Goal: Task Accomplishment & Management: Use online tool/utility

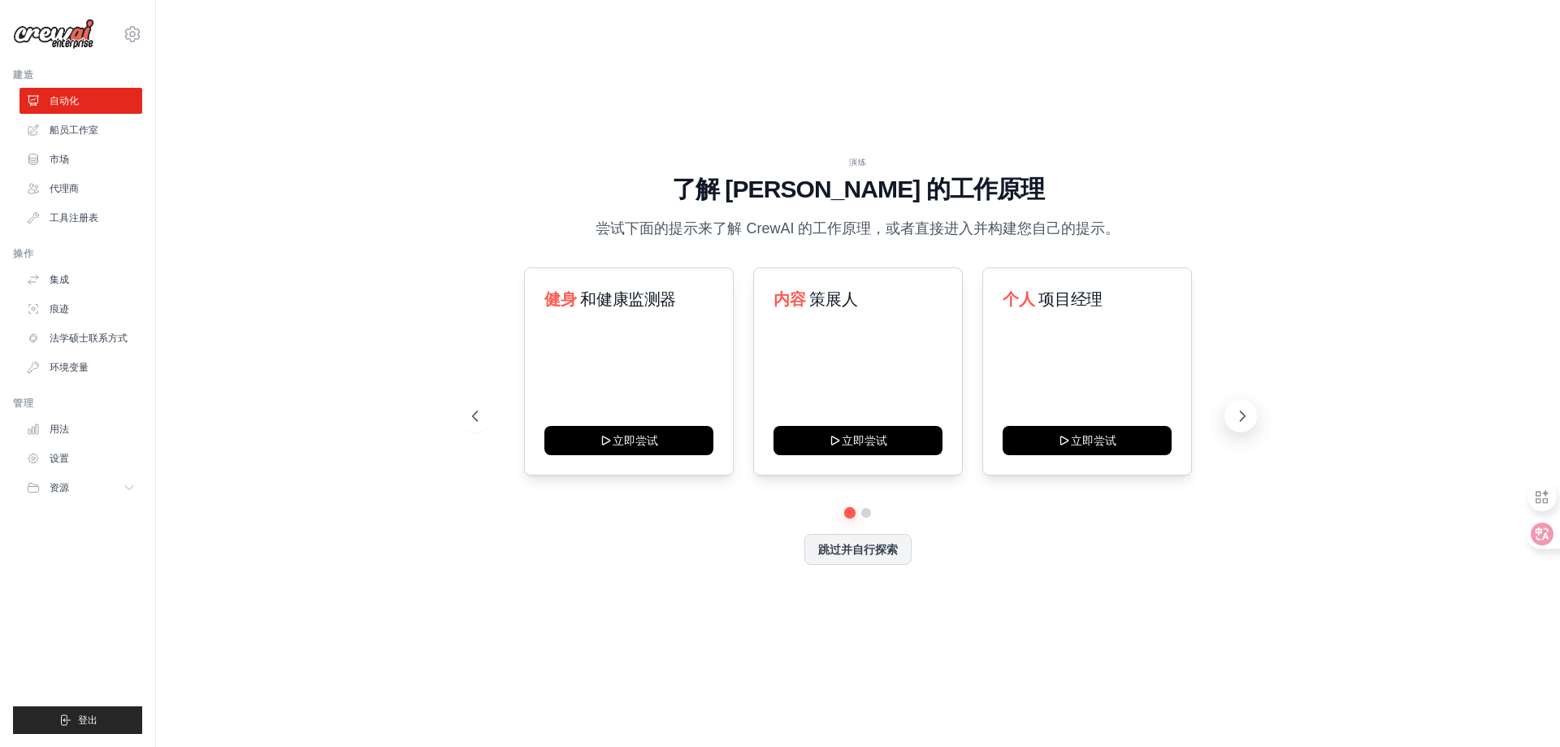
click at [1244, 415] on icon at bounding box center [1242, 416] width 5 height 10
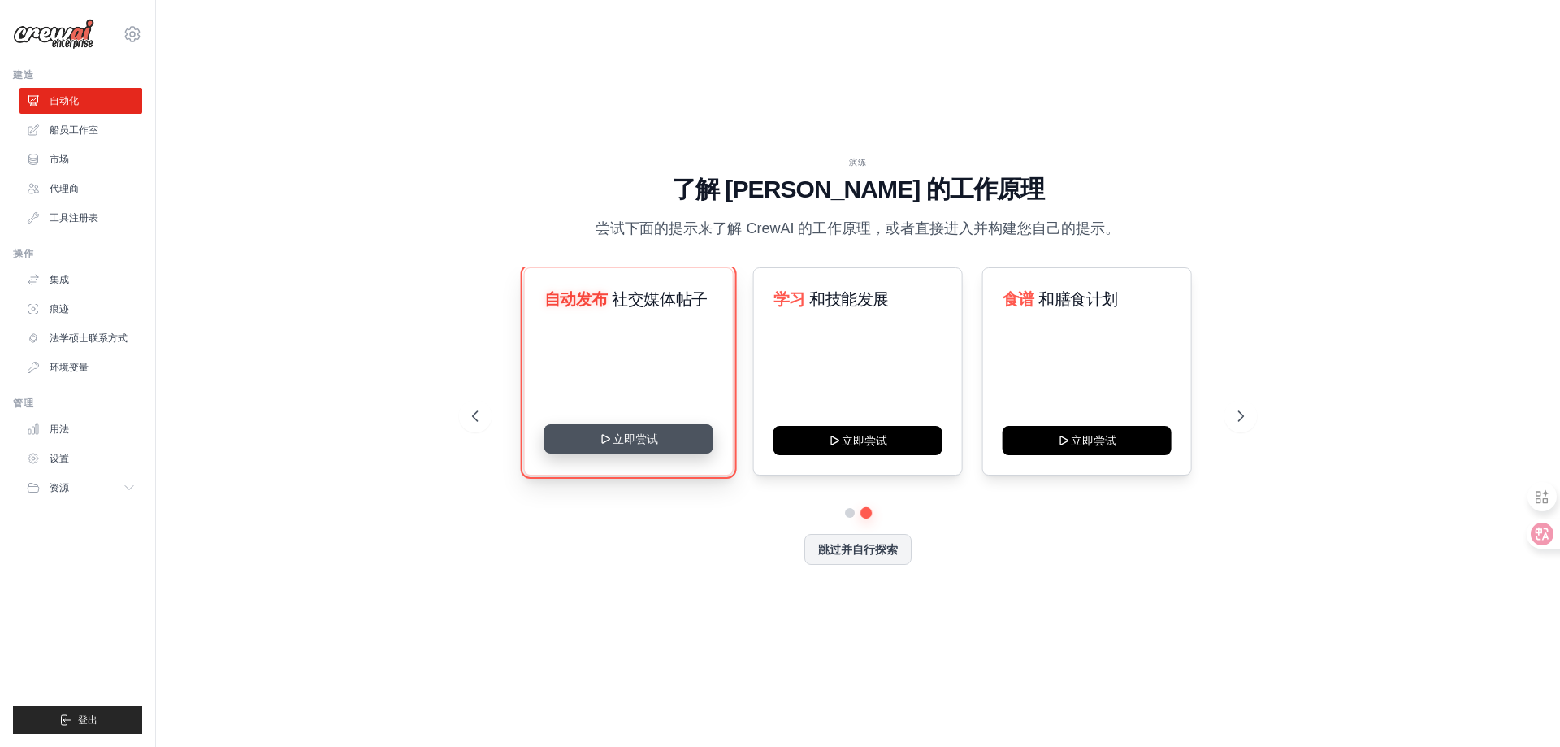
click at [660, 444] on button "立即尝试" at bounding box center [628, 438] width 169 height 29
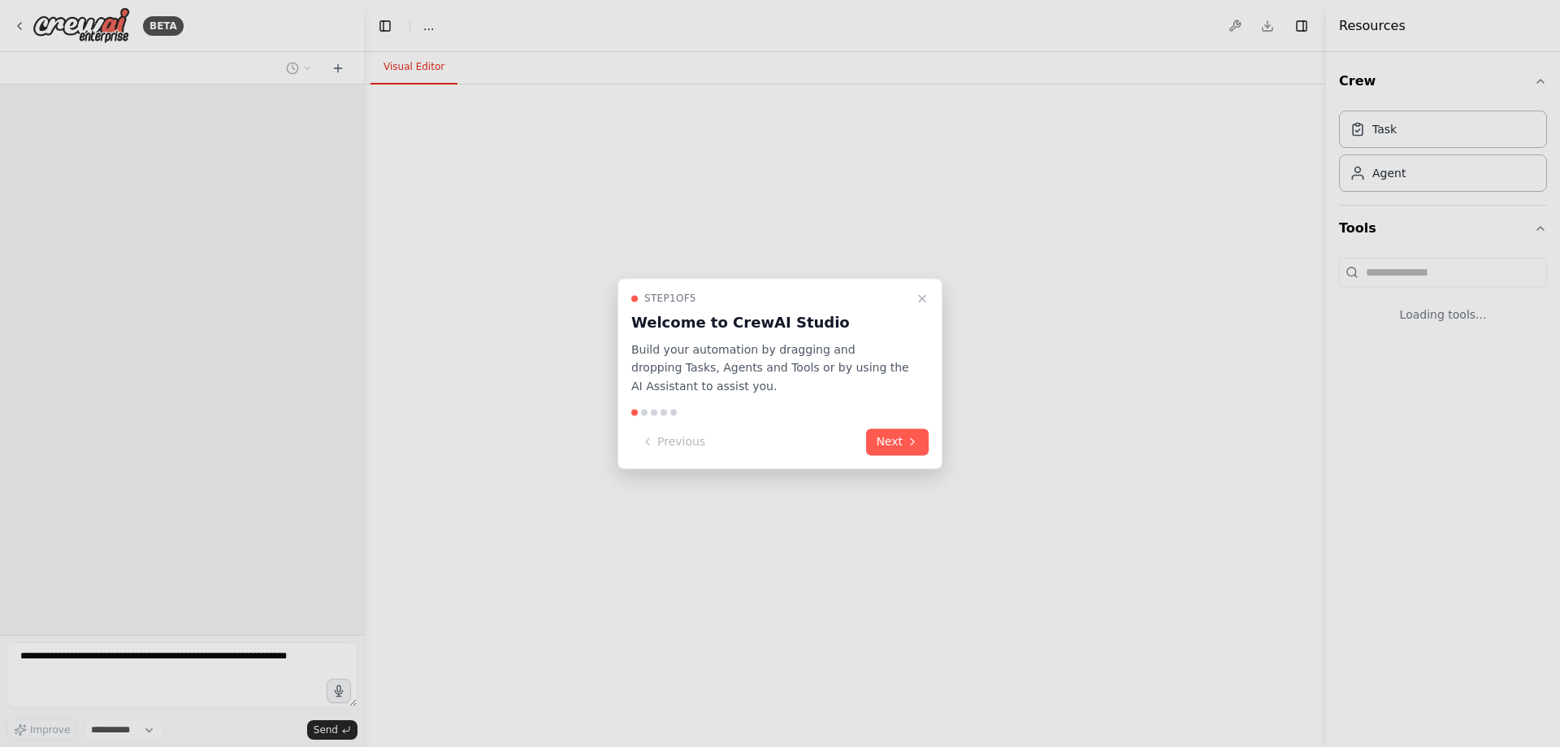
select select "****"
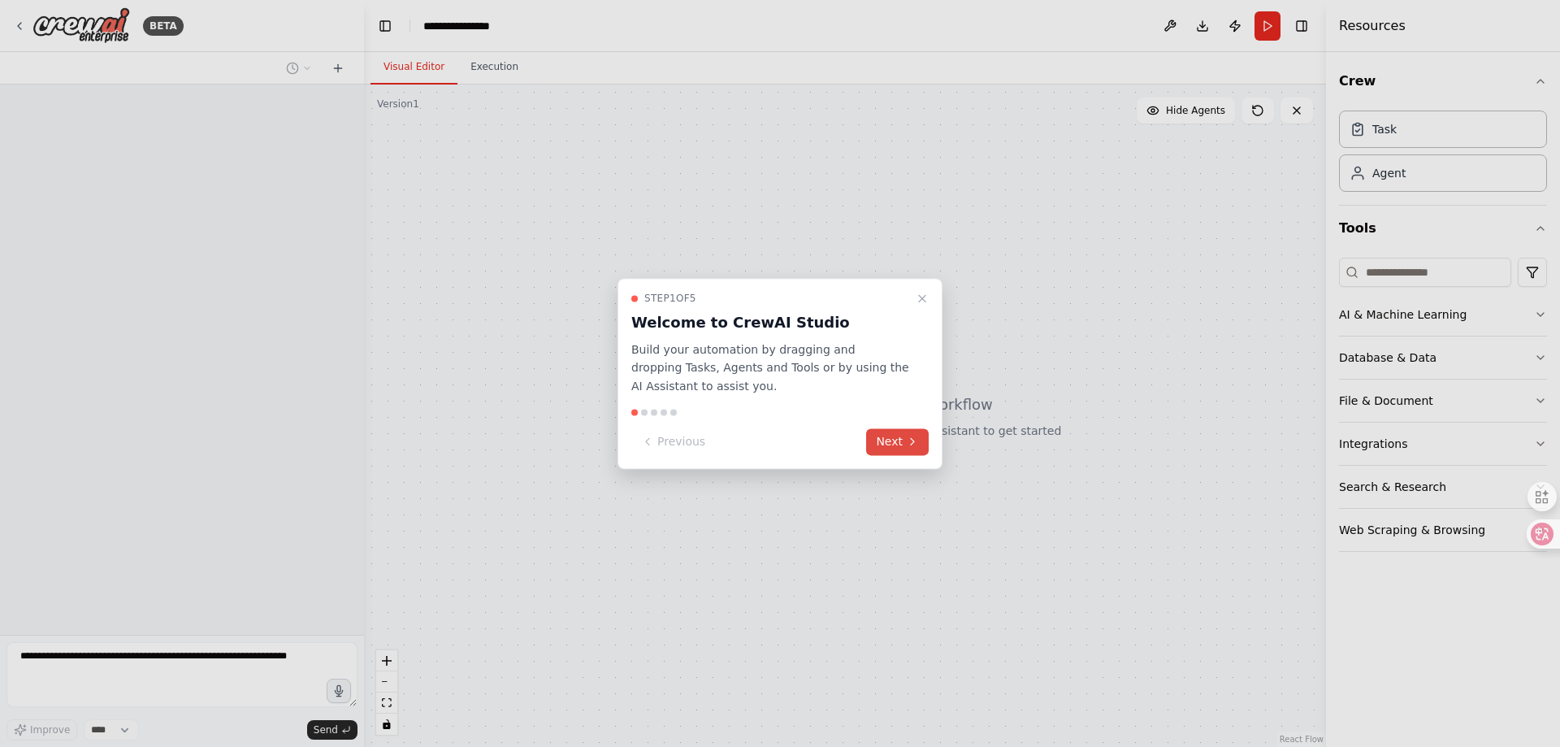
click at [895, 439] on button "Next" at bounding box center [897, 441] width 63 height 27
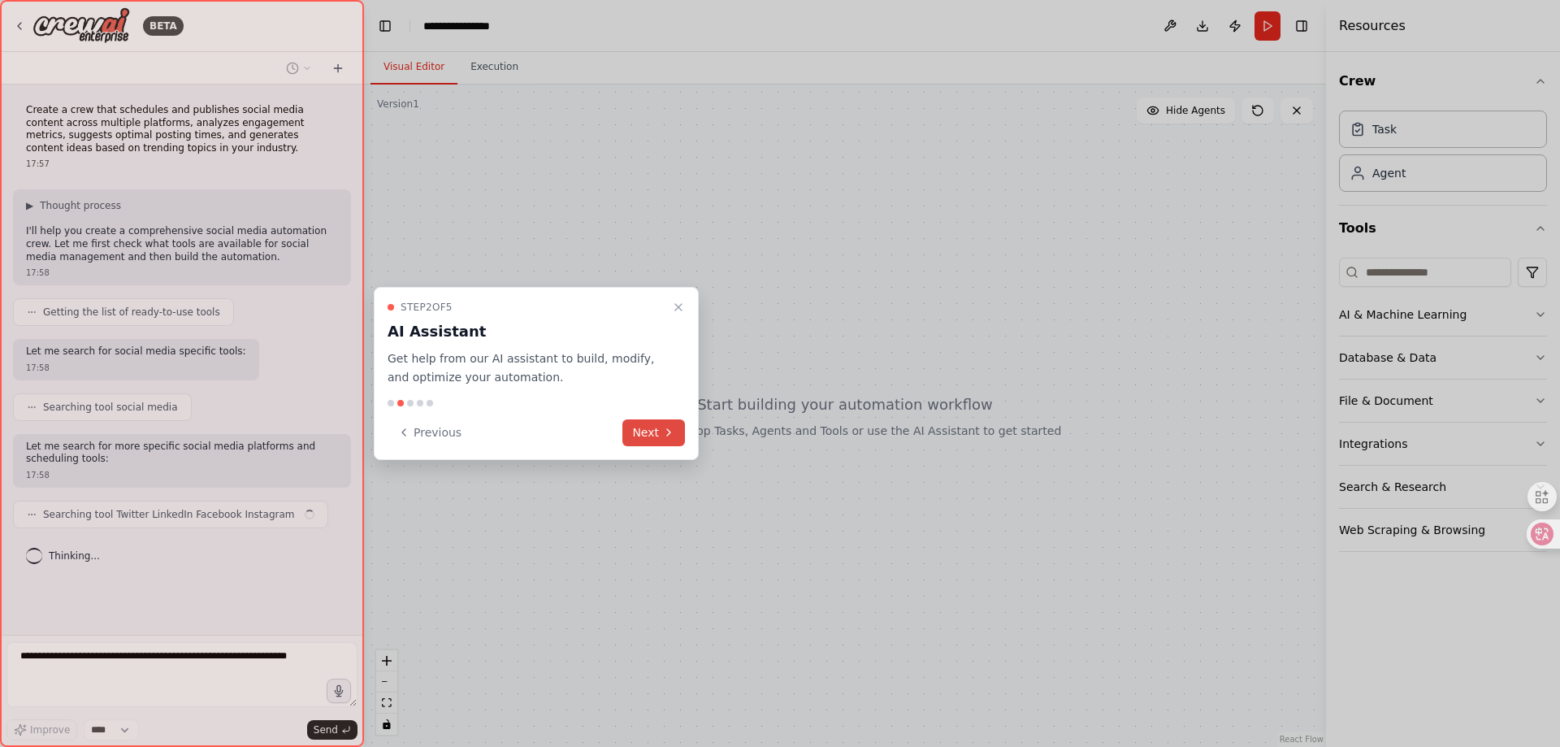
click at [661, 434] on button "Next" at bounding box center [653, 432] width 63 height 27
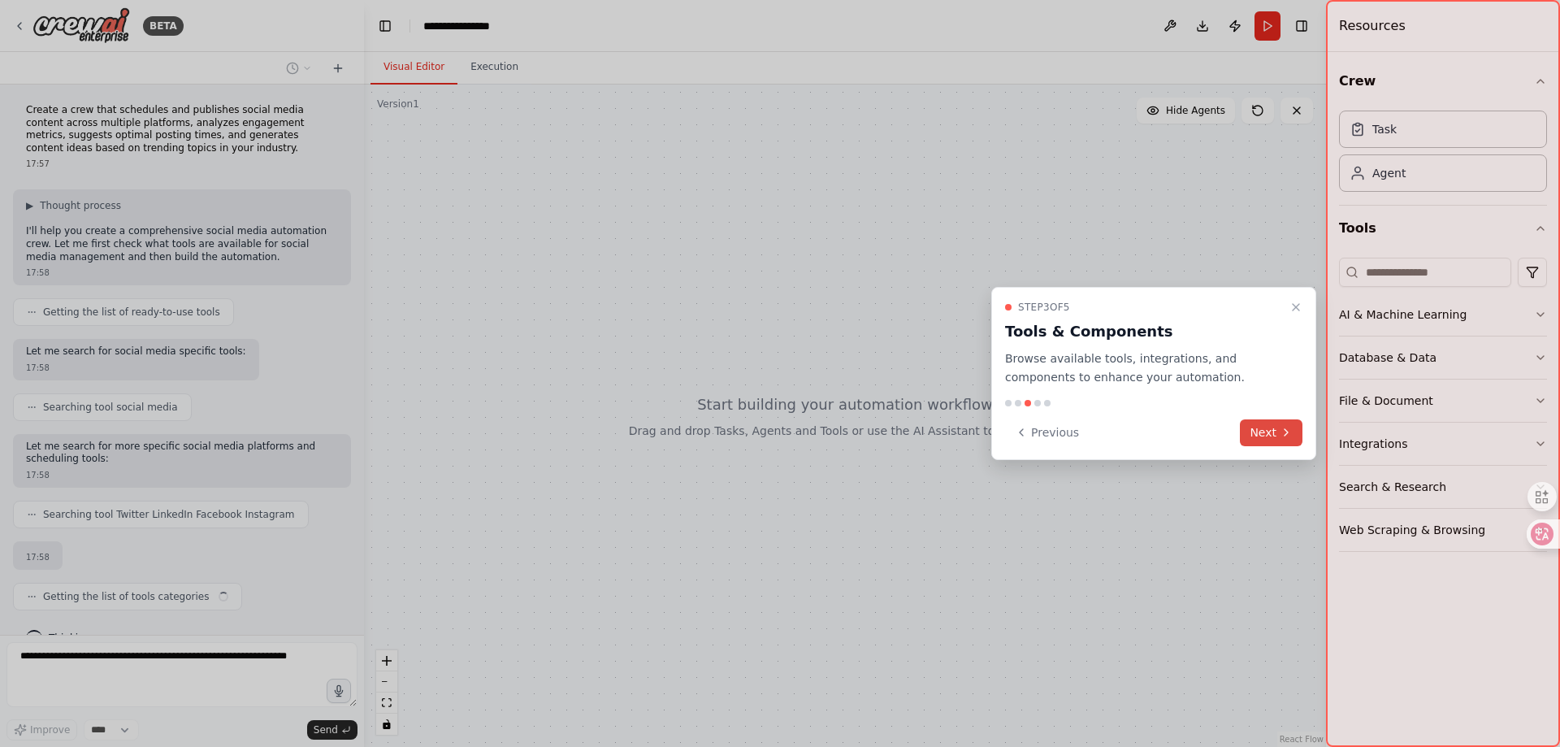
scroll to position [44, 0]
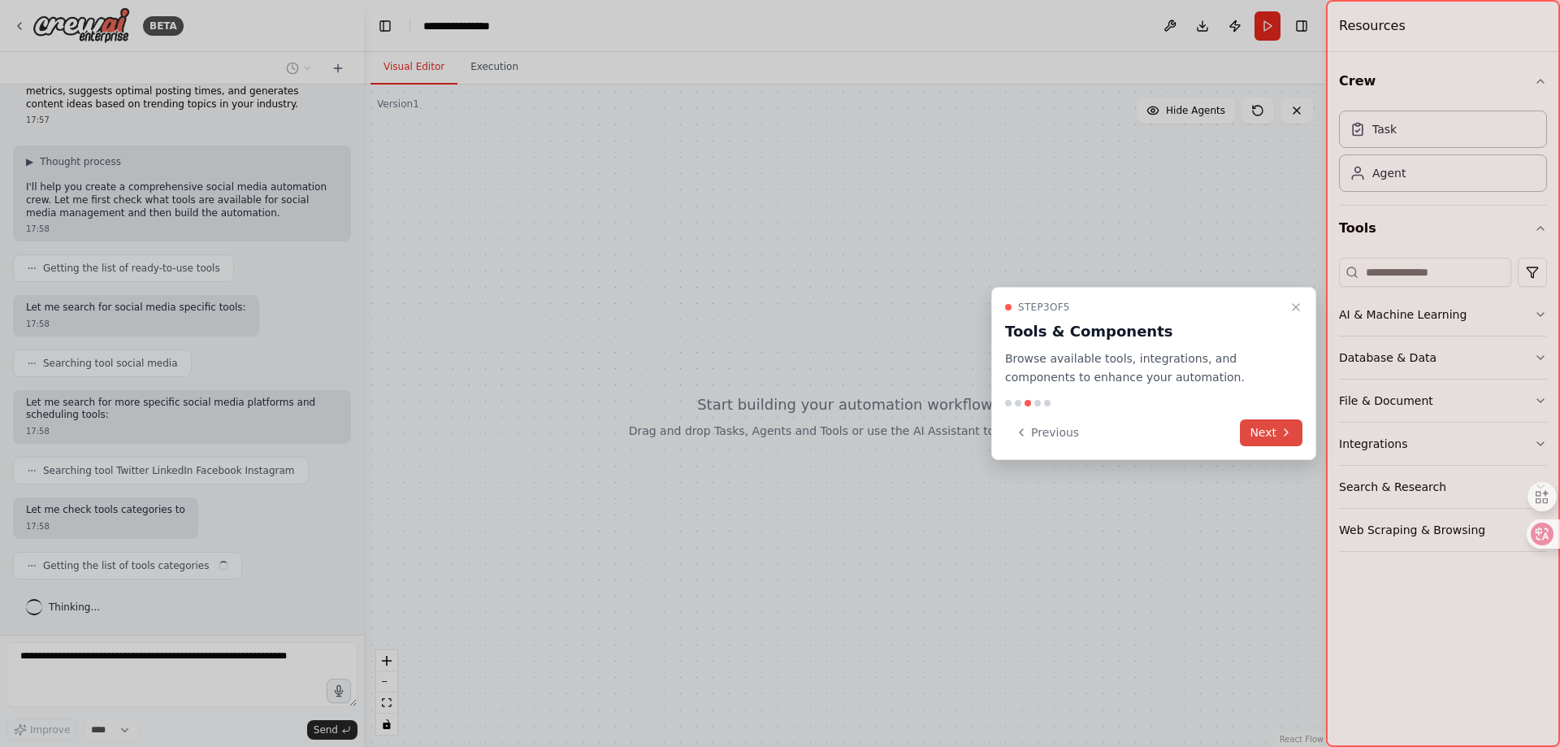
click at [1275, 429] on button "Next" at bounding box center [1271, 432] width 63 height 27
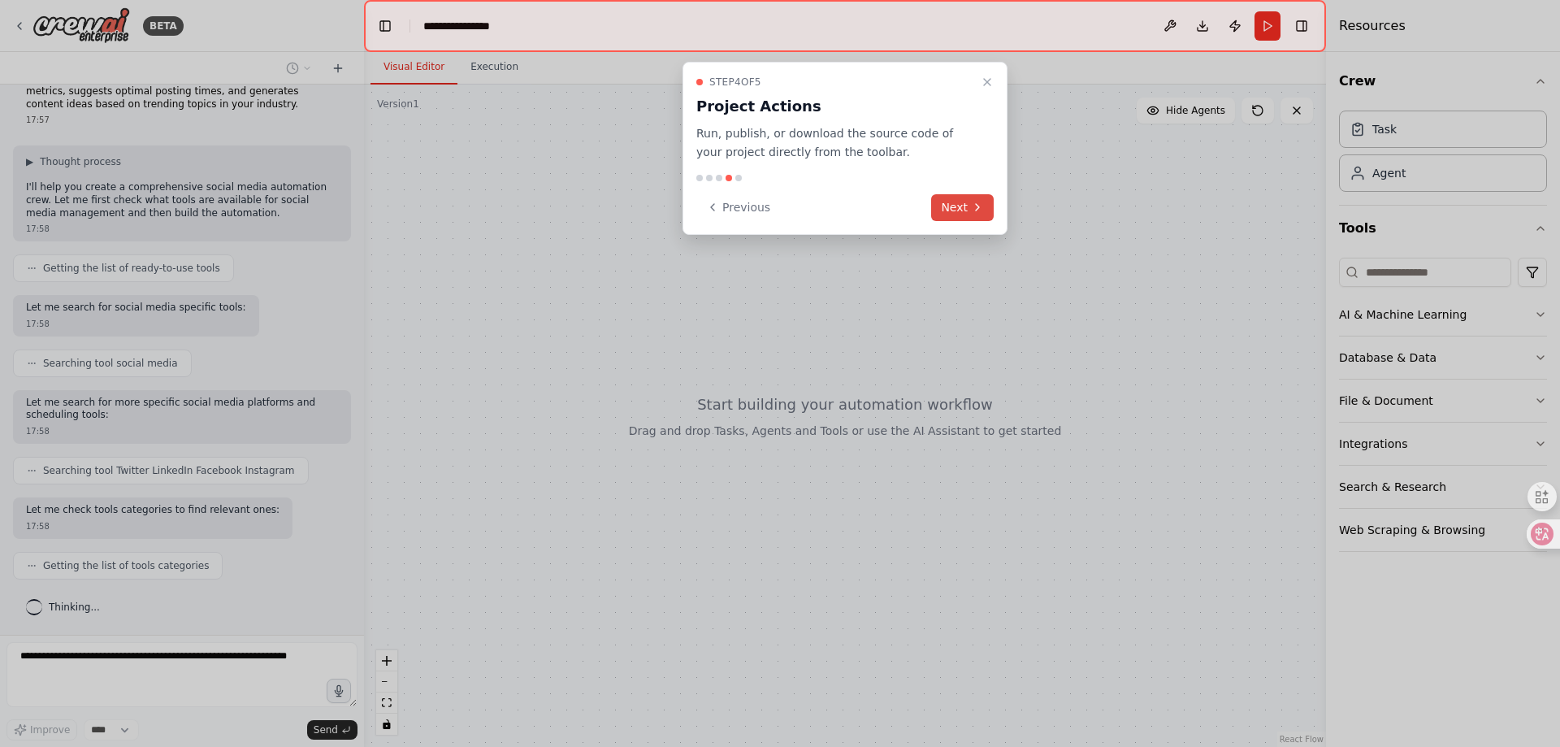
click at [975, 213] on icon at bounding box center [977, 207] width 13 height 13
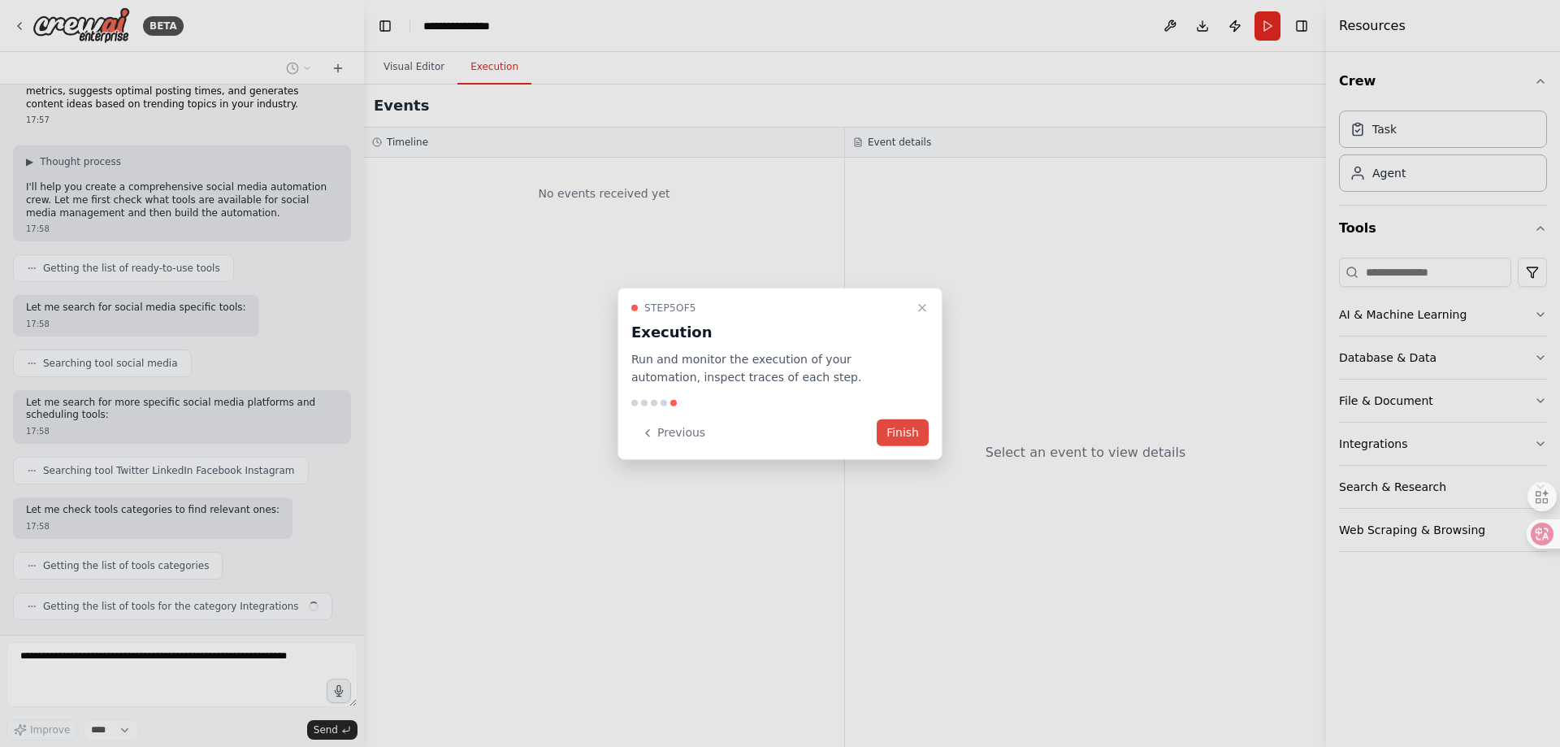
scroll to position [84, 0]
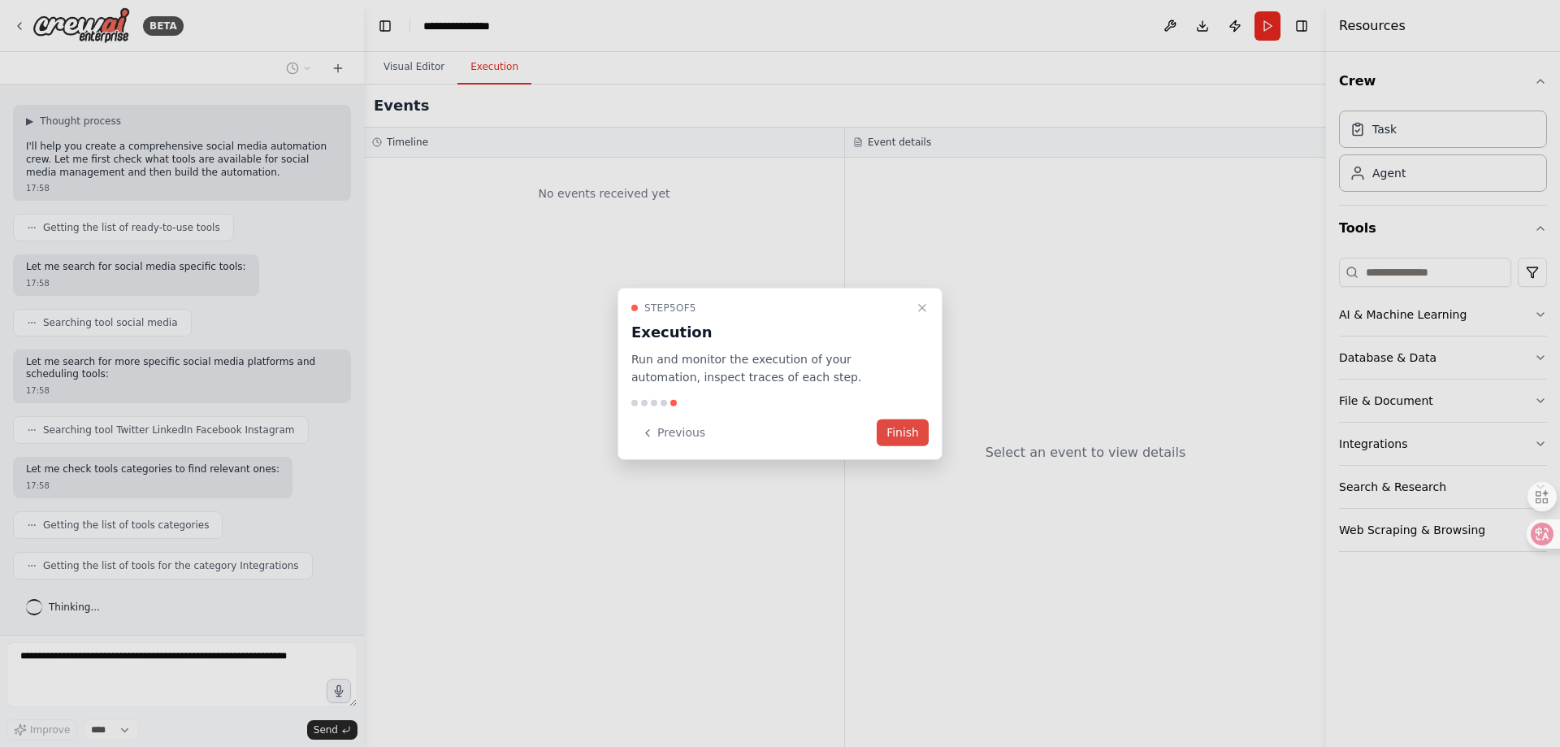
click at [899, 439] on button "Finish" at bounding box center [902, 432] width 52 height 27
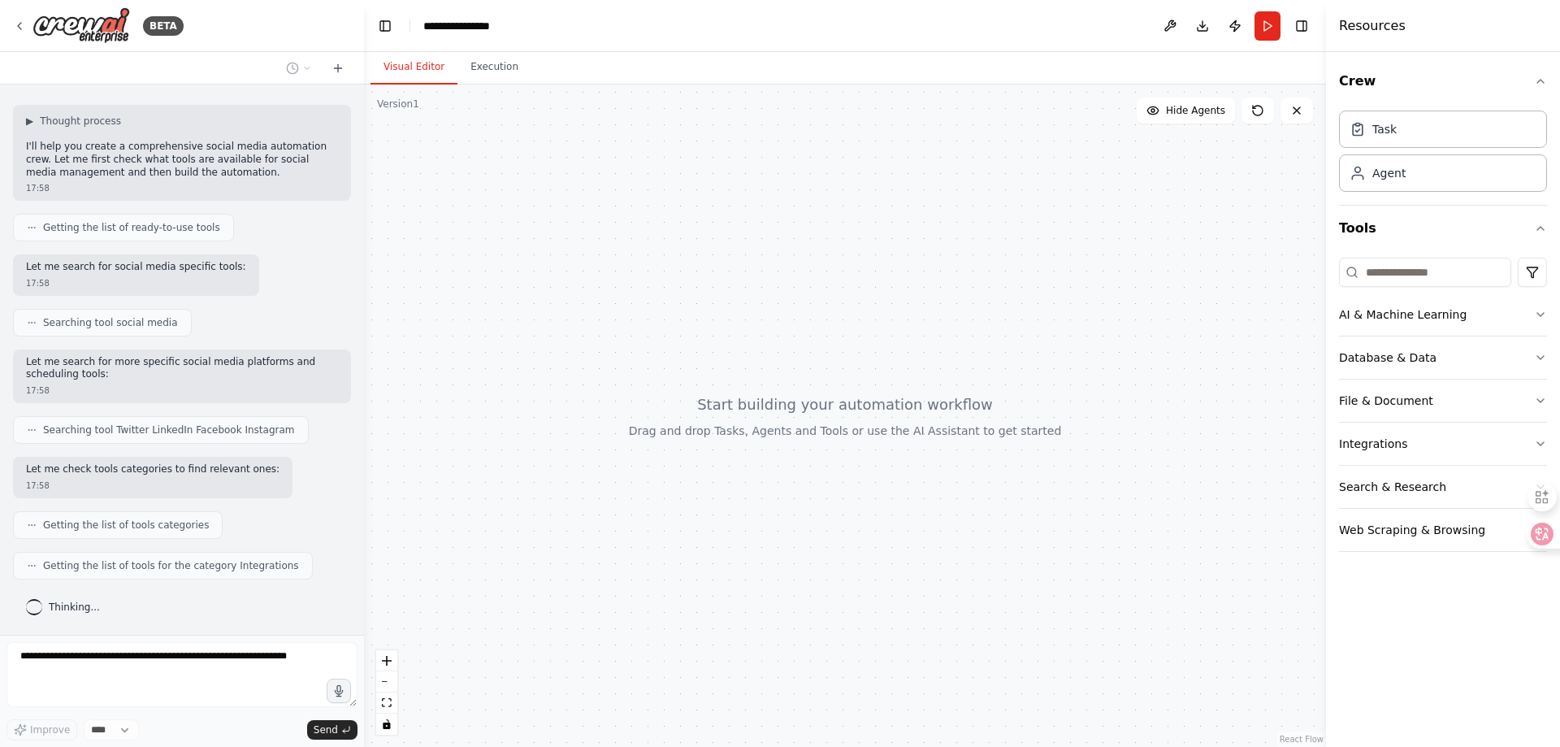
click at [901, 434] on div at bounding box center [845, 415] width 962 height 662
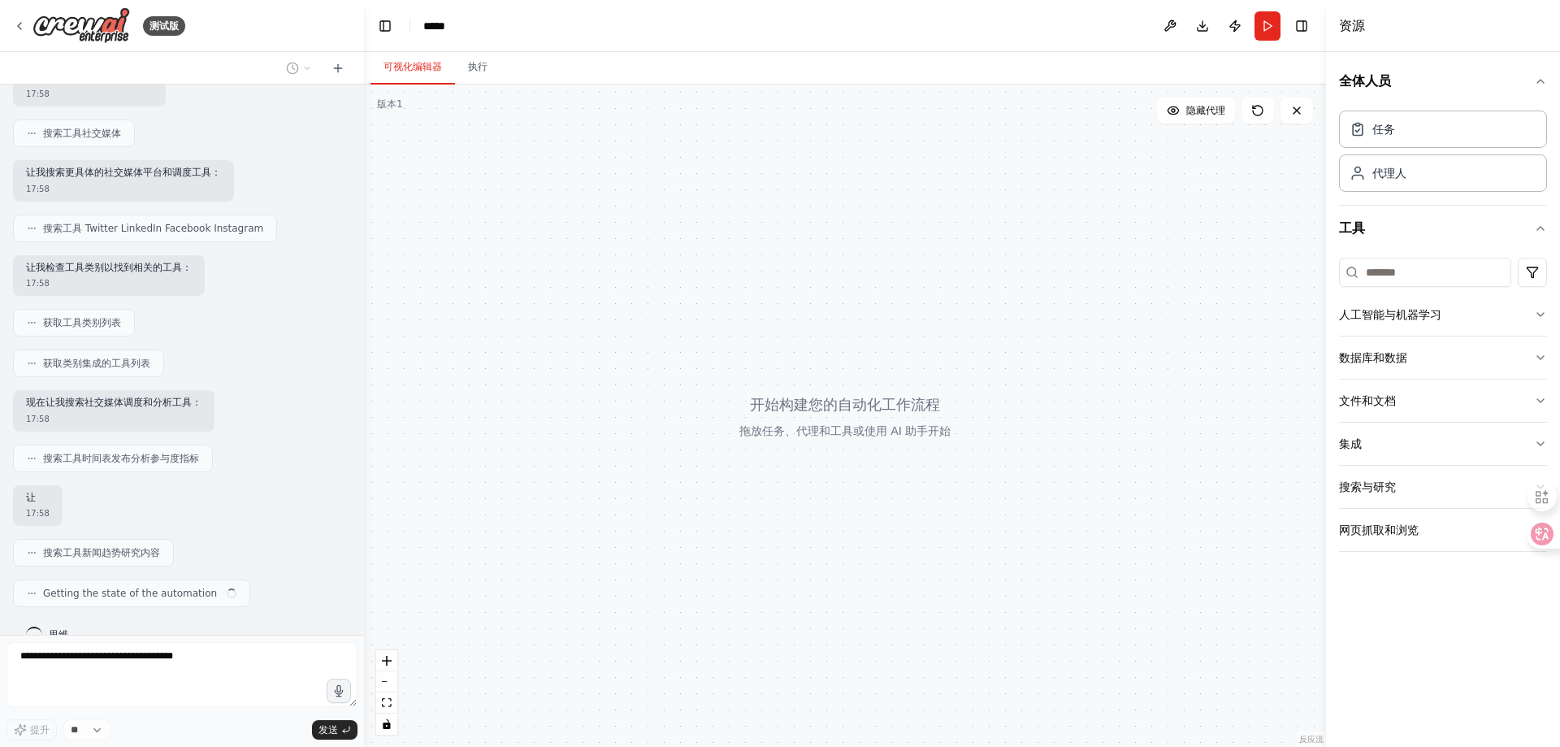
scroll to position [276, 0]
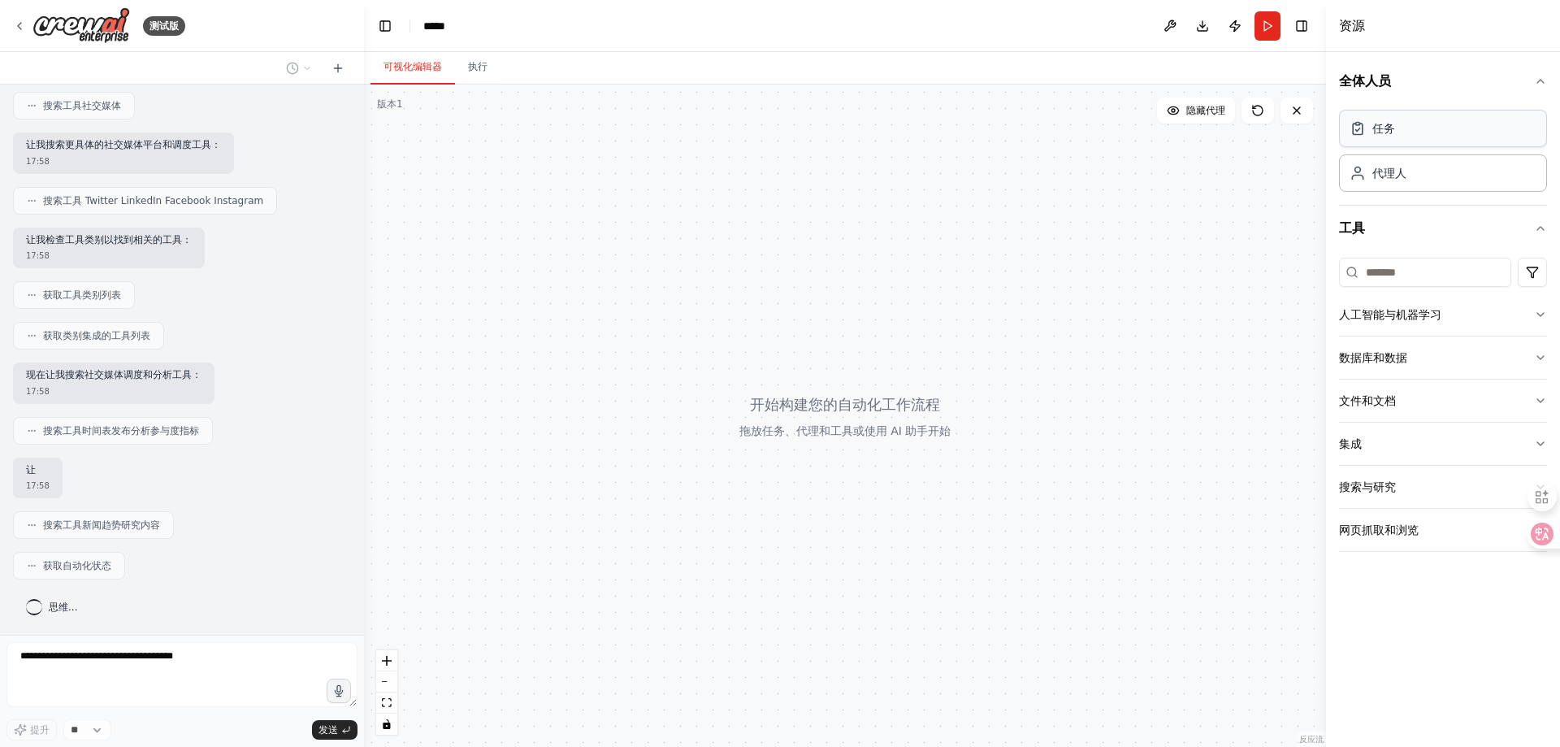
click at [1460, 132] on div "任务" at bounding box center [1443, 128] width 208 height 37
click at [1449, 164] on div "代理人" at bounding box center [1443, 172] width 208 height 37
click at [1439, 311] on font "人工智能与机器学习" at bounding box center [1390, 314] width 102 height 13
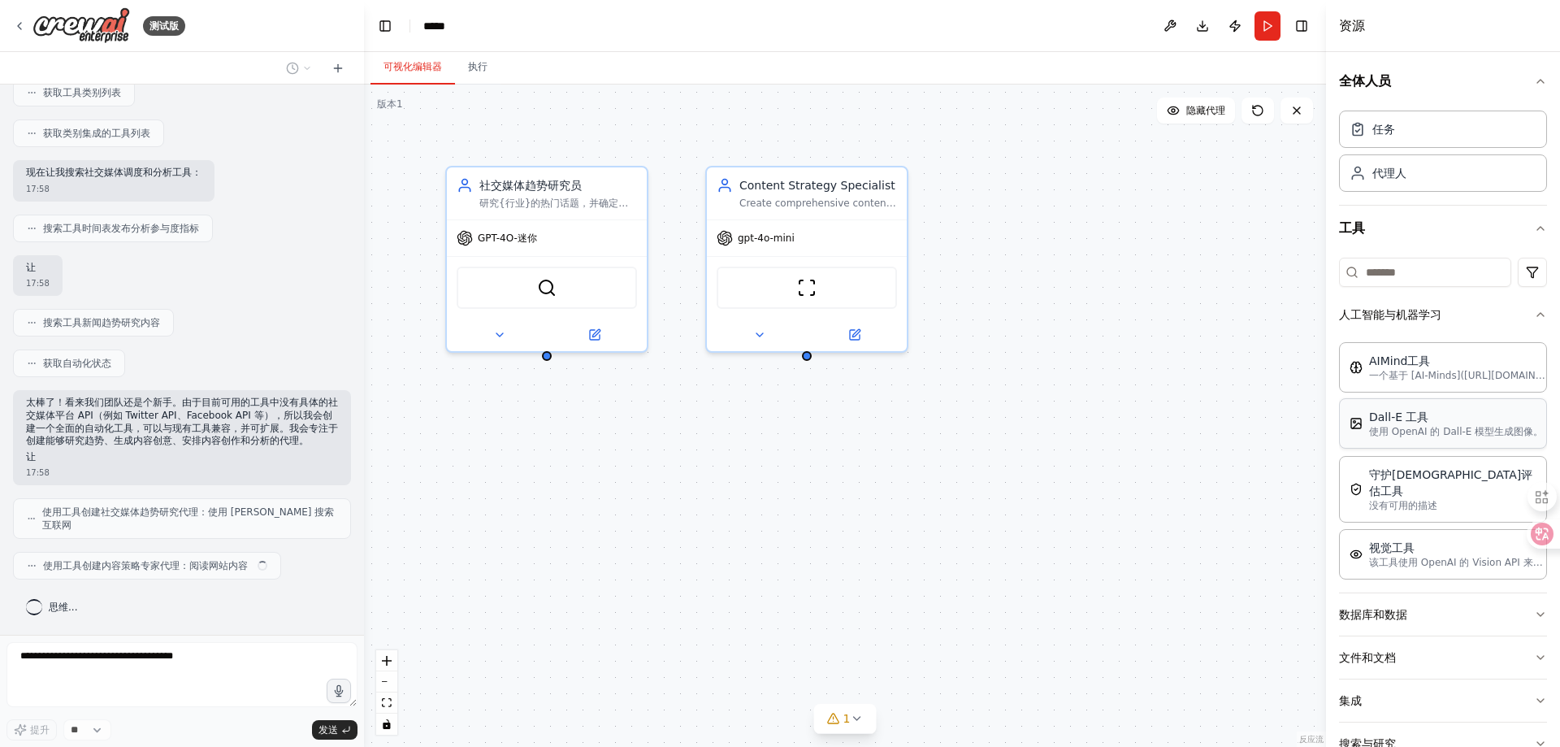
scroll to position [465, 0]
click at [1422, 598] on button "数据库和数据" at bounding box center [1443, 614] width 208 height 42
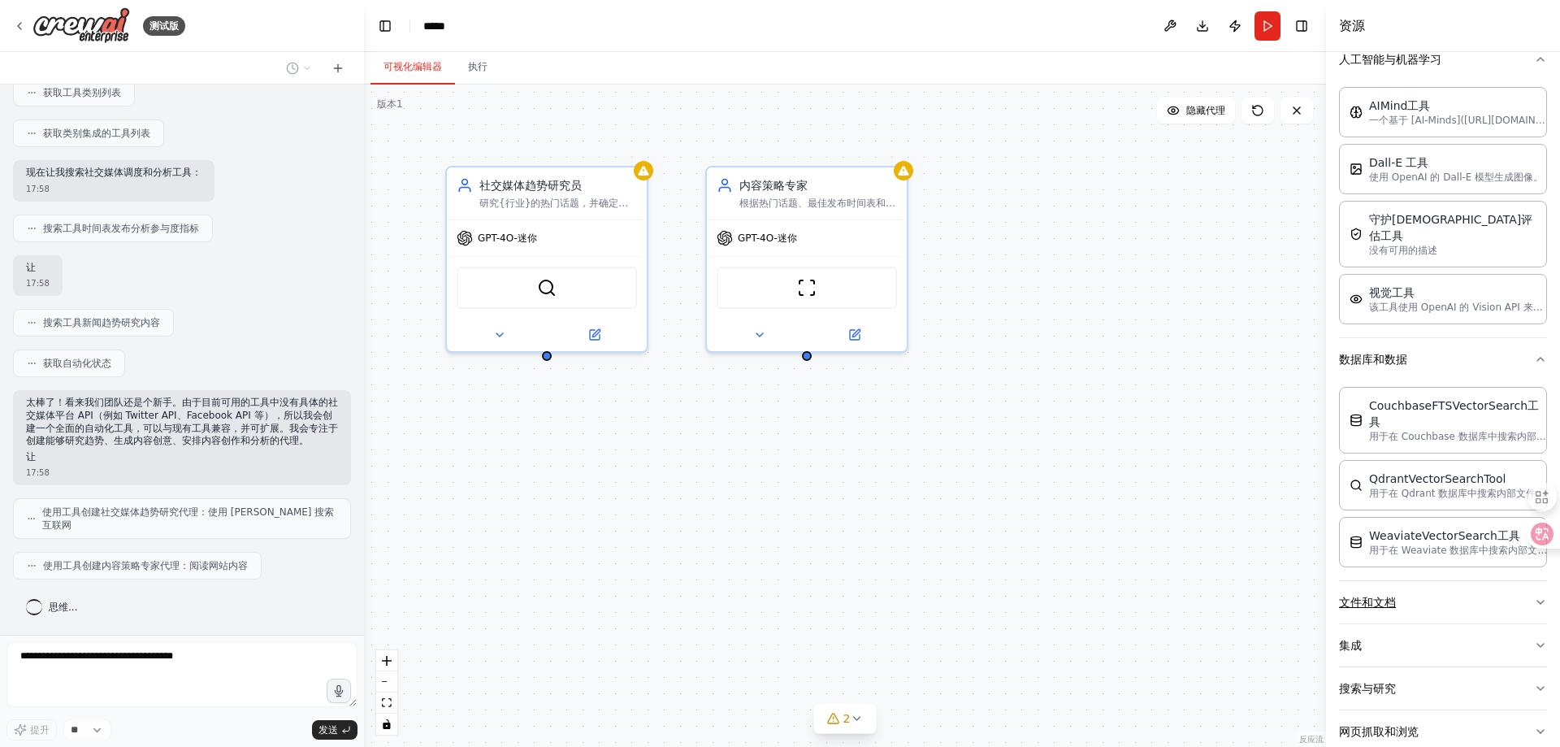
click at [1458, 581] on button "文件和文档" at bounding box center [1443, 602] width 208 height 42
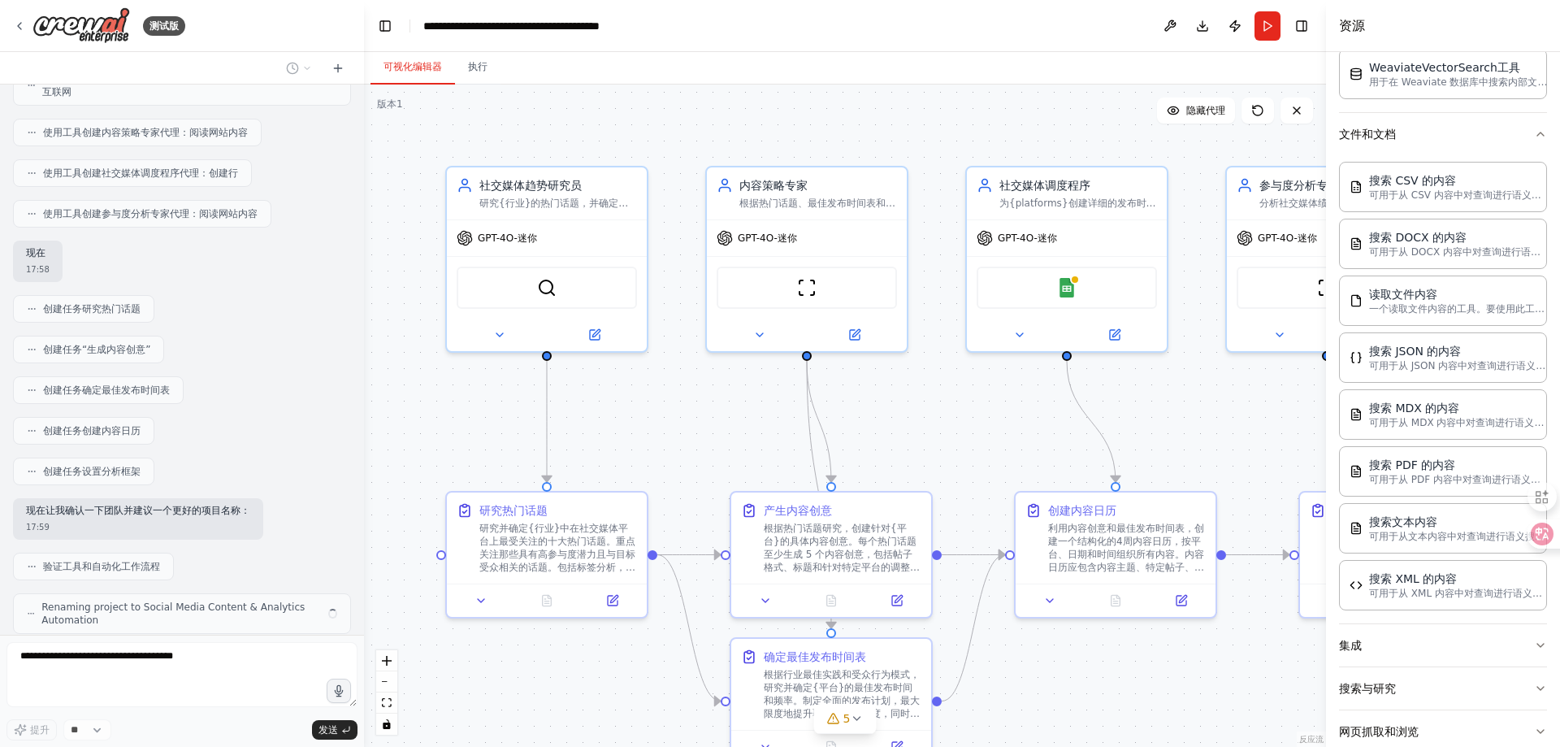
scroll to position [939, 0]
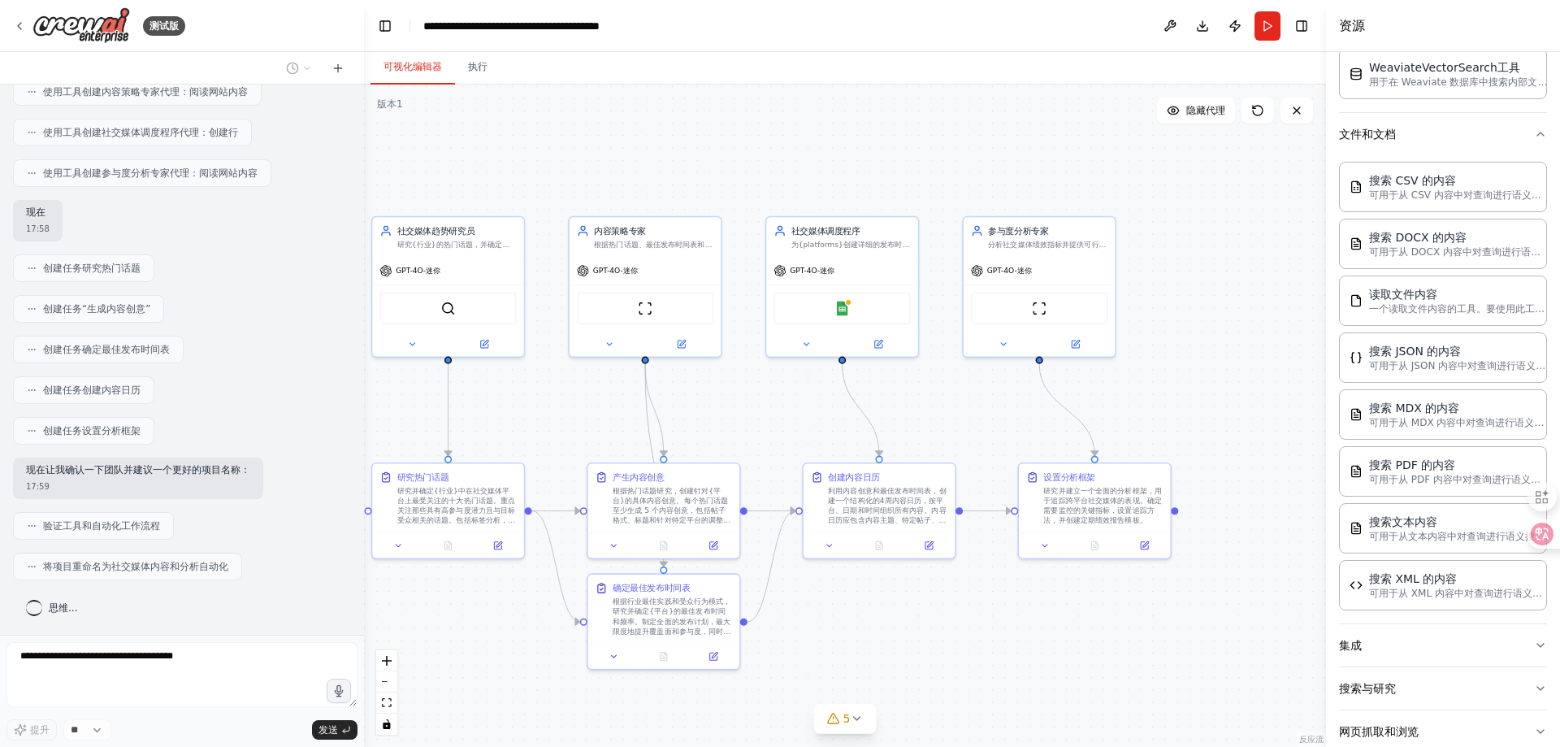
click at [777, 442] on div ".deletable-edge-delete-btn { width: 20px; height: 20px; border: 0px solid #ffff…" at bounding box center [845, 415] width 962 height 662
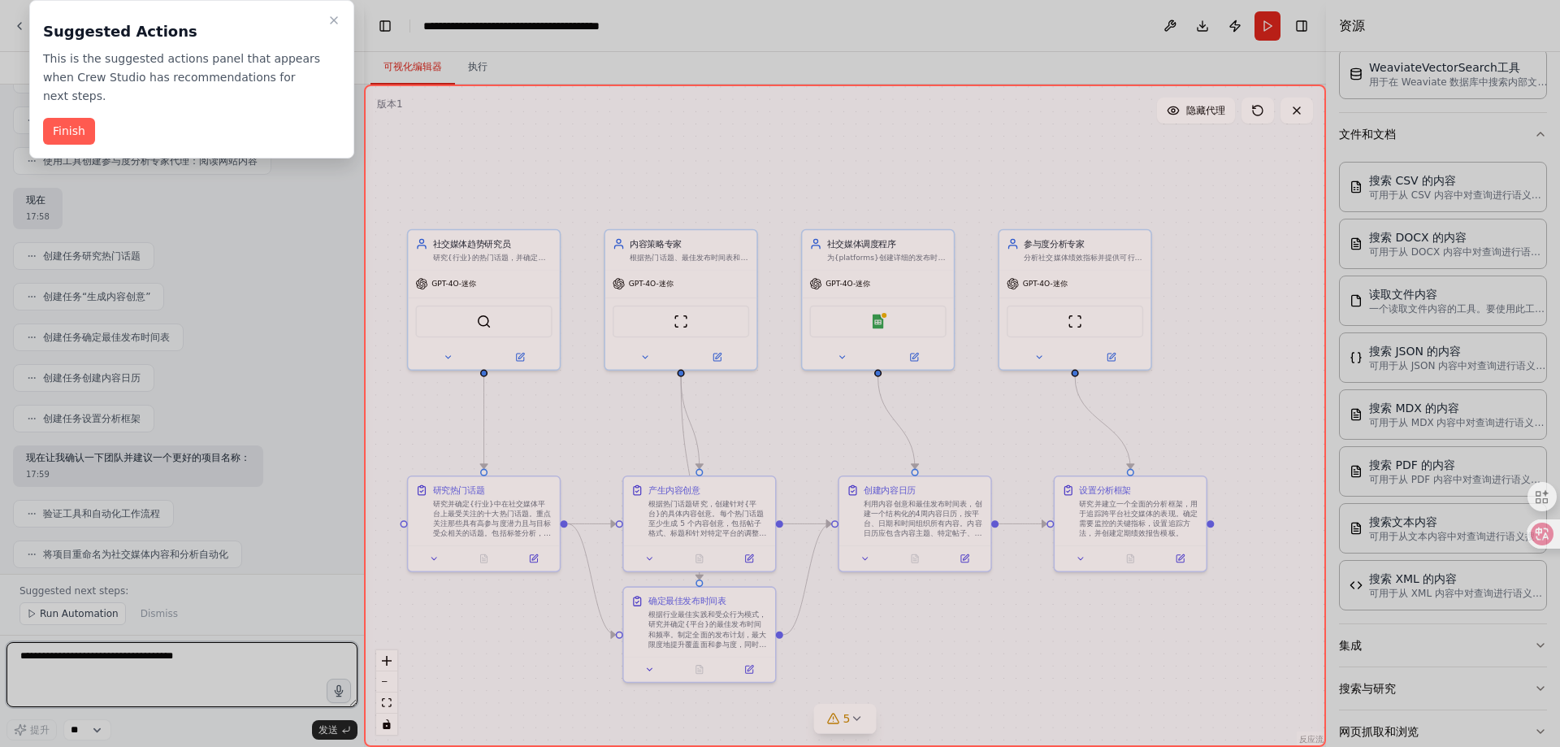
scroll to position [1012, 0]
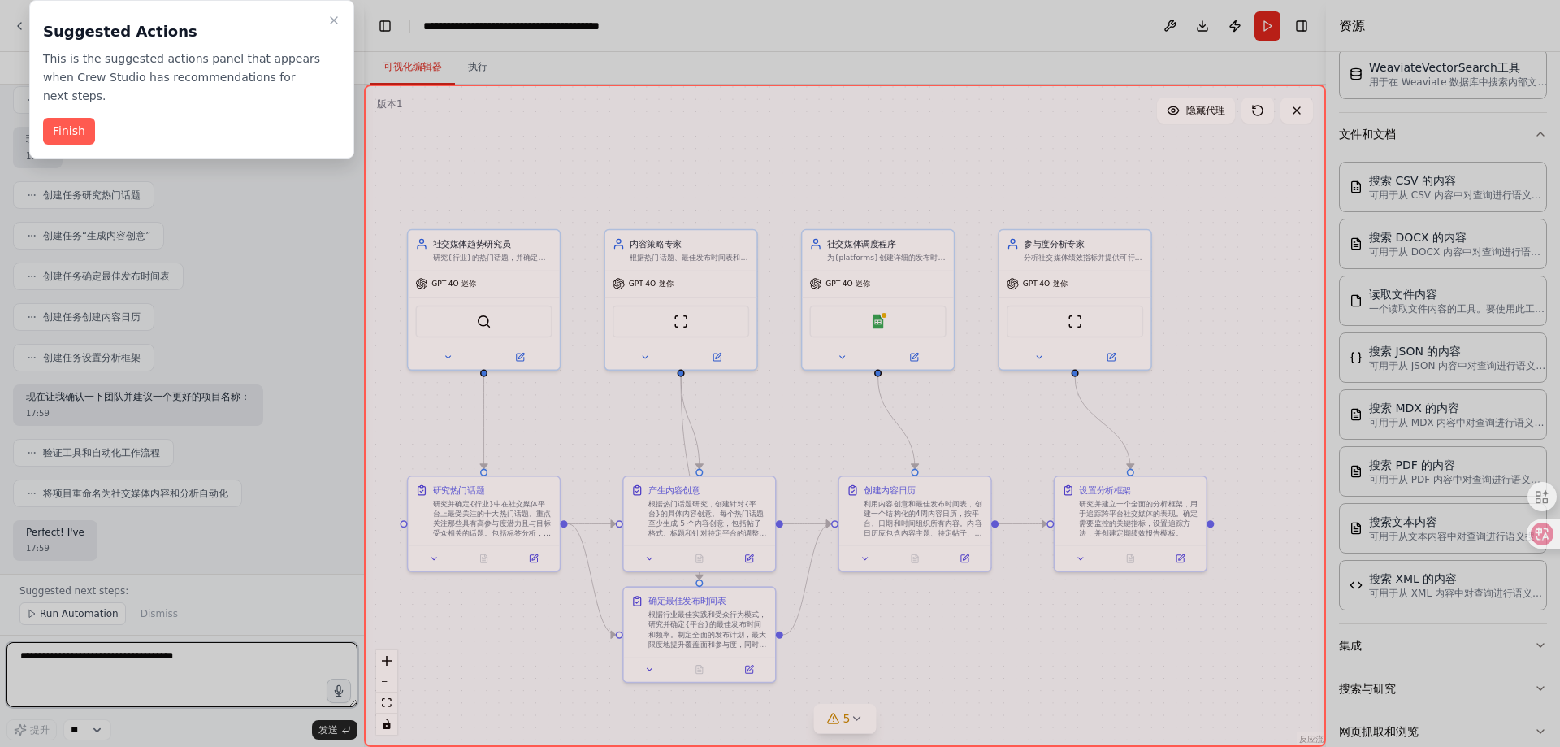
drag, startPoint x: 968, startPoint y: 432, endPoint x: 1004, endPoint y: 444, distance: 37.8
click at [1004, 445] on div "测试版 创建一个团队，负责在多个平台上安排和发布社交媒体内容，分析参与度指标，建议最佳发布时间，并根据您所在行业的热门话题产生内容创意。 17:57 ▶ 思维…" at bounding box center [780, 373] width 1560 height 747
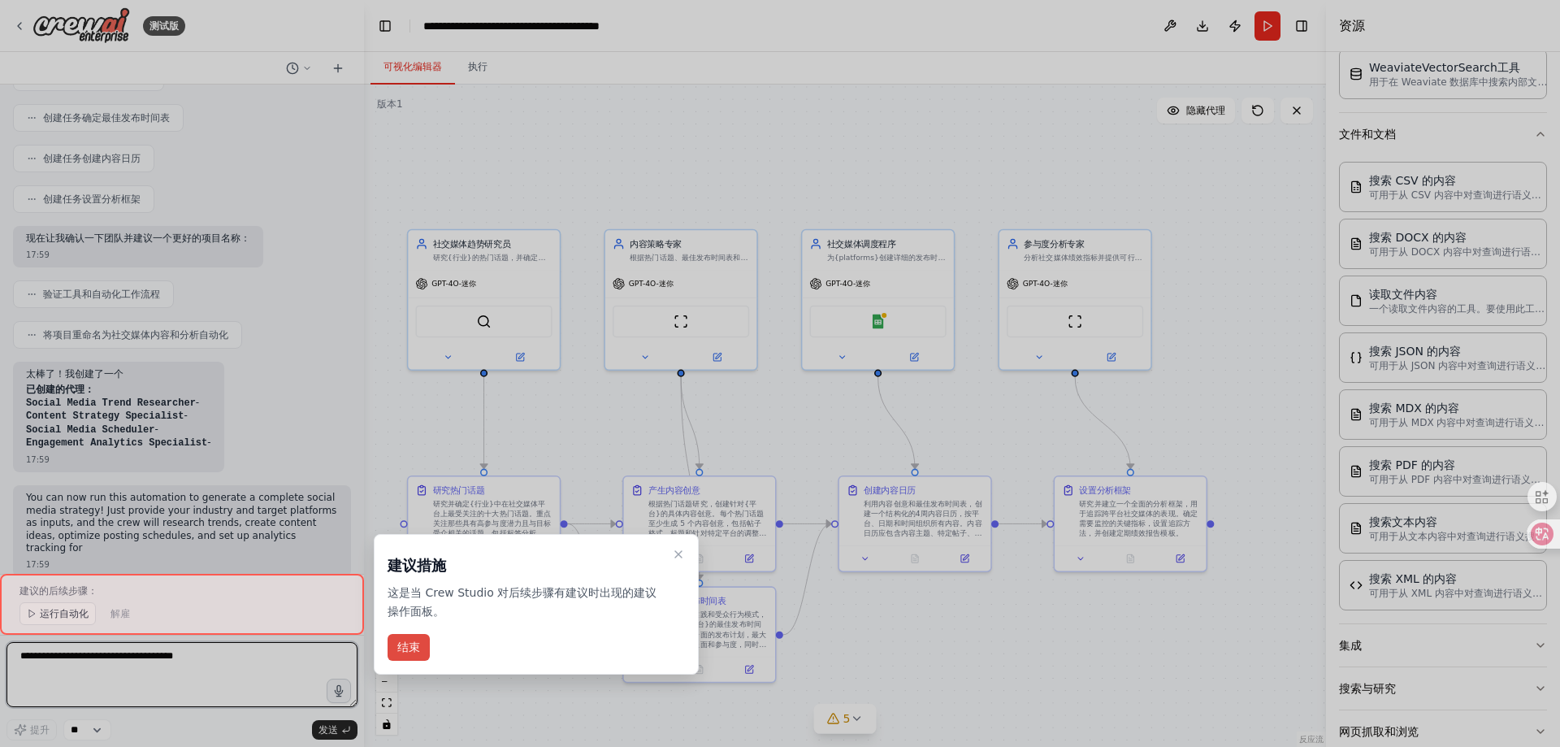
scroll to position [1184, 0]
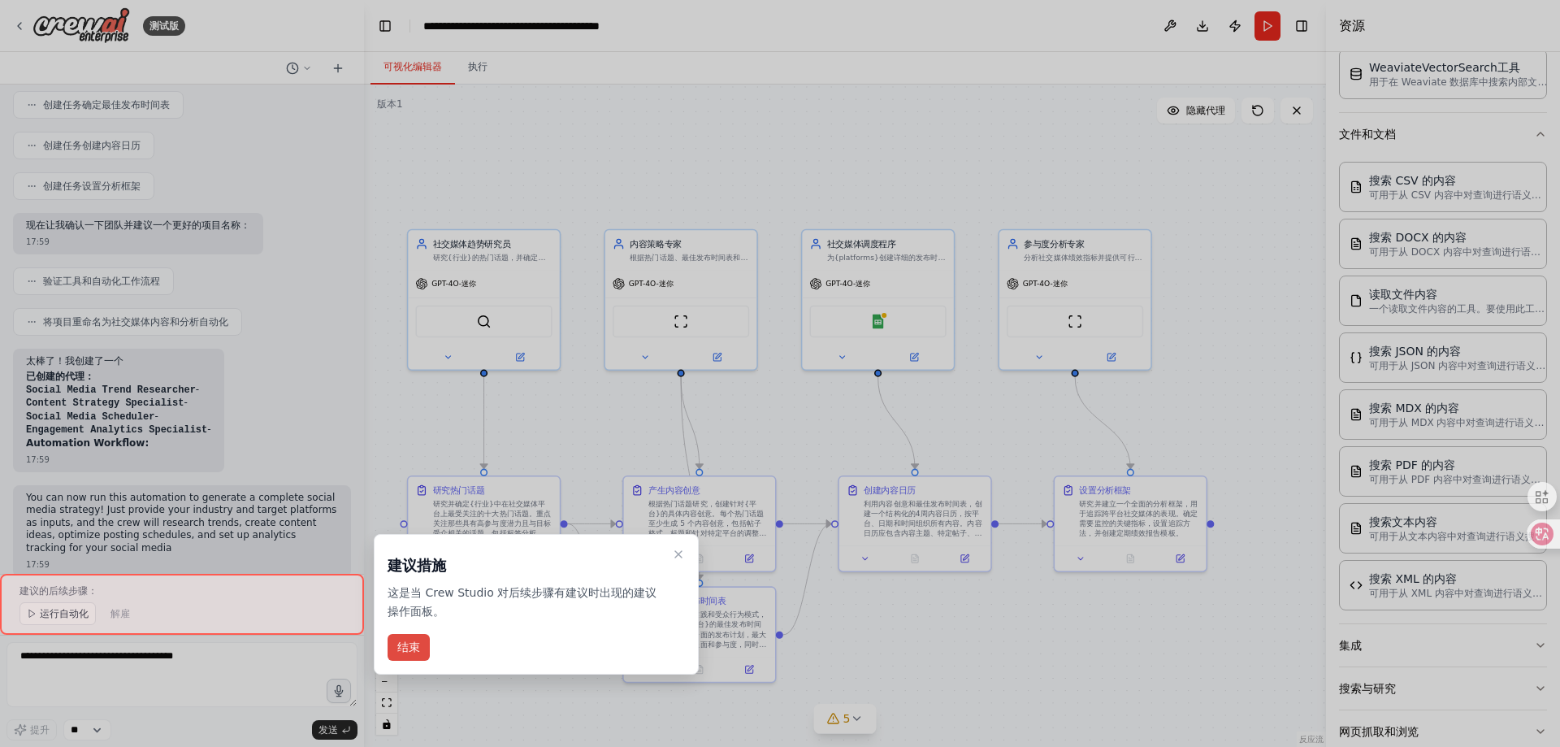
click at [413, 648] on font "结束" at bounding box center [408, 646] width 23 height 13
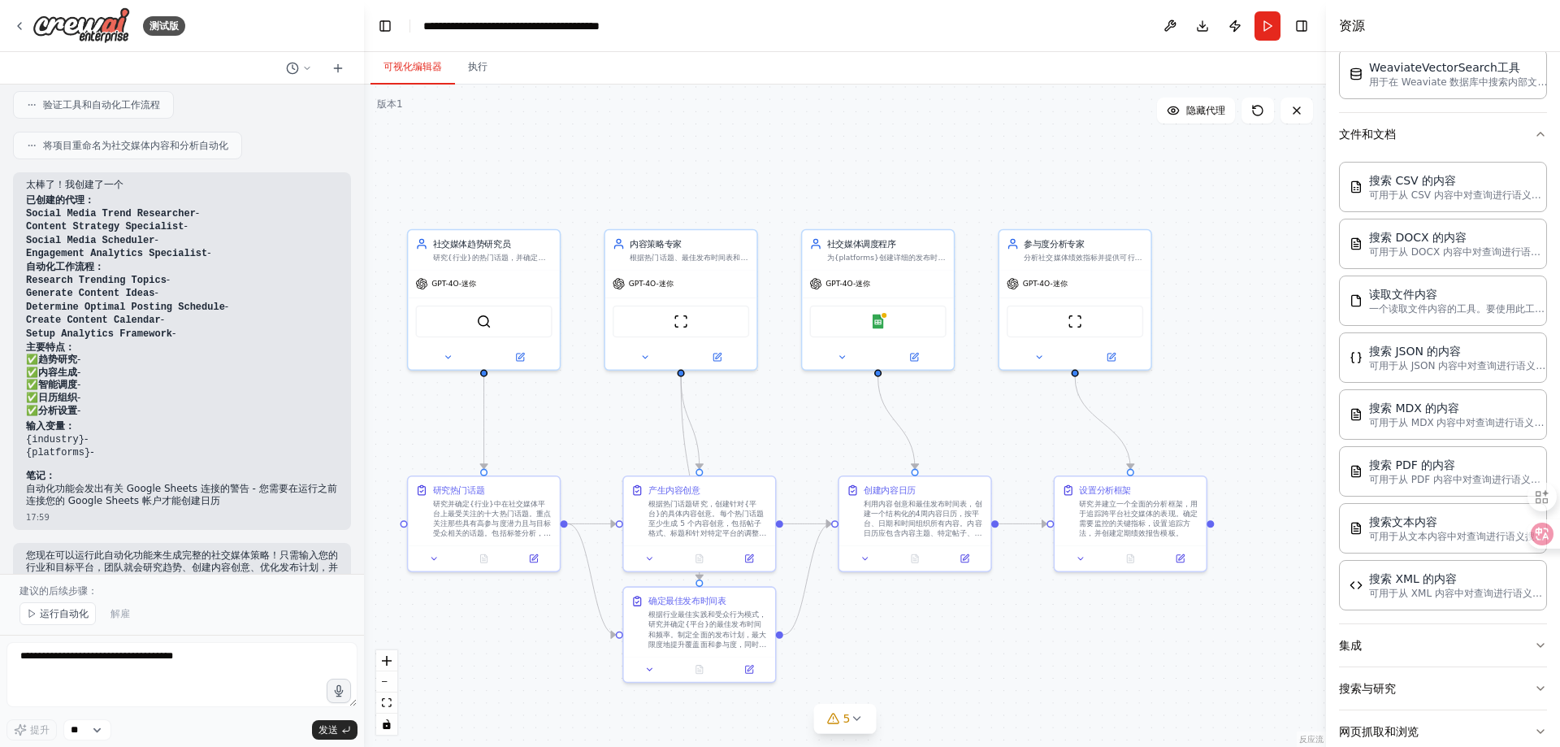
scroll to position [1399, 0]
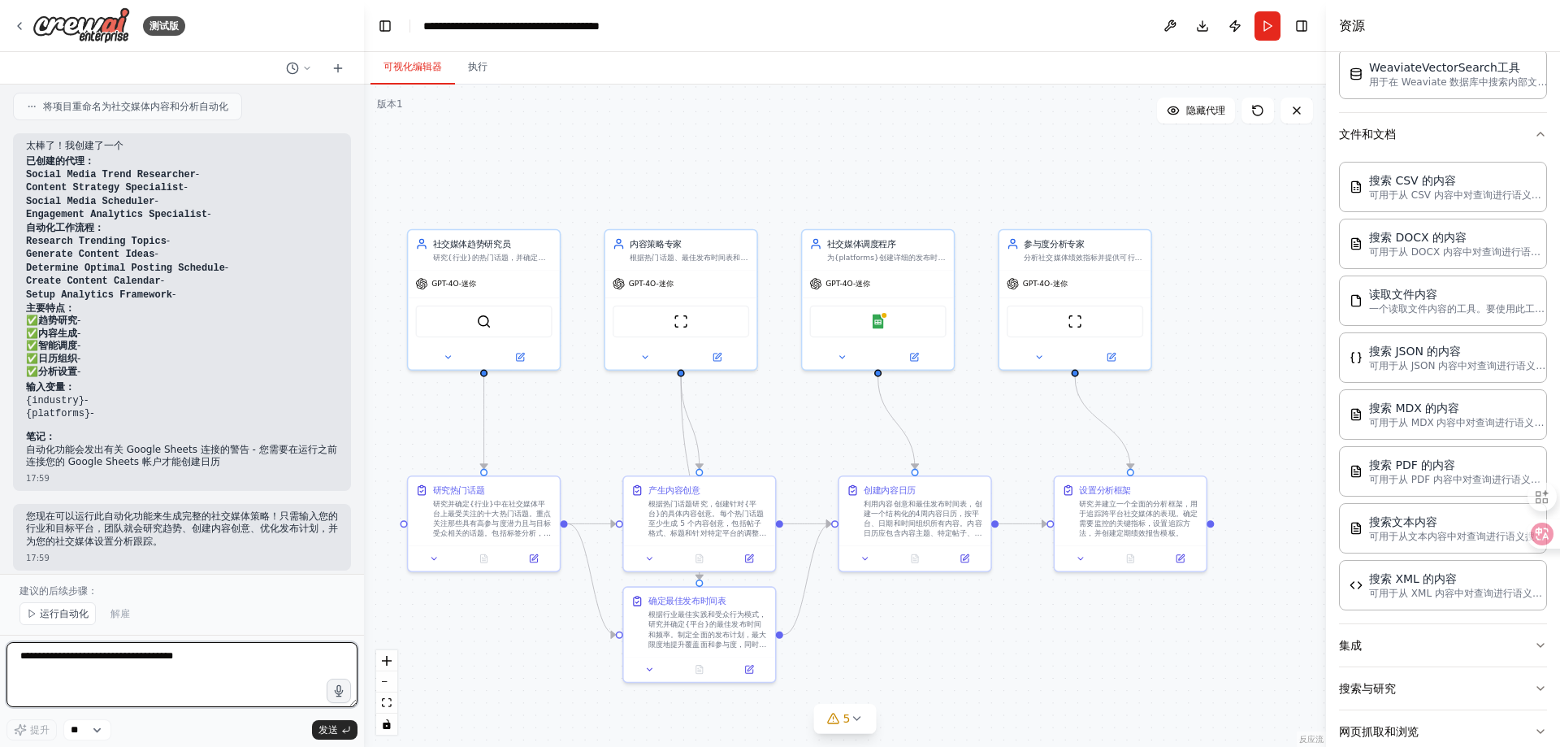
click at [206, 666] on textarea at bounding box center [181, 674] width 351 height 65
type textarea "*****"
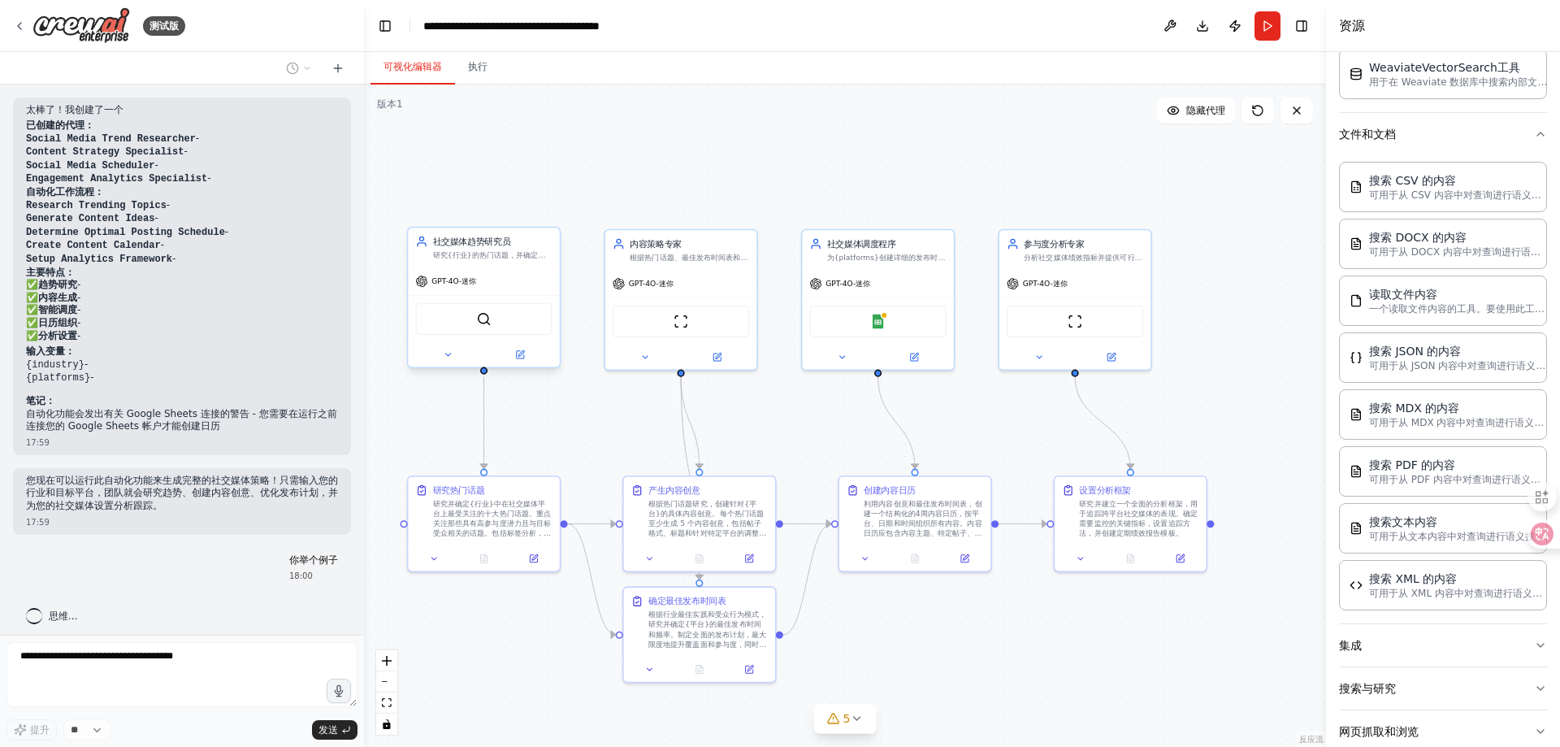
click at [447, 366] on div at bounding box center [483, 354] width 151 height 24
click at [450, 357] on icon at bounding box center [448, 354] width 10 height 10
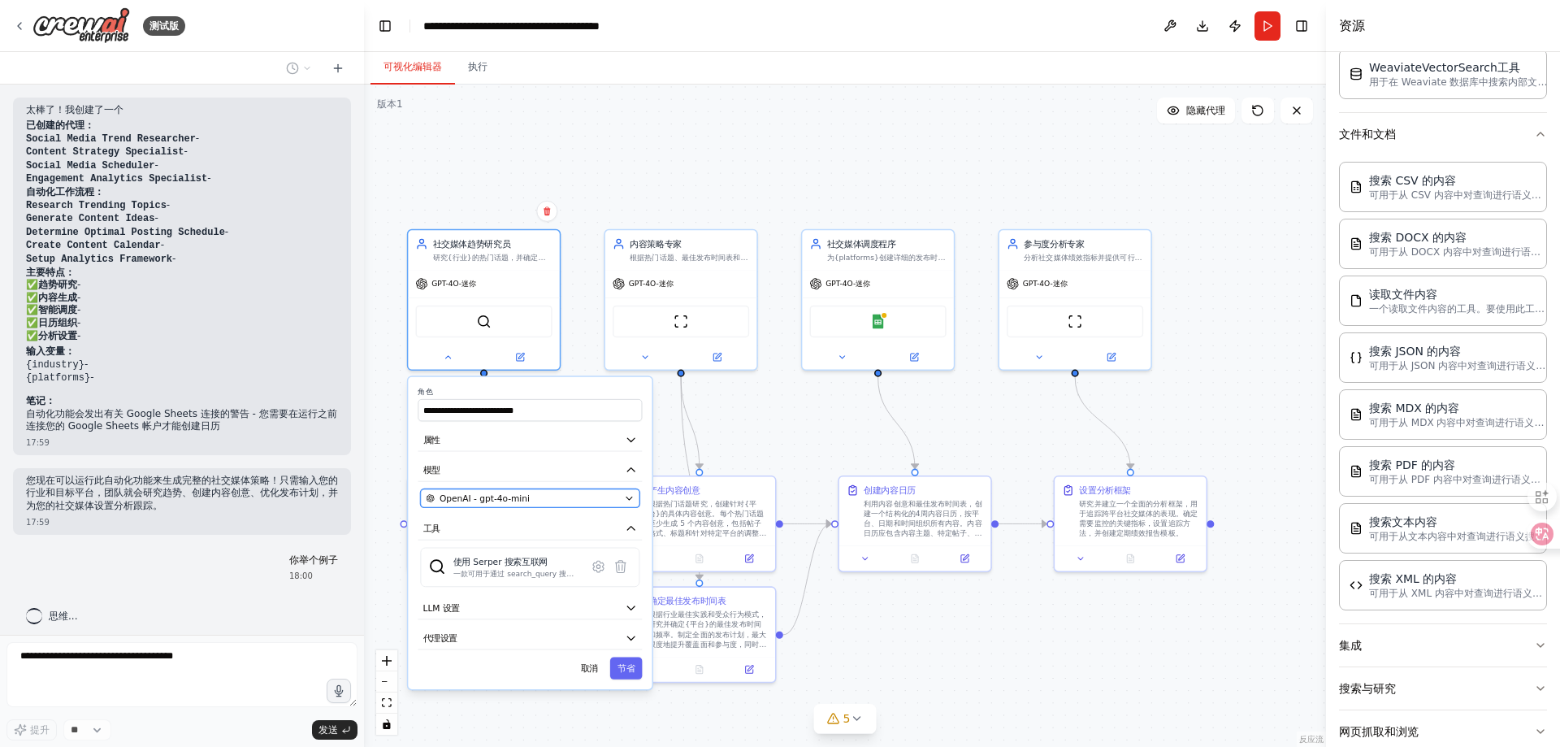
click at [538, 501] on div "OpenAI - gpt-4o-mini" at bounding box center [522, 497] width 193 height 12
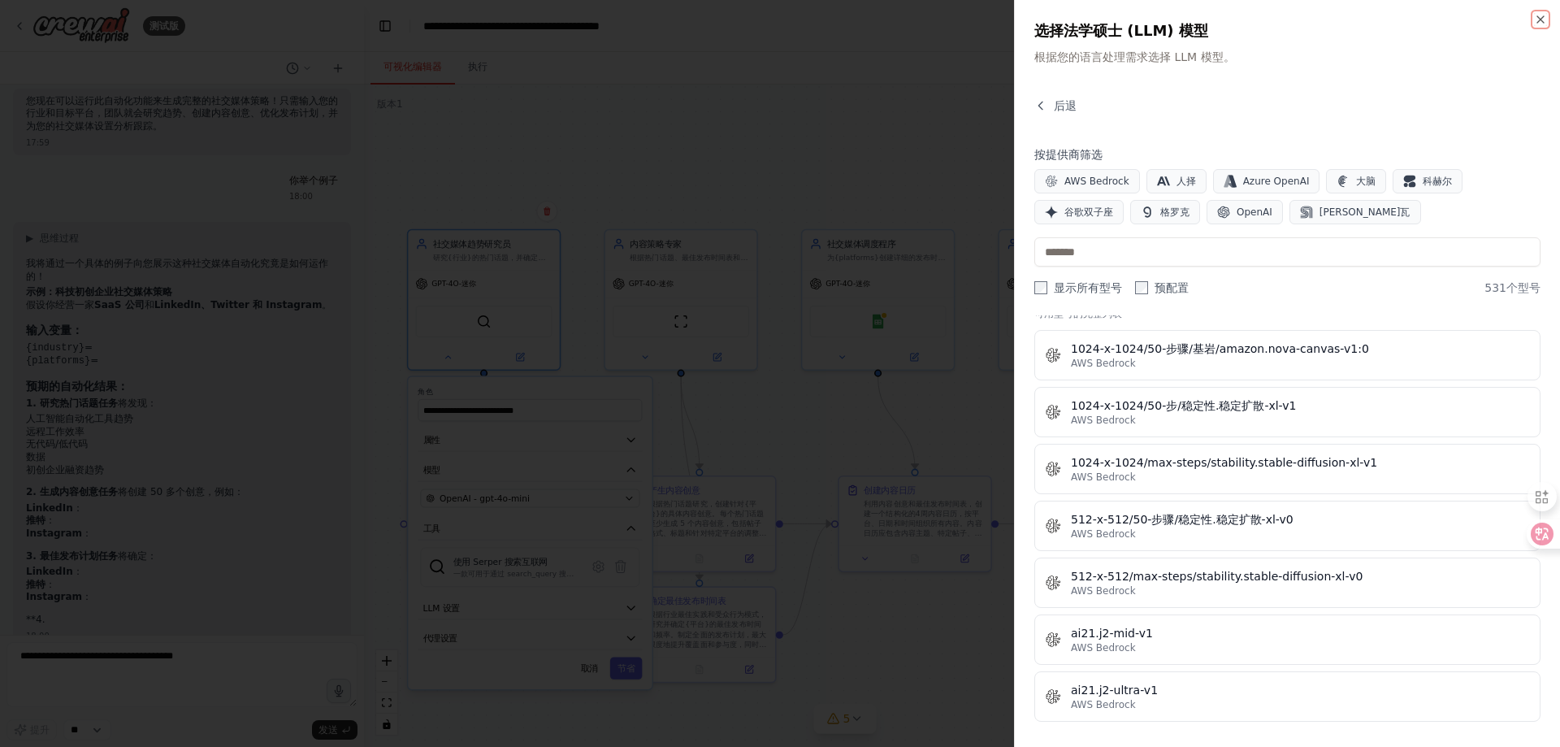
scroll to position [1829, 0]
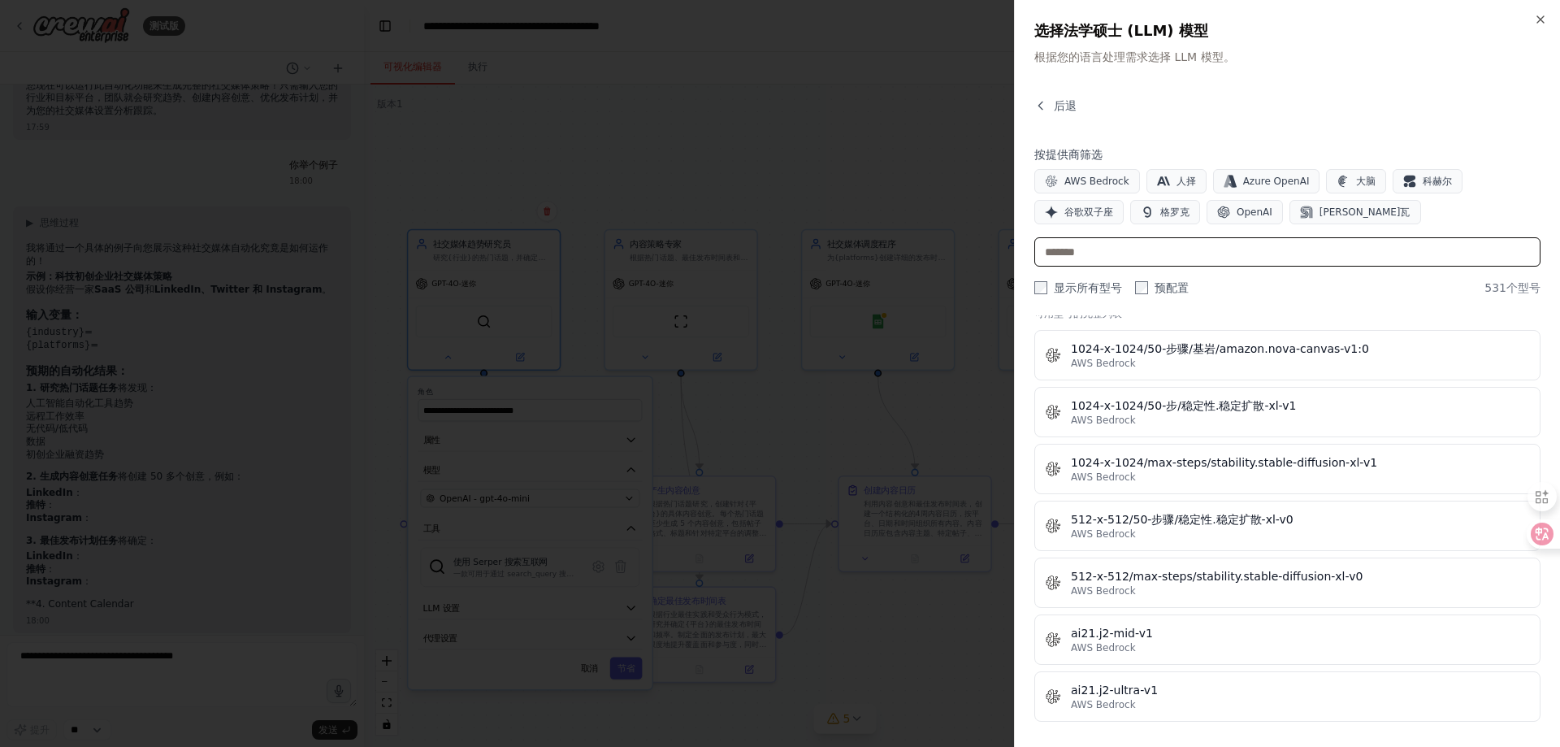
click at [1142, 256] on input "text" at bounding box center [1287, 251] width 506 height 29
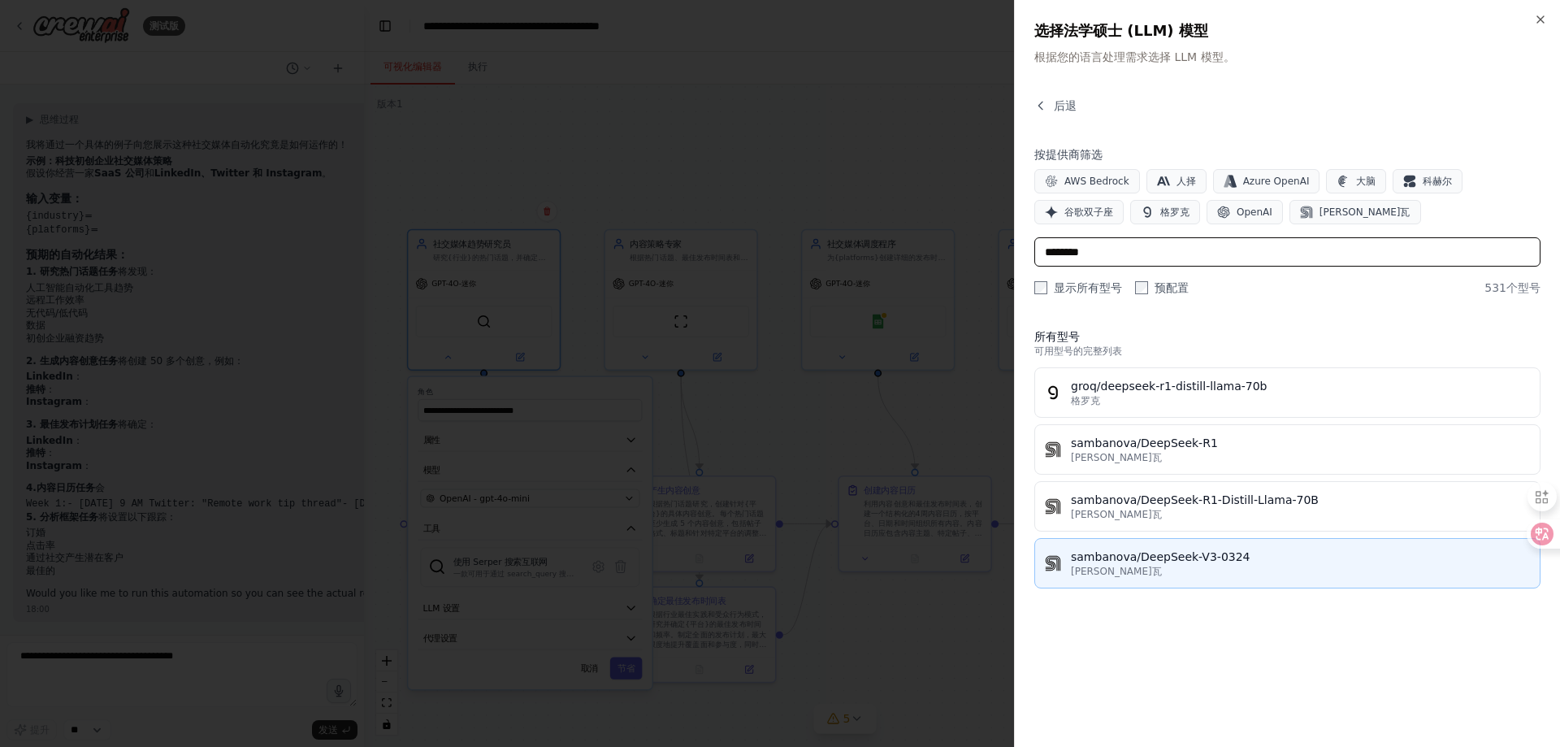
scroll to position [1985, 0]
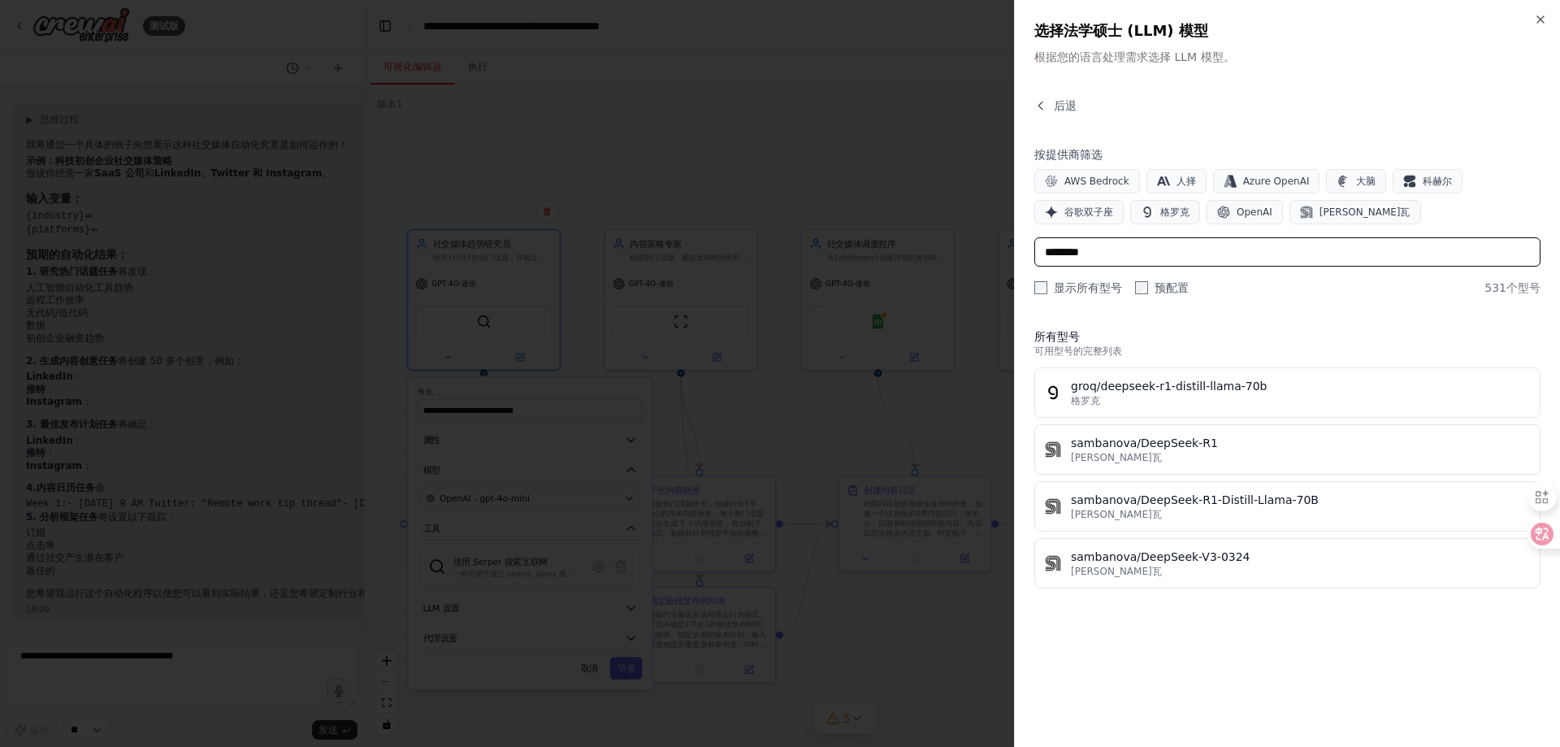
type input "********"
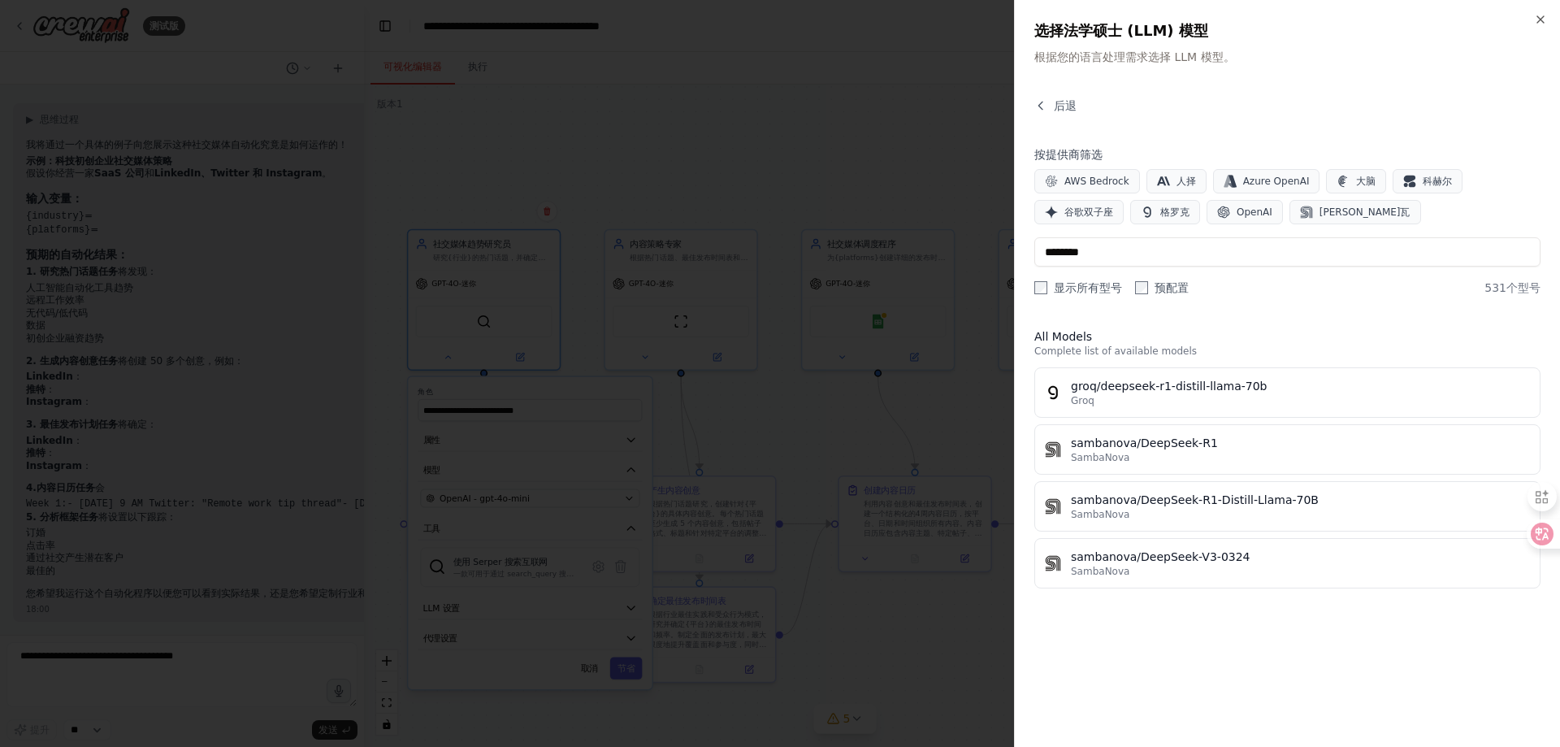
drag, startPoint x: 973, startPoint y: 605, endPoint x: 311, endPoint y: 448, distance: 680.5
click at [973, 605] on div at bounding box center [780, 373] width 1560 height 747
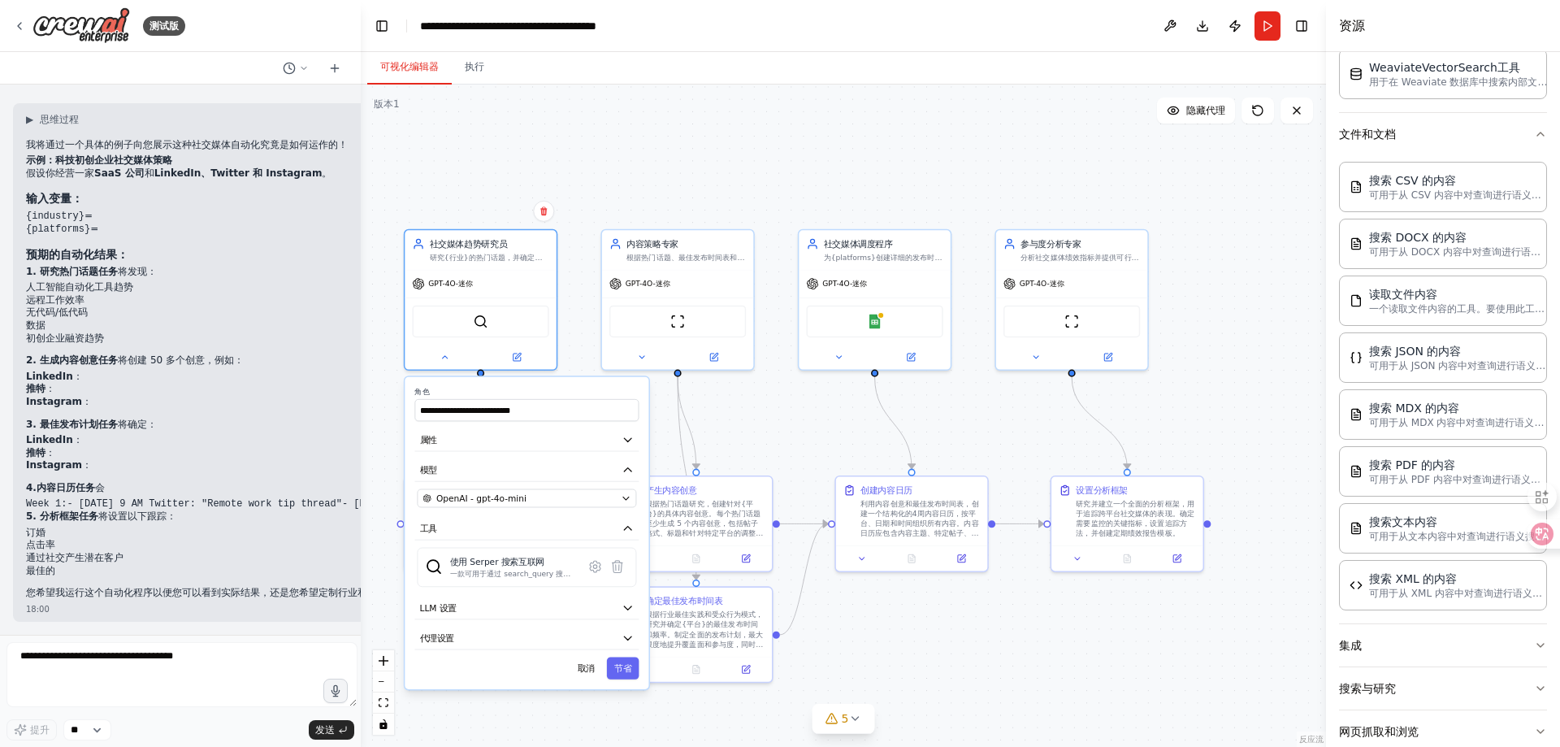
scroll to position [1997, 0]
drag, startPoint x: 361, startPoint y: 586, endPoint x: 281, endPoint y: 565, distance: 82.2
click at [359, 538] on div at bounding box center [357, 373] width 6 height 747
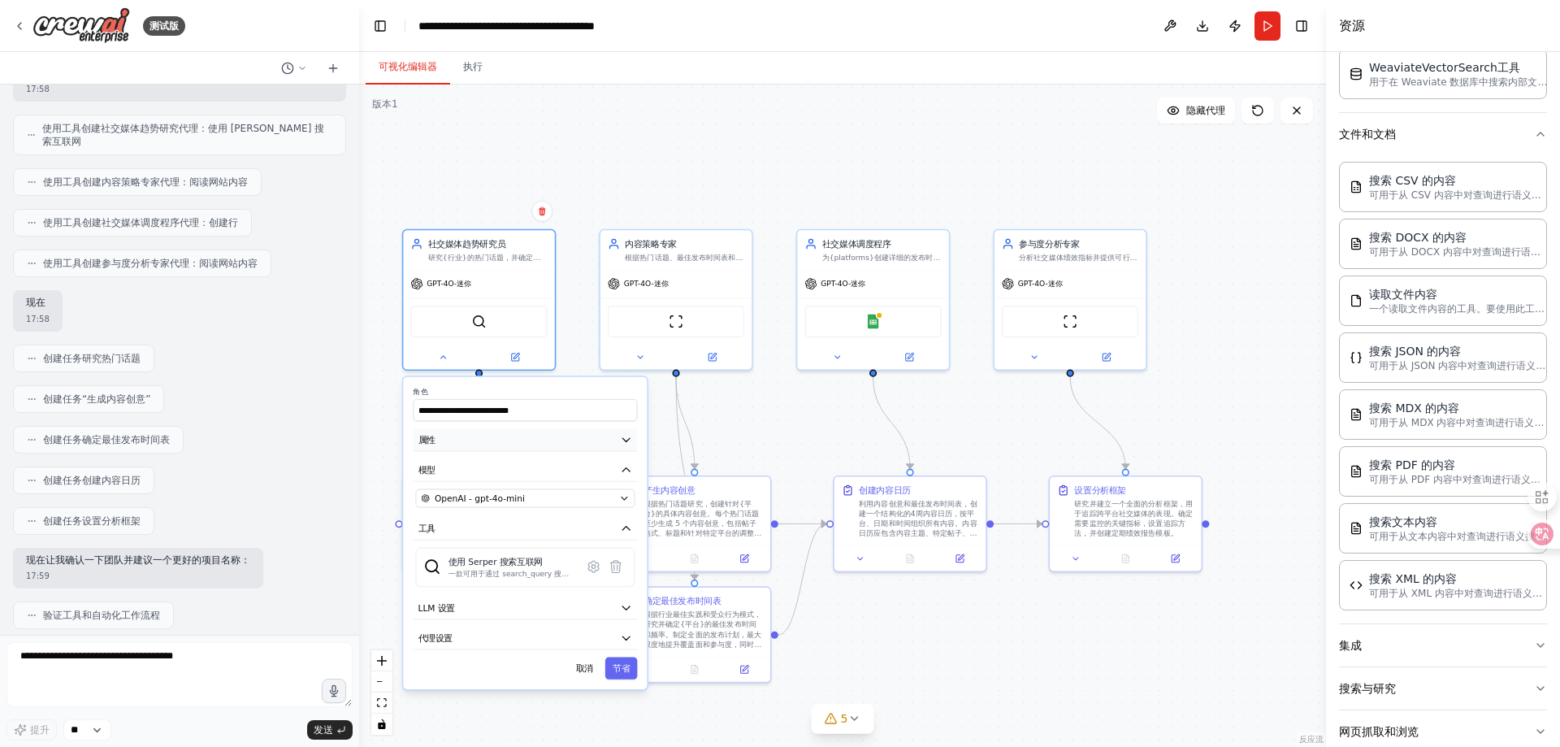
scroll to position [860, 0]
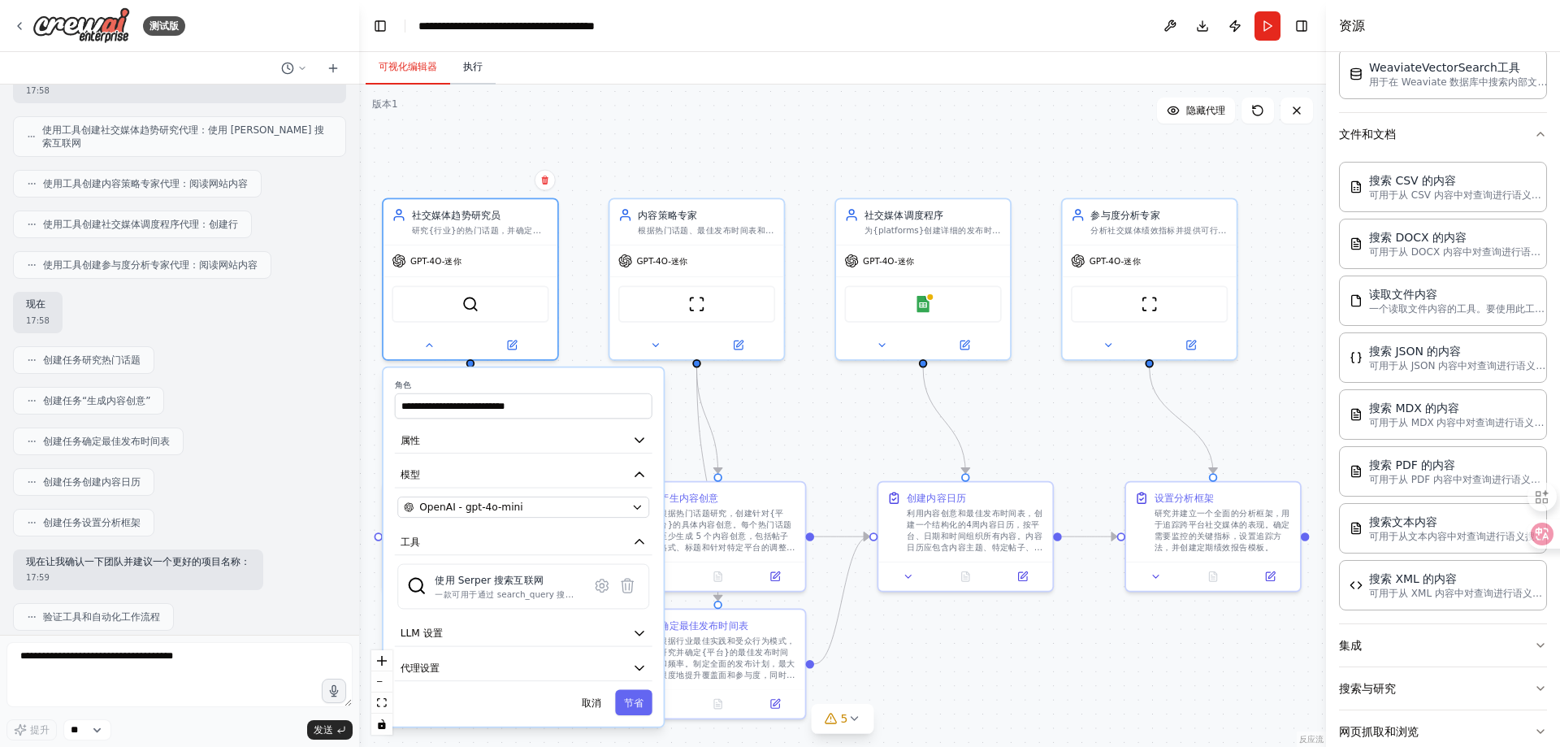
click at [477, 74] on button "执行" at bounding box center [472, 67] width 45 height 34
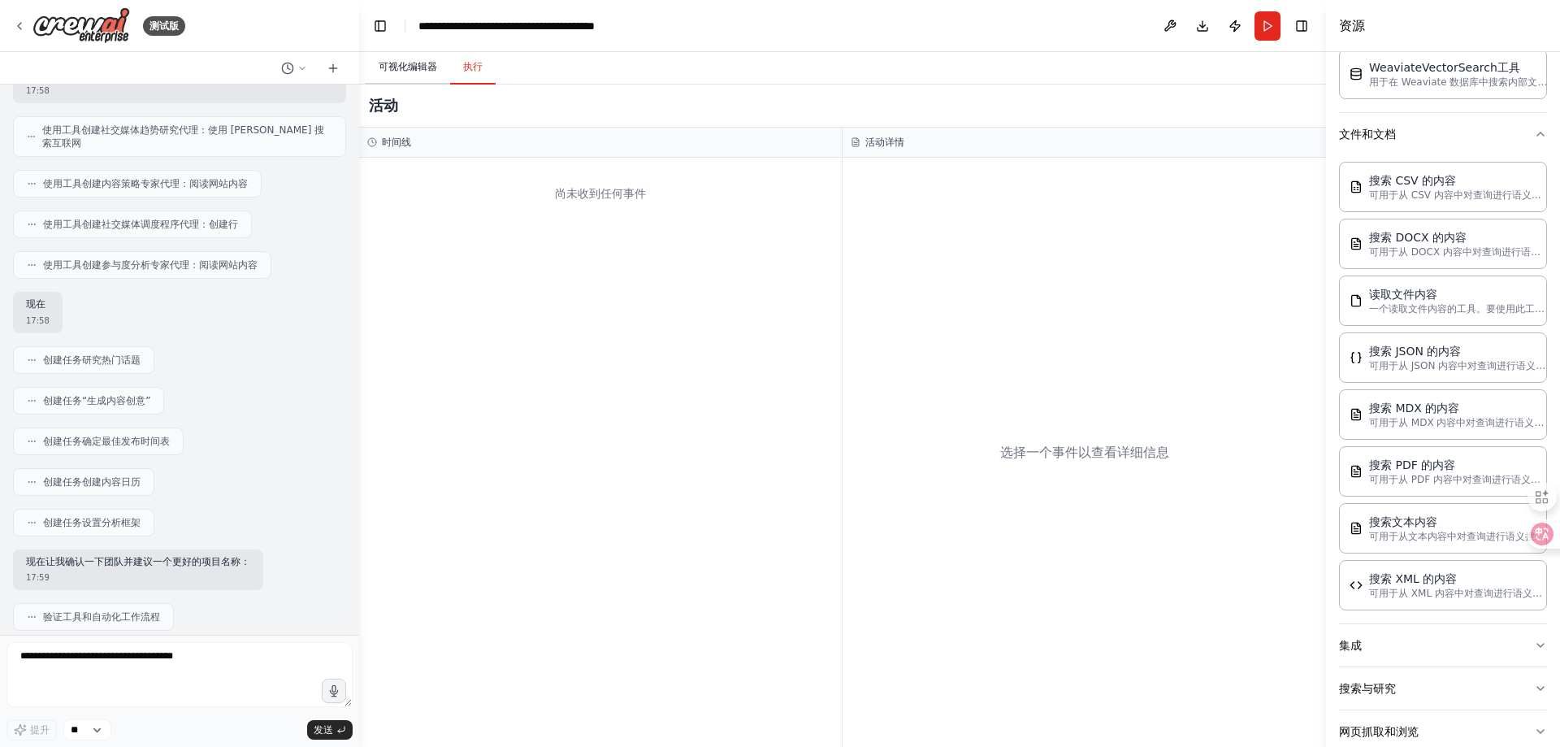
click at [414, 67] on font "可视化编辑器" at bounding box center [408, 66] width 58 height 11
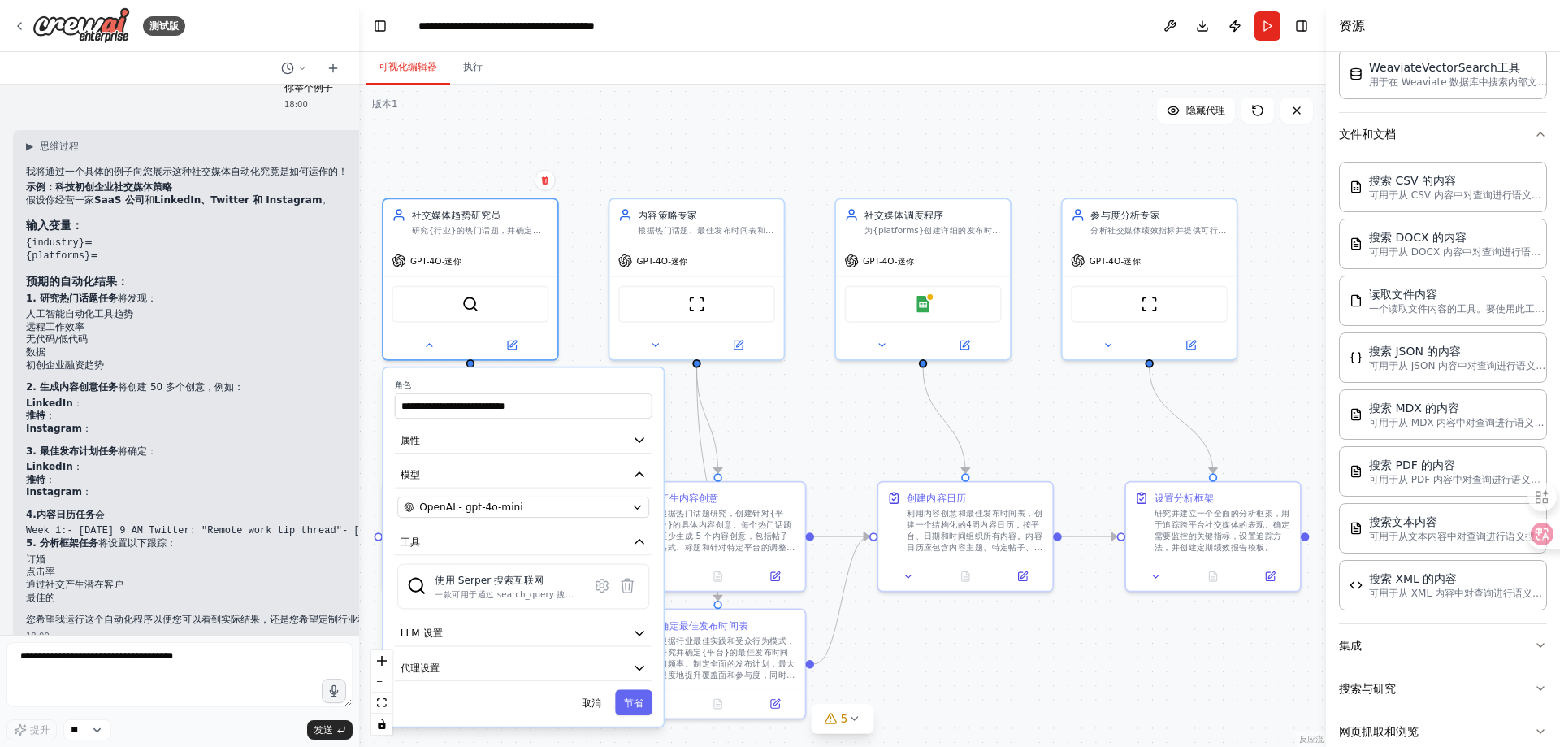
scroll to position [1997, 0]
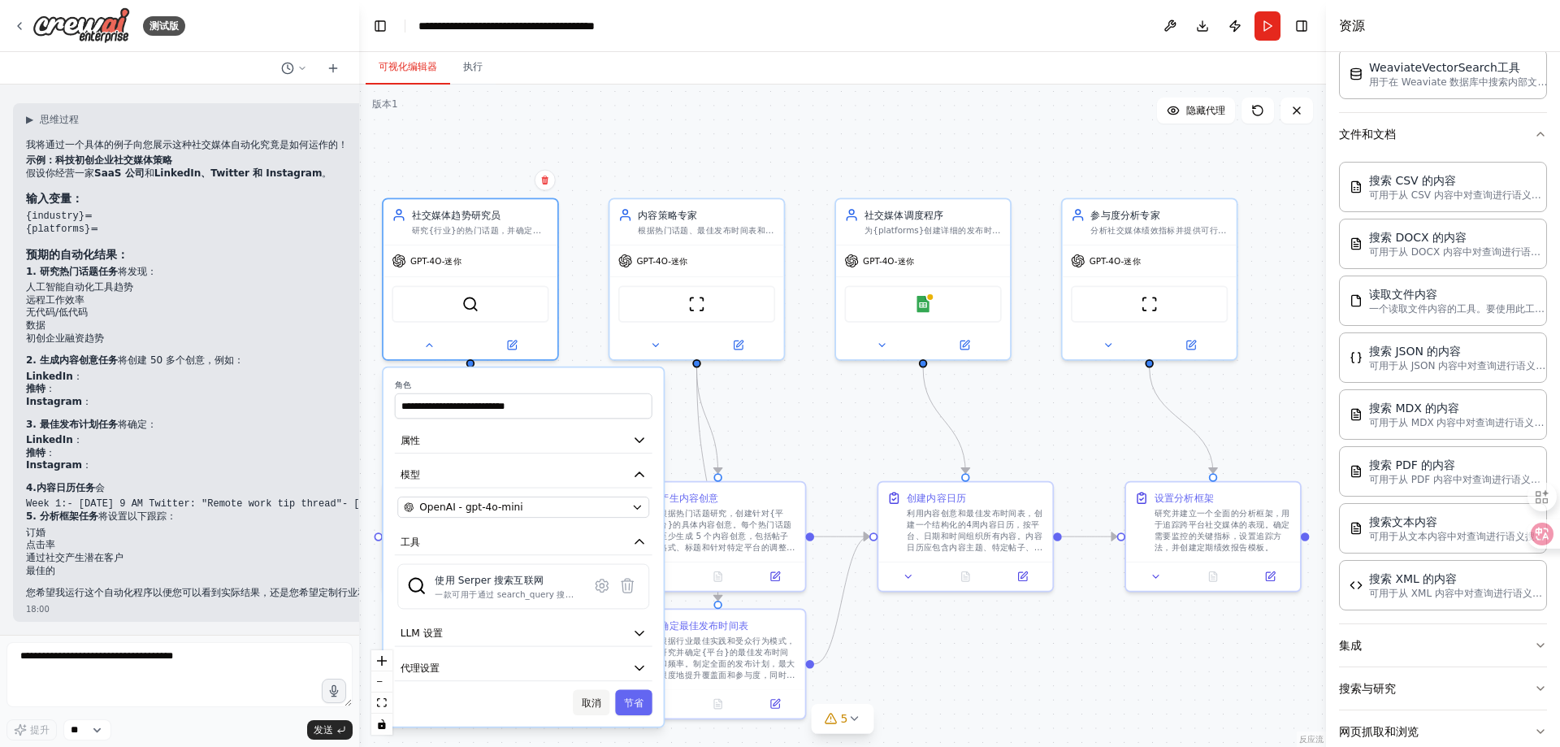
click at [599, 703] on font "取消" at bounding box center [591, 701] width 19 height 11
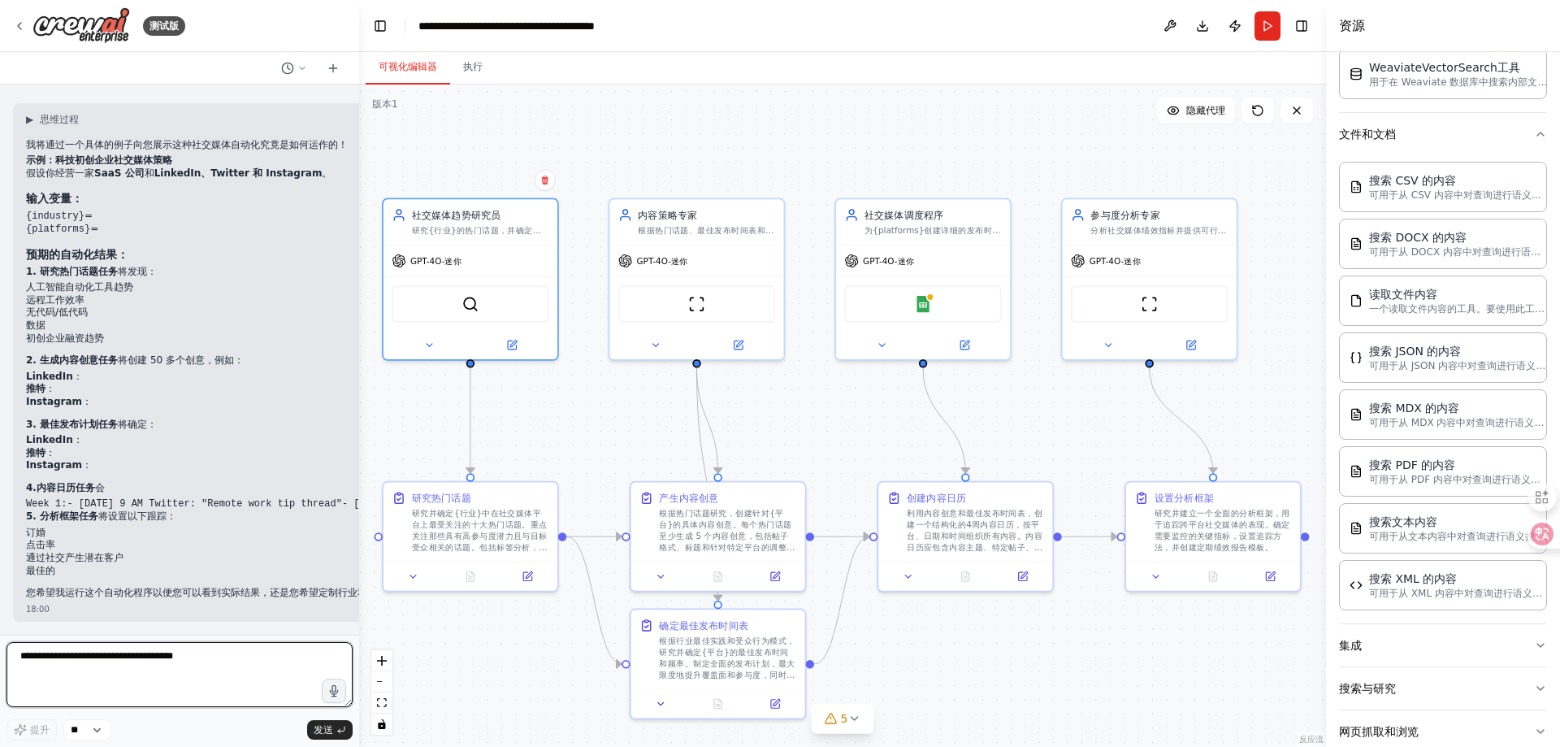
click at [239, 664] on textarea at bounding box center [179, 674] width 346 height 65
type textarea "****"
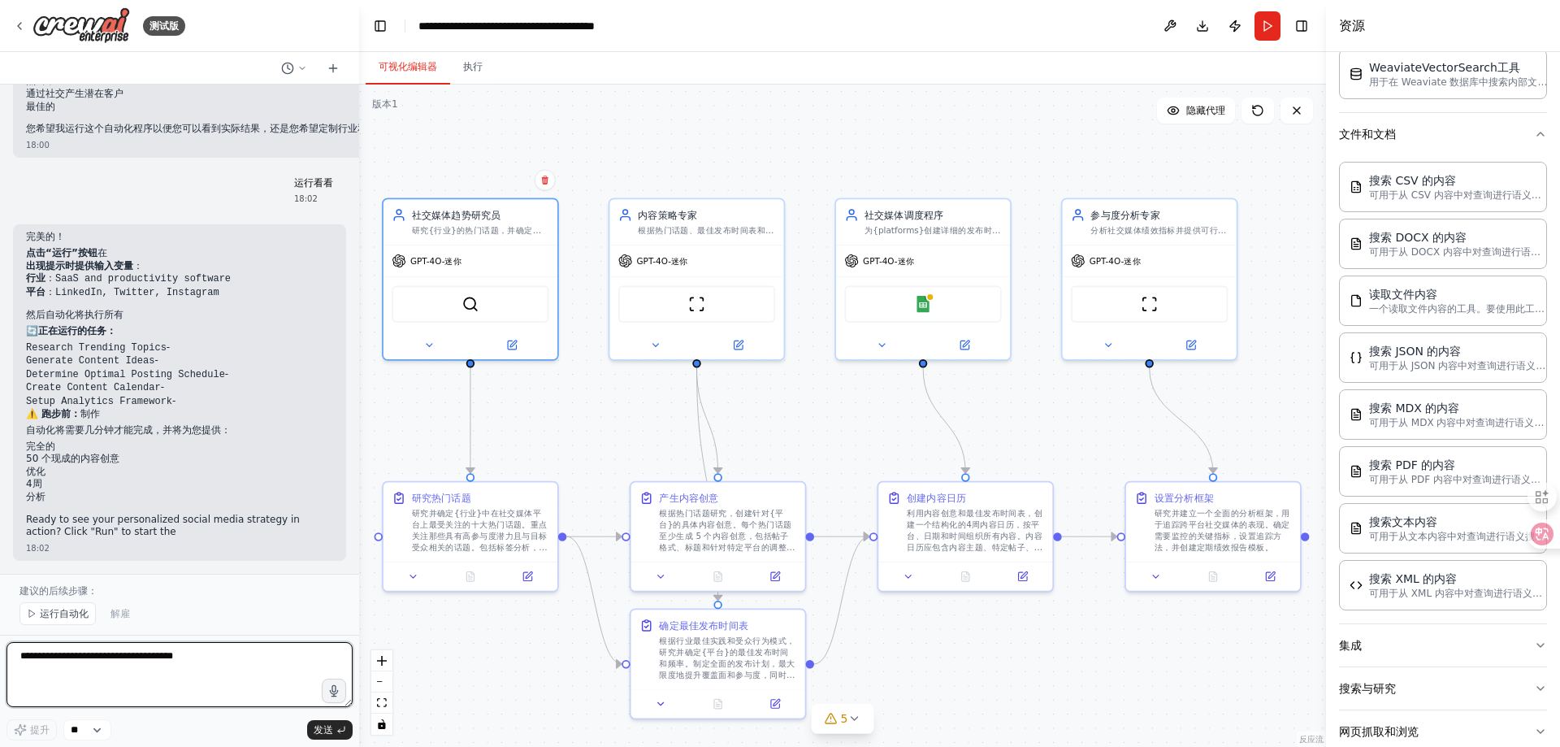
scroll to position [2443, 0]
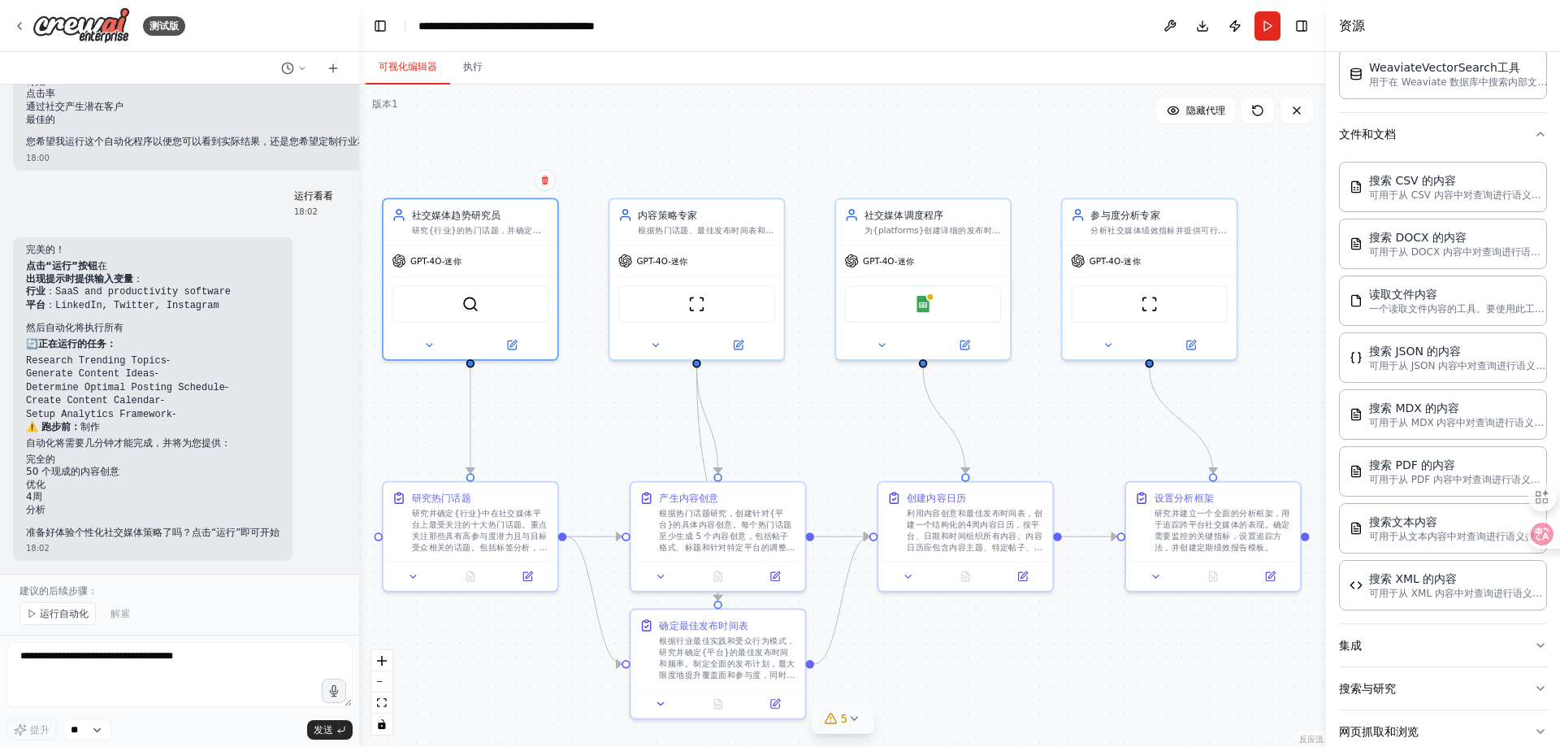
click at [856, 721] on icon at bounding box center [853, 718] width 13 height 13
click at [937, 645] on icon at bounding box center [942, 644] width 13 height 13
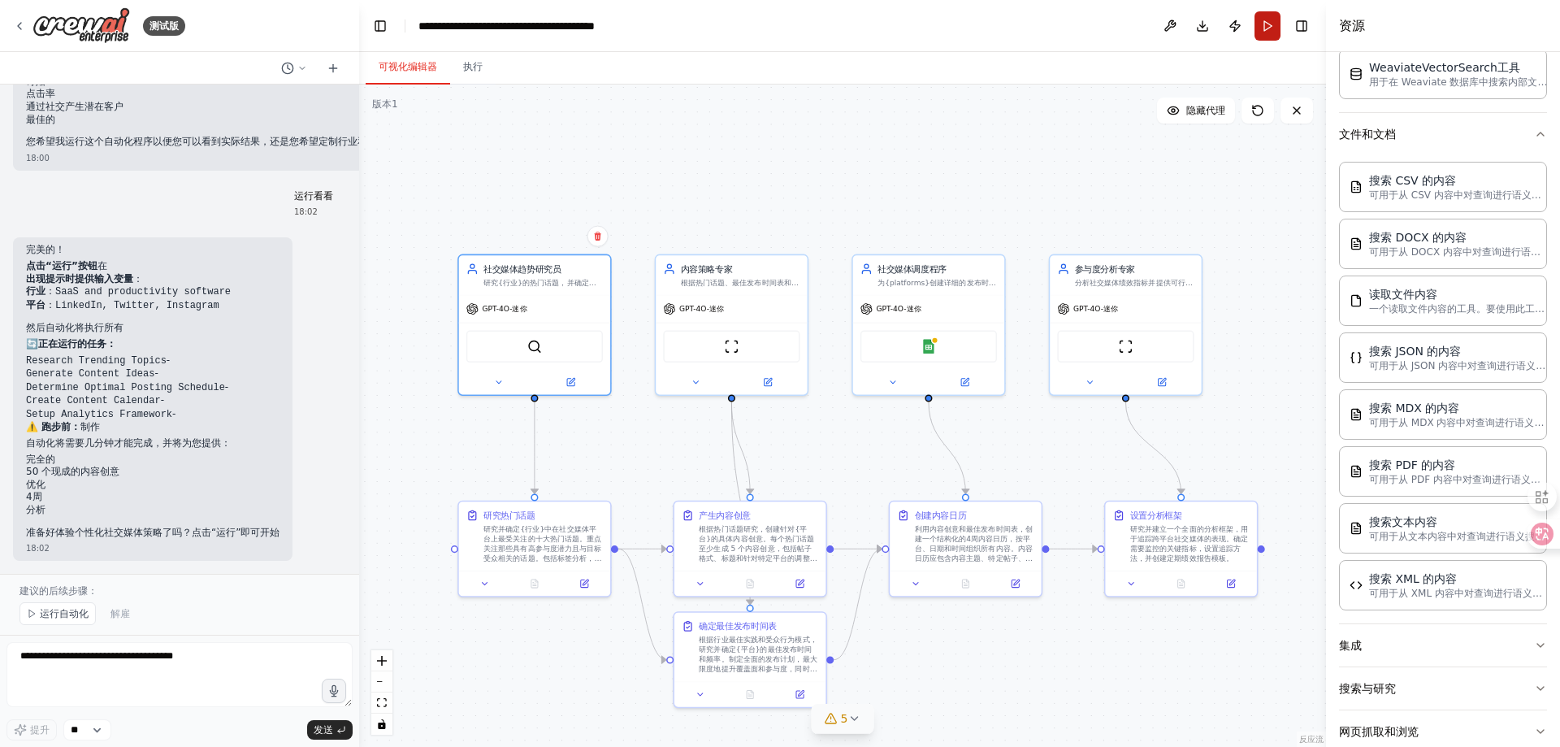
click at [1269, 28] on button "跑步" at bounding box center [1267, 25] width 26 height 29
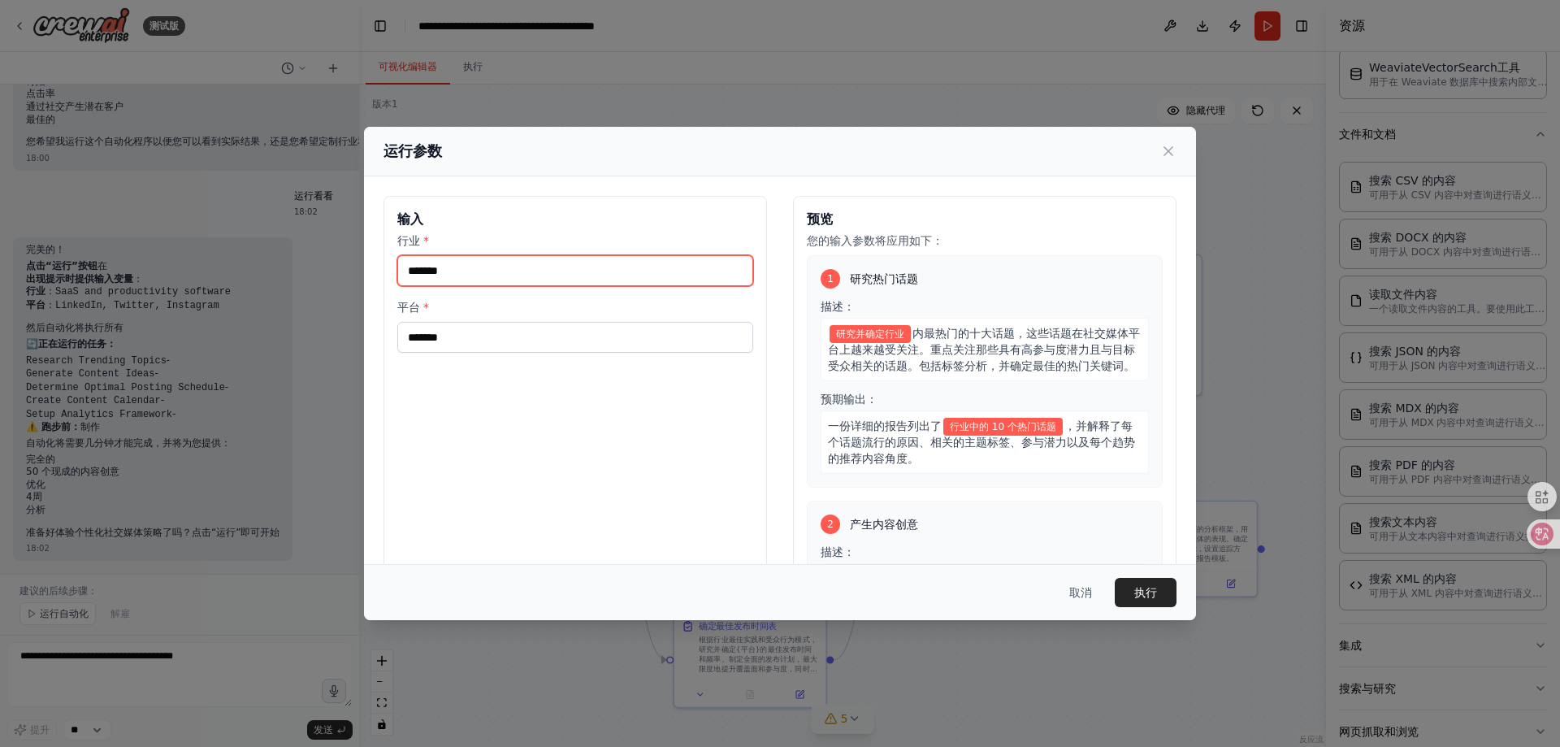
click at [483, 270] on input "行业 *" at bounding box center [575, 270] width 356 height 31
click at [487, 278] on input "行业 *" at bounding box center [575, 270] width 356 height 31
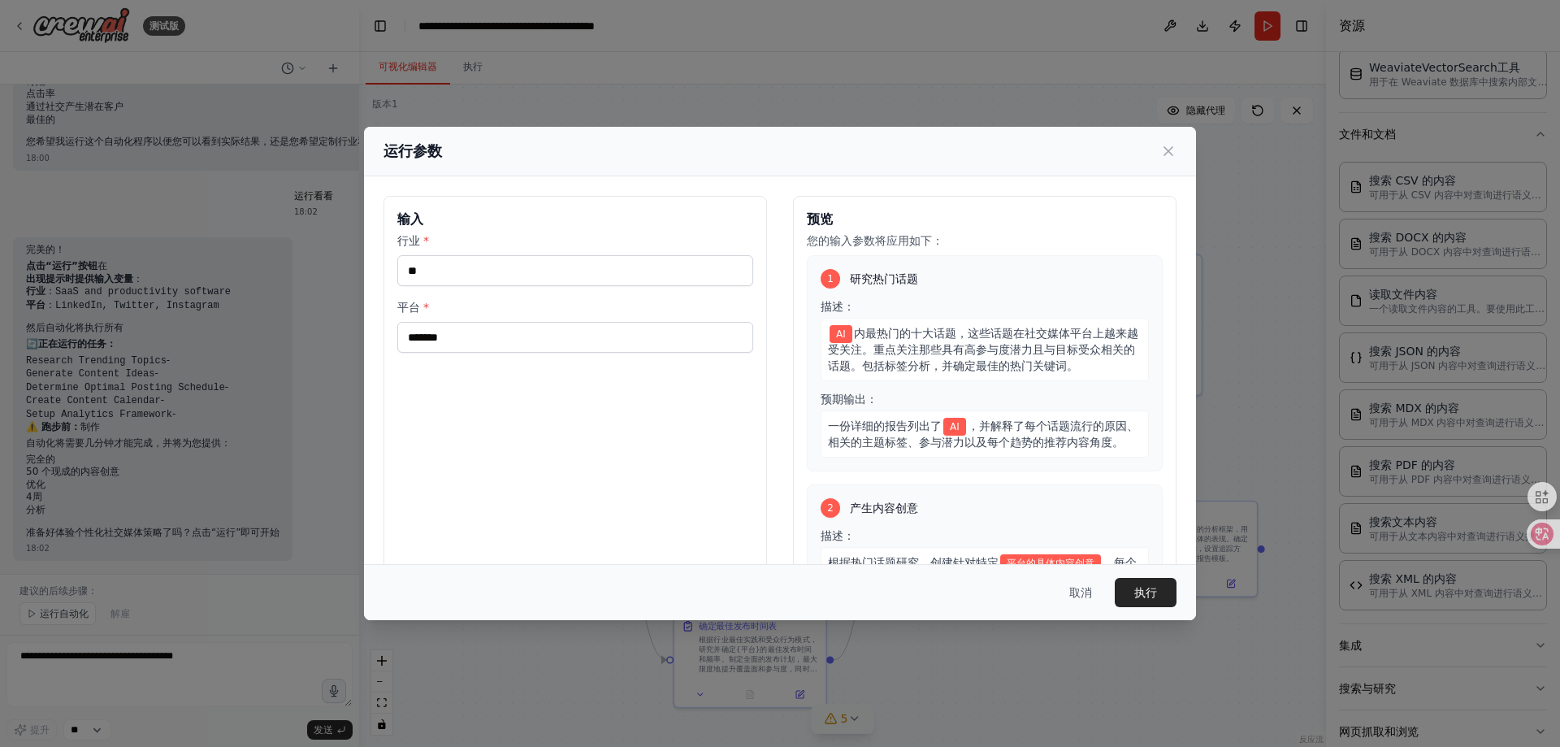
click at [538, 288] on div "行业 * ** 平台 *" at bounding box center [575, 292] width 356 height 120
click at [543, 274] on input "**" at bounding box center [575, 270] width 356 height 31
type input "*"
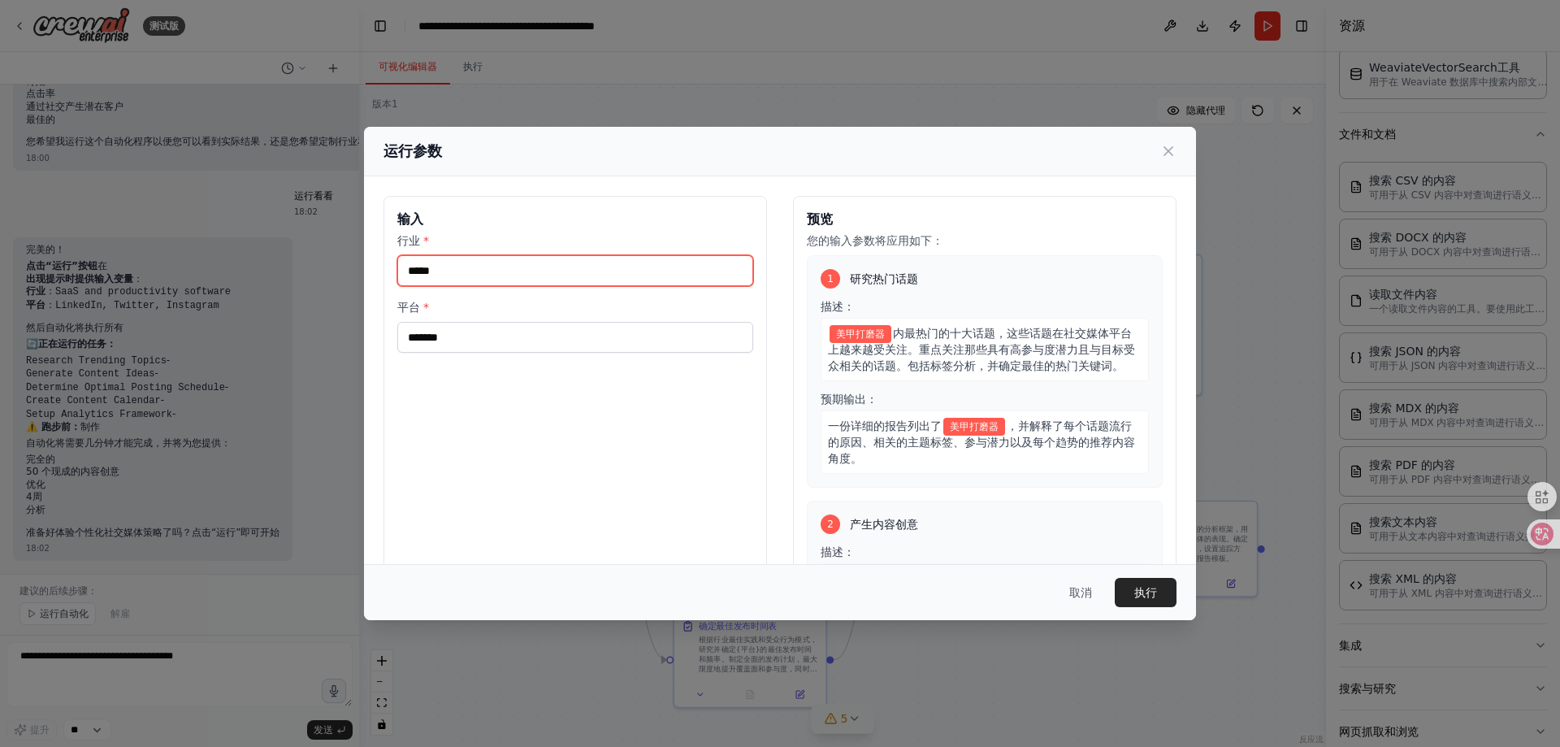
type input "*****"
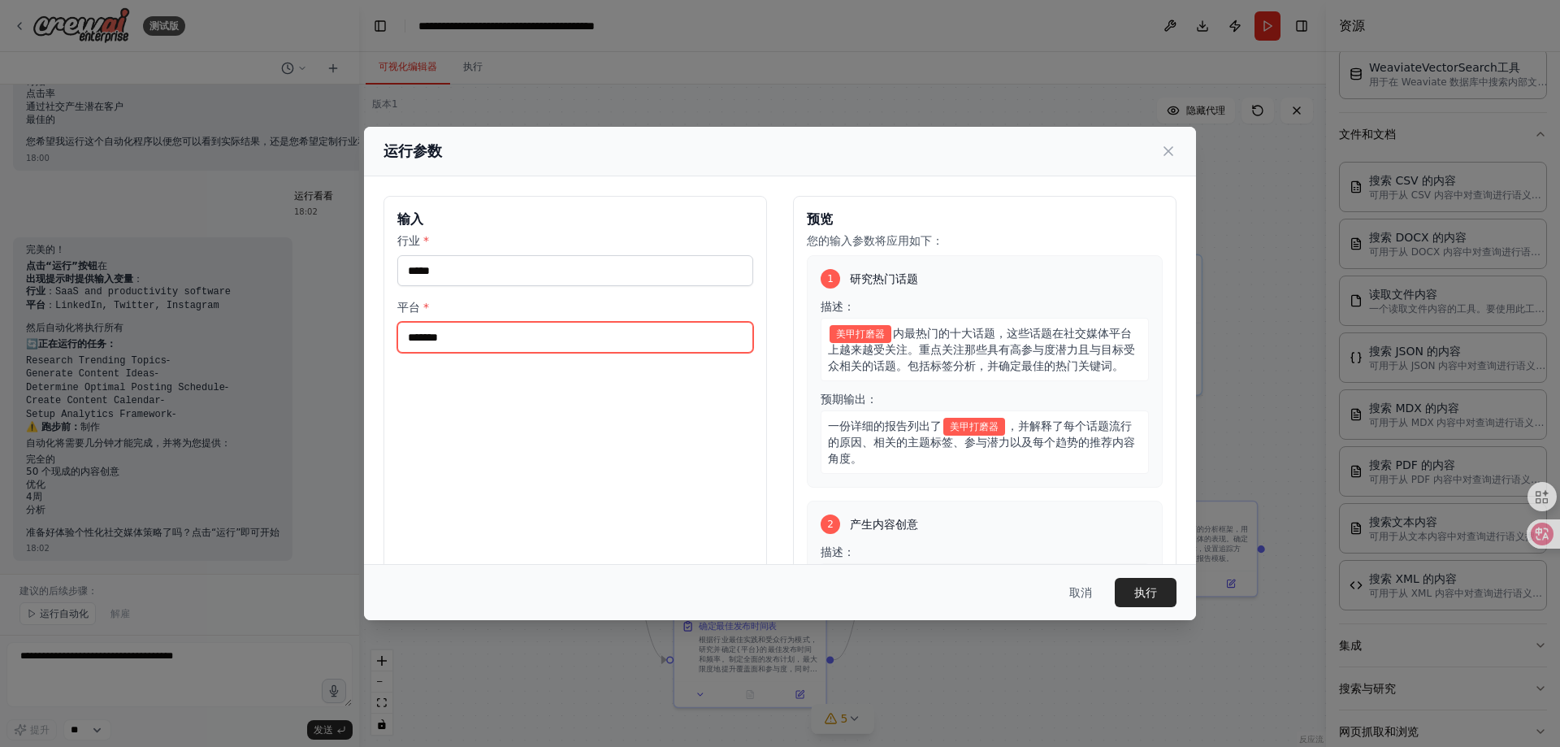
click at [559, 344] on input "平台 *" at bounding box center [575, 337] width 356 height 31
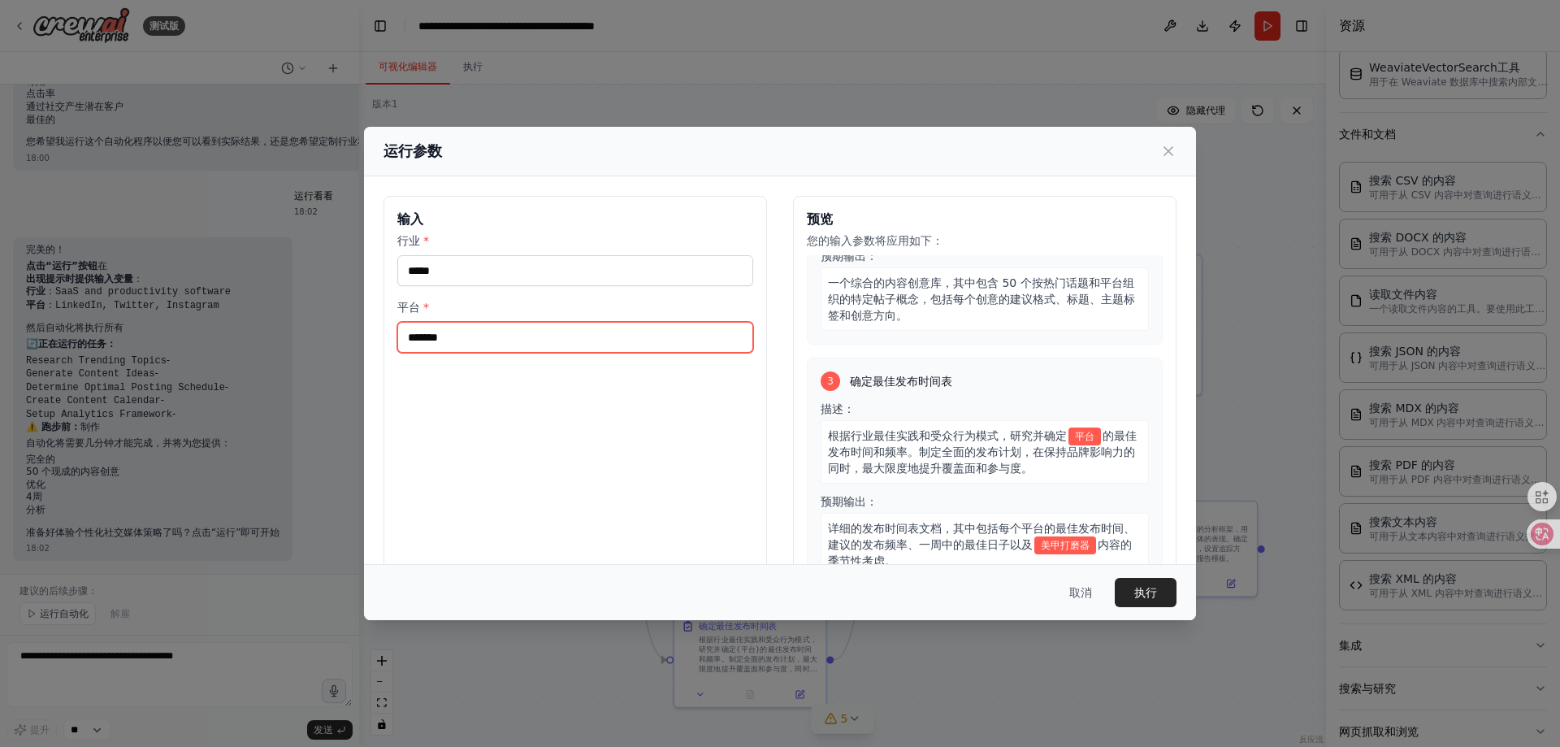
scroll to position [406, 0]
type input "*********"
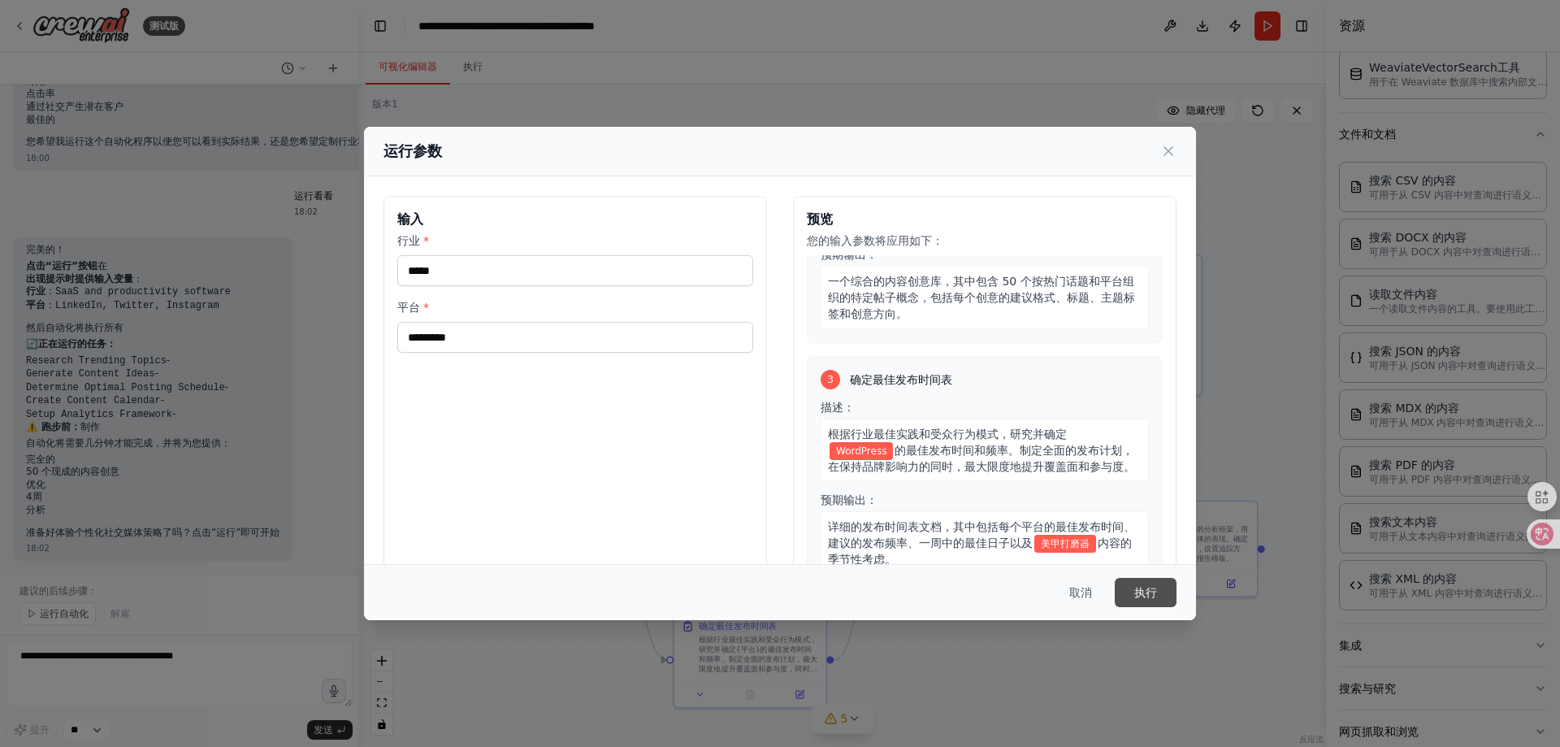
click at [1149, 588] on font "执行" at bounding box center [1145, 592] width 23 height 13
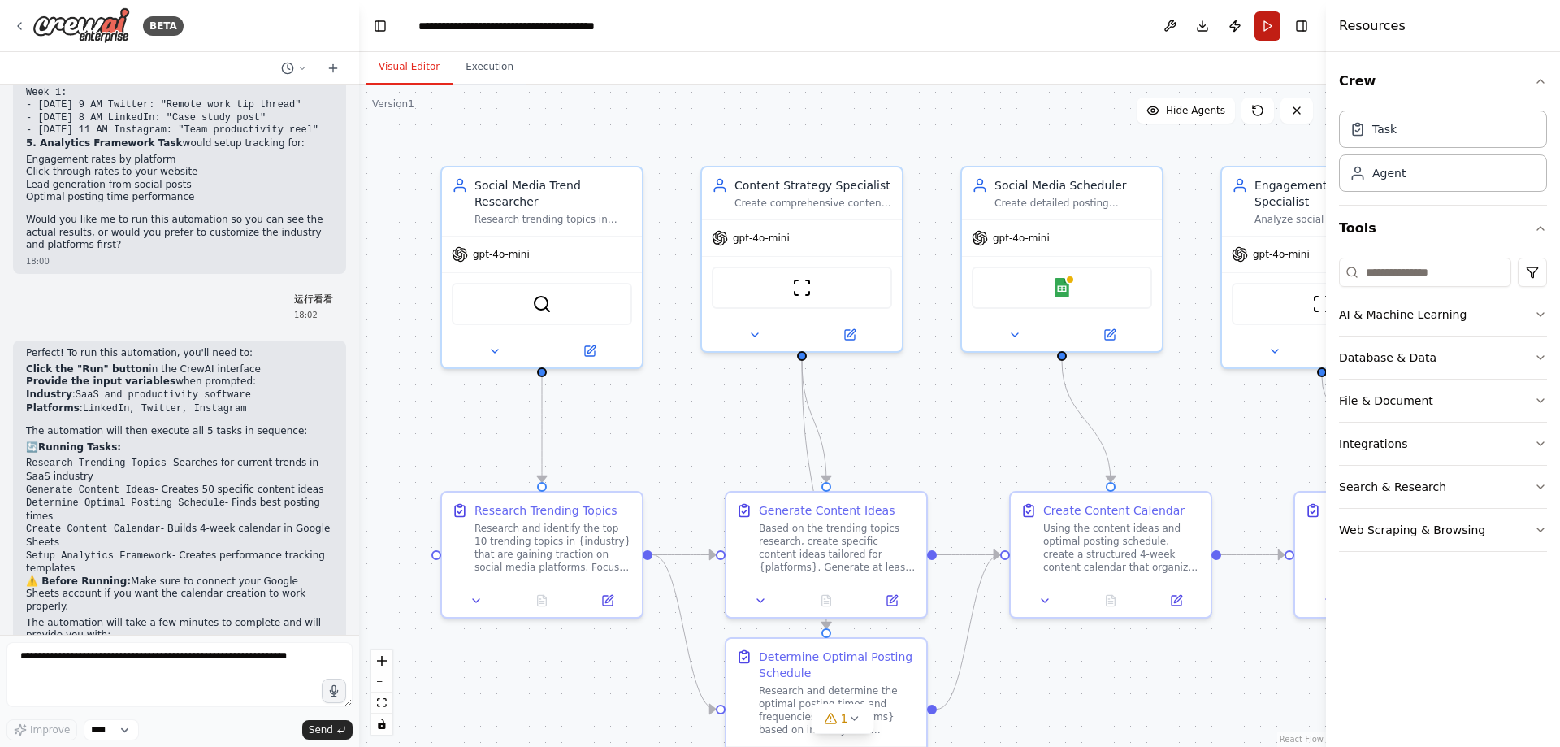
click at [1268, 32] on button "Run" at bounding box center [1267, 25] width 26 height 29
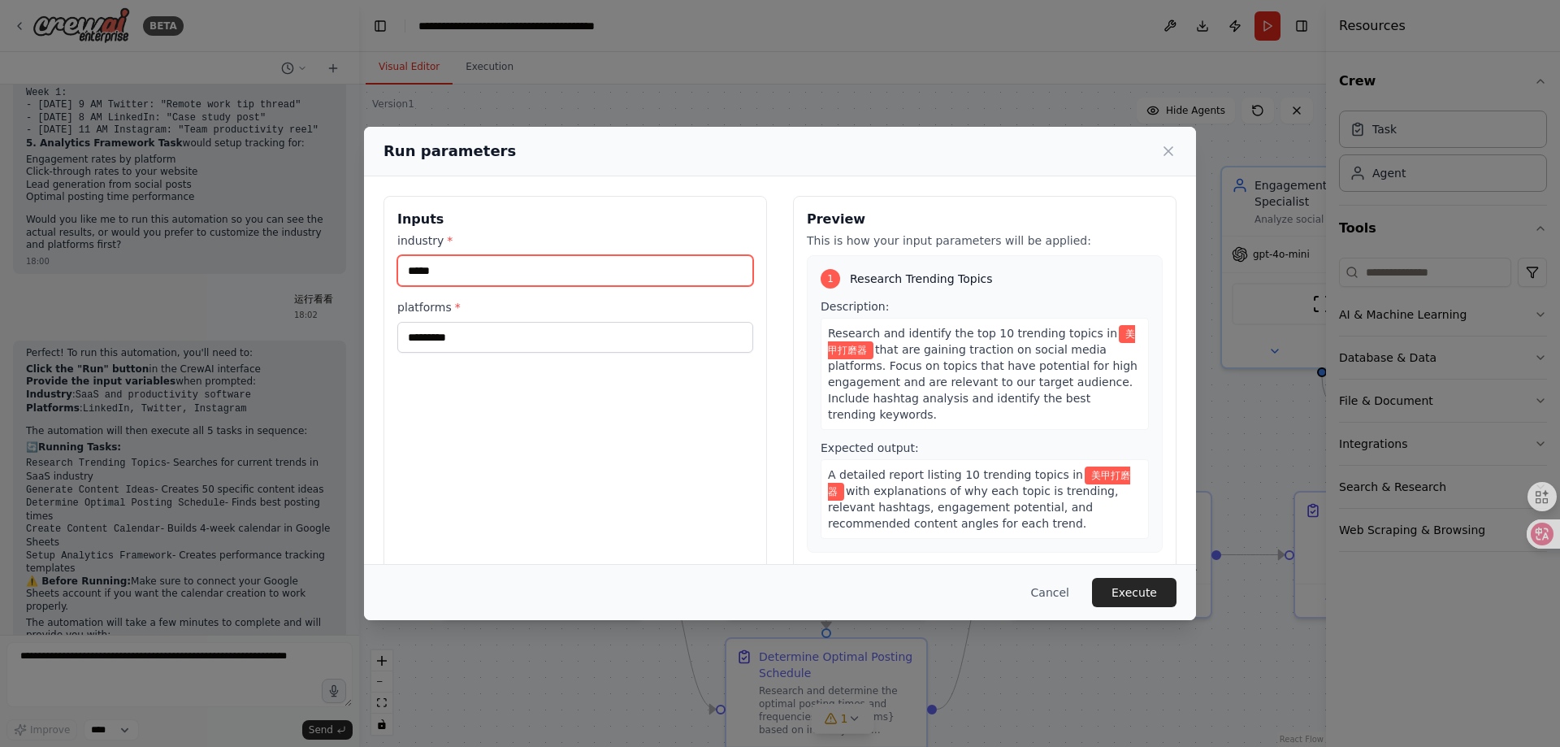
click at [524, 267] on input "*****" at bounding box center [575, 270] width 356 height 31
paste input "*****"
type input "**********"
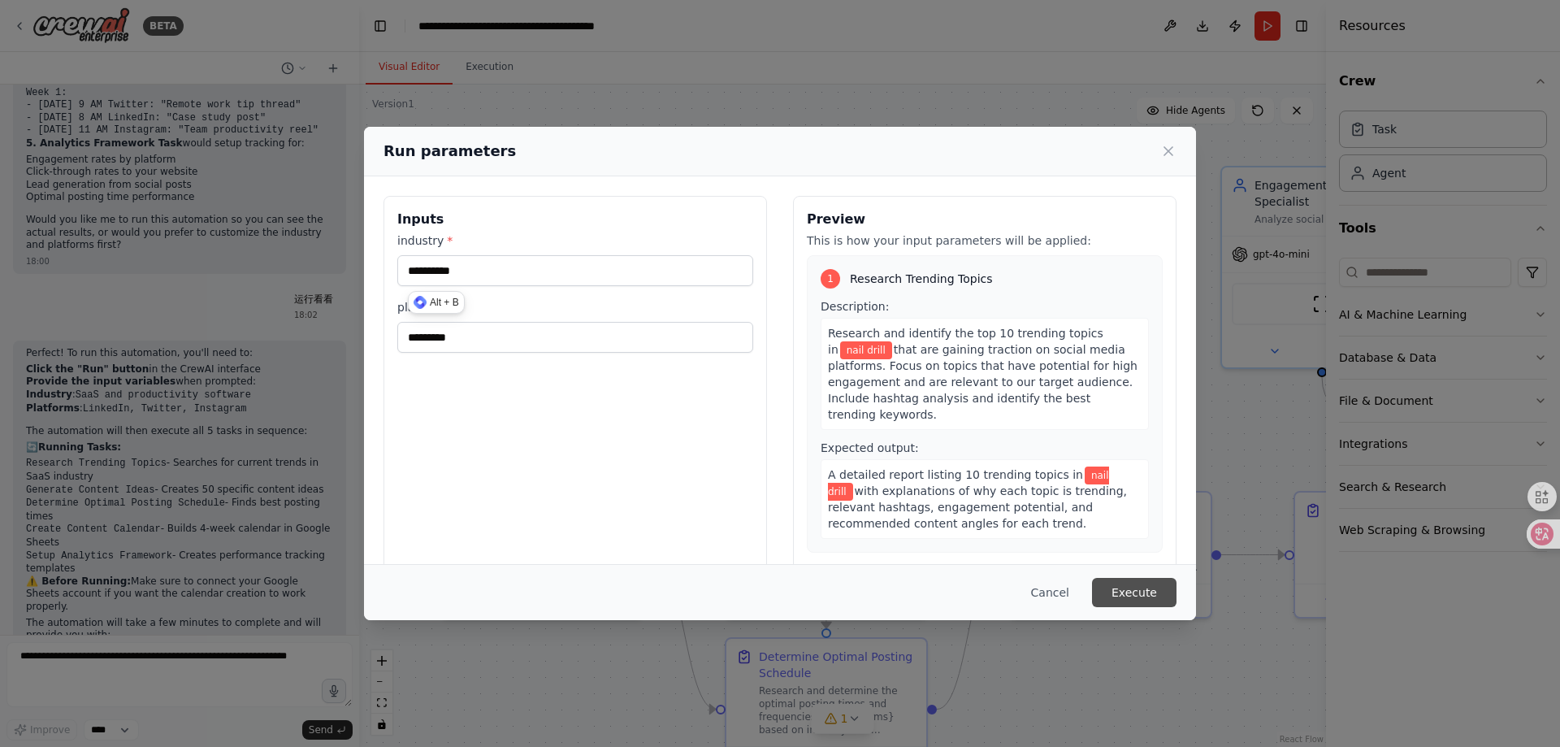
click at [1149, 595] on button "Execute" at bounding box center [1134, 592] width 84 height 29
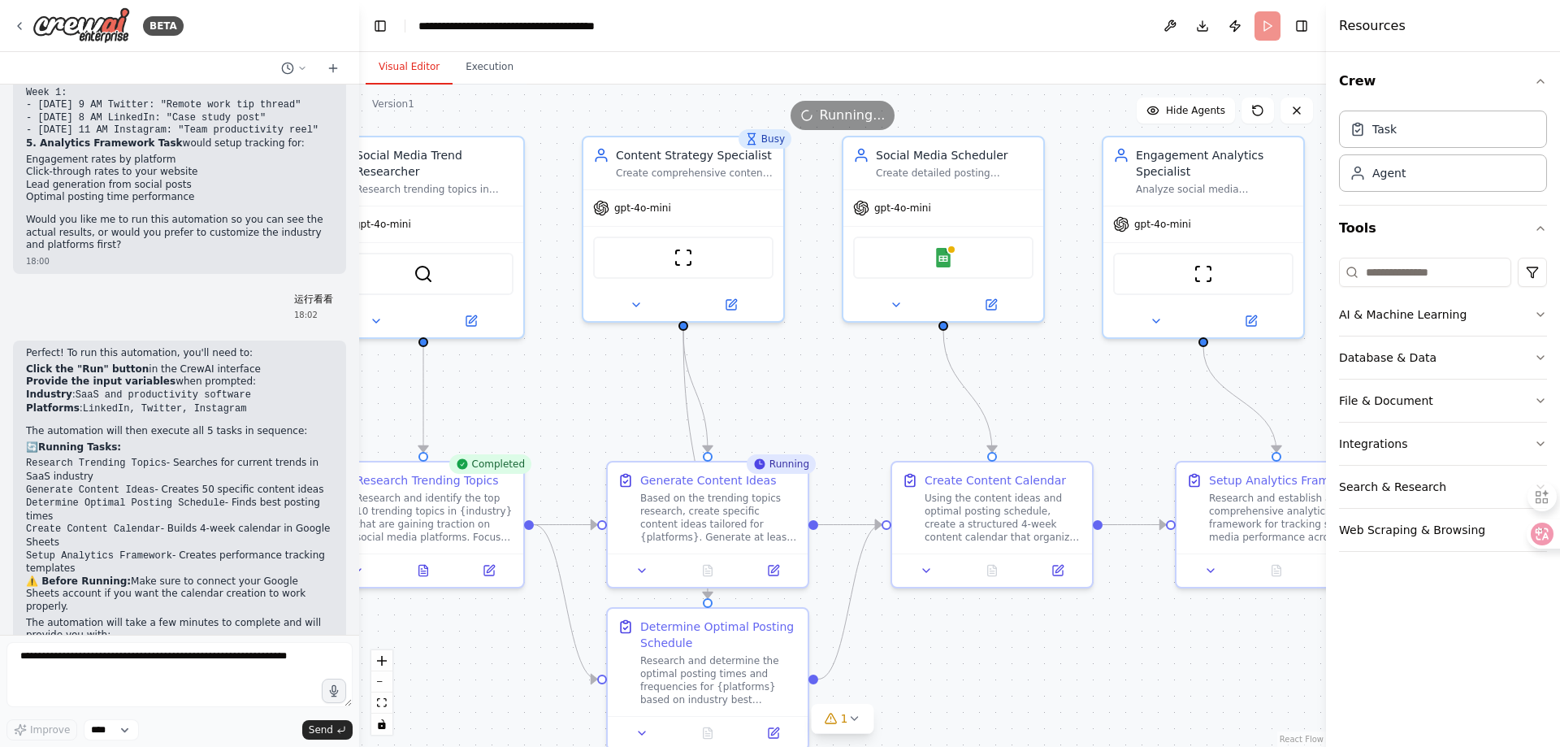
drag, startPoint x: 720, startPoint y: 461, endPoint x: 601, endPoint y: 431, distance: 122.3
click at [601, 431] on div ".deletable-edge-delete-btn { width: 20px; height: 20px; border: 0px solid #ffff…" at bounding box center [842, 415] width 967 height 662
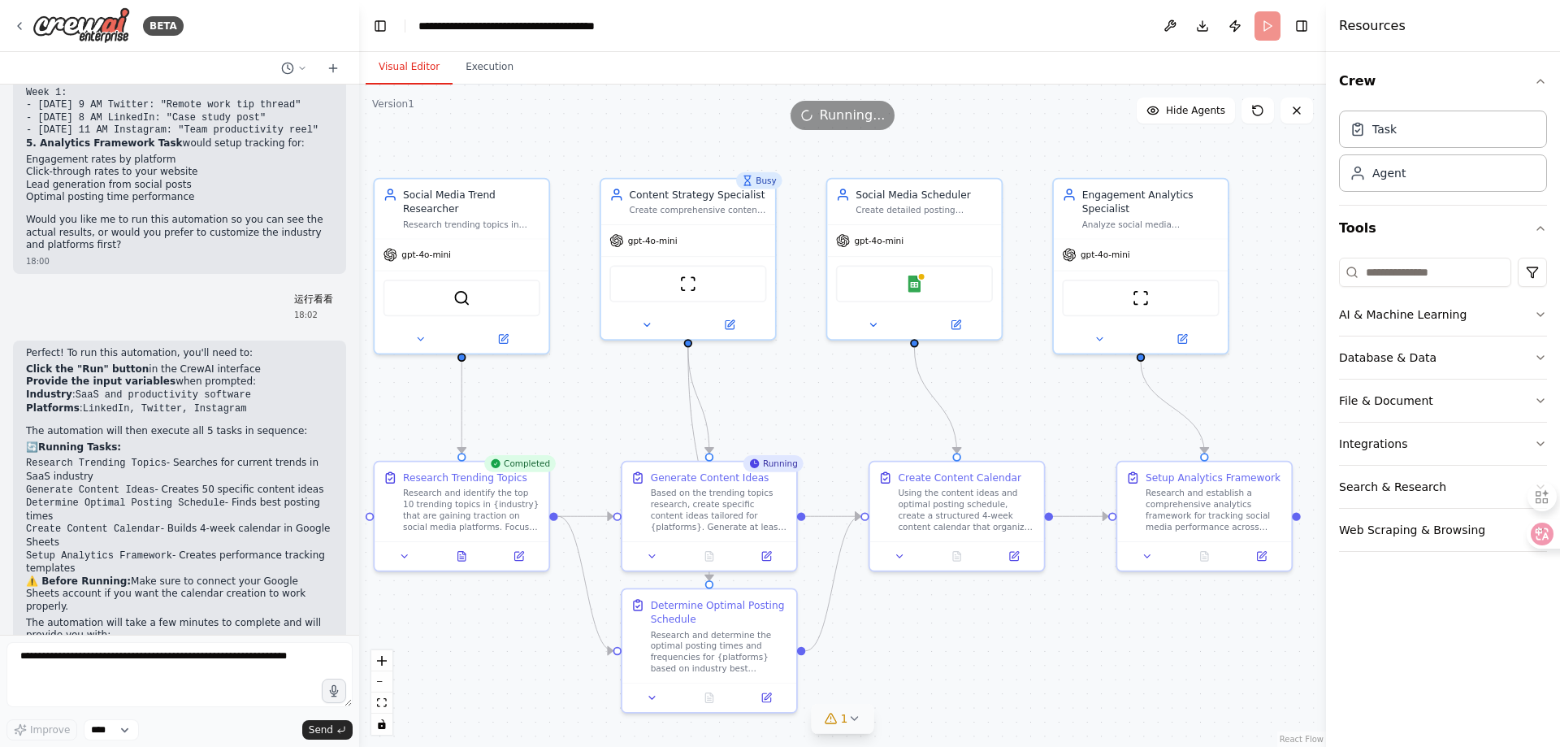
click at [850, 726] on button "1" at bounding box center [842, 718] width 63 height 30
click at [914, 288] on img at bounding box center [914, 280] width 17 height 17
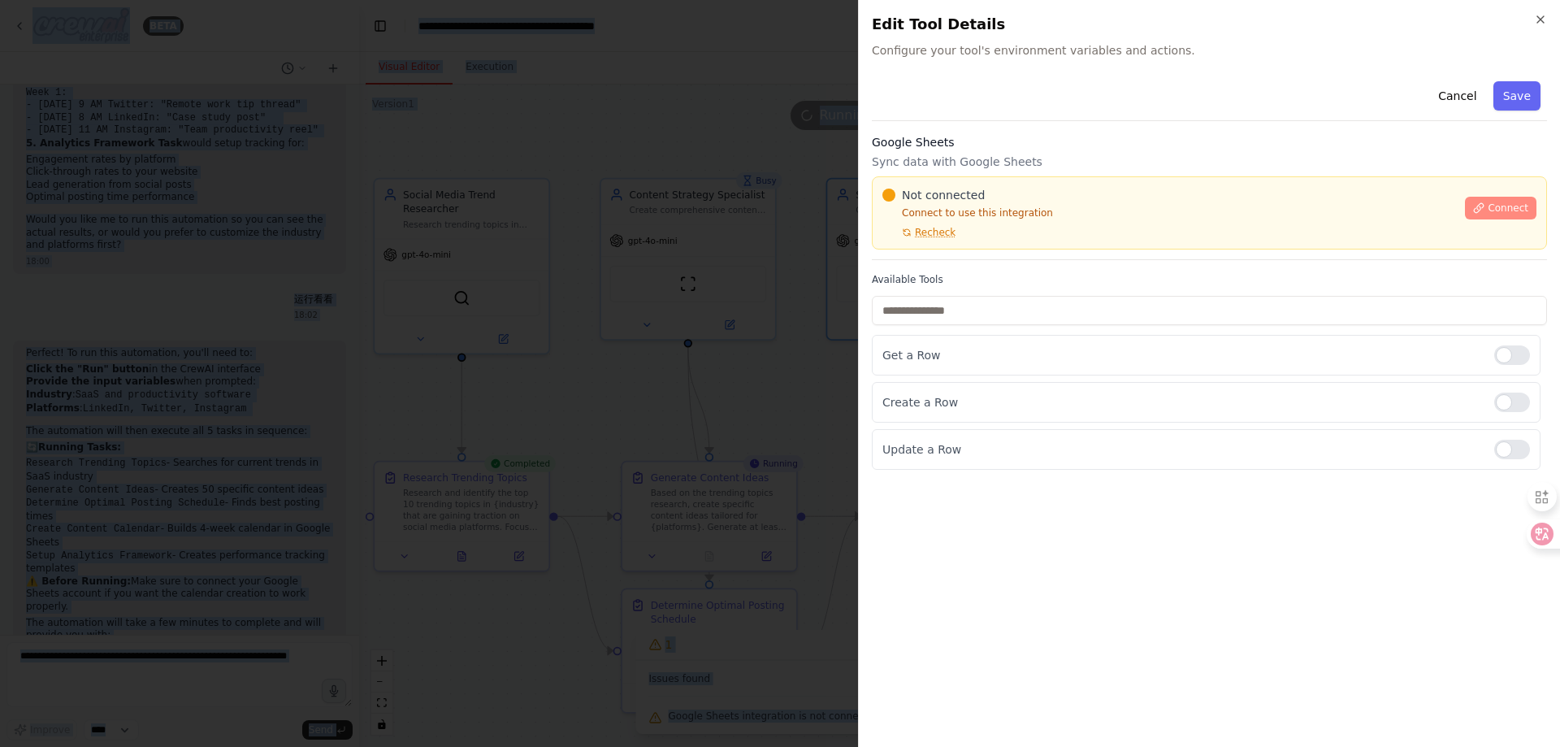
click at [1510, 207] on span "Connect" at bounding box center [1507, 207] width 41 height 13
click at [939, 237] on span "Recheck" at bounding box center [935, 232] width 41 height 13
click at [959, 244] on div "Not connected Connect to use this integration Recheck Connect" at bounding box center [1209, 212] width 675 height 73
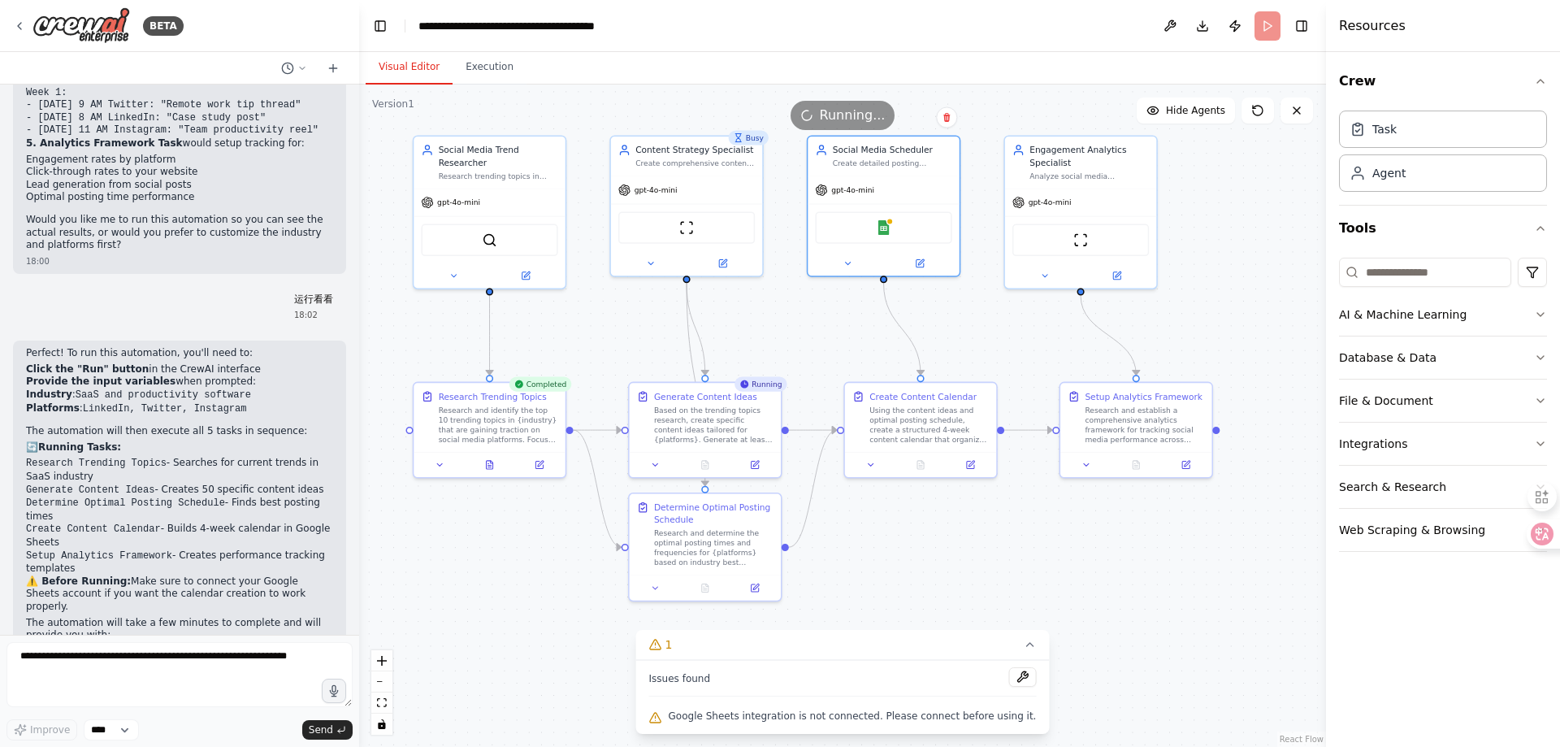
drag, startPoint x: 883, startPoint y: 456, endPoint x: 847, endPoint y: 371, distance: 91.7
click at [847, 371] on div ".deletable-edge-delete-btn { width: 20px; height: 20px; border: 0px solid #ffff…" at bounding box center [842, 415] width 967 height 662
click at [882, 234] on div "Google Sheets" at bounding box center [883, 225] width 136 height 32
click at [888, 230] on img at bounding box center [883, 225] width 15 height 15
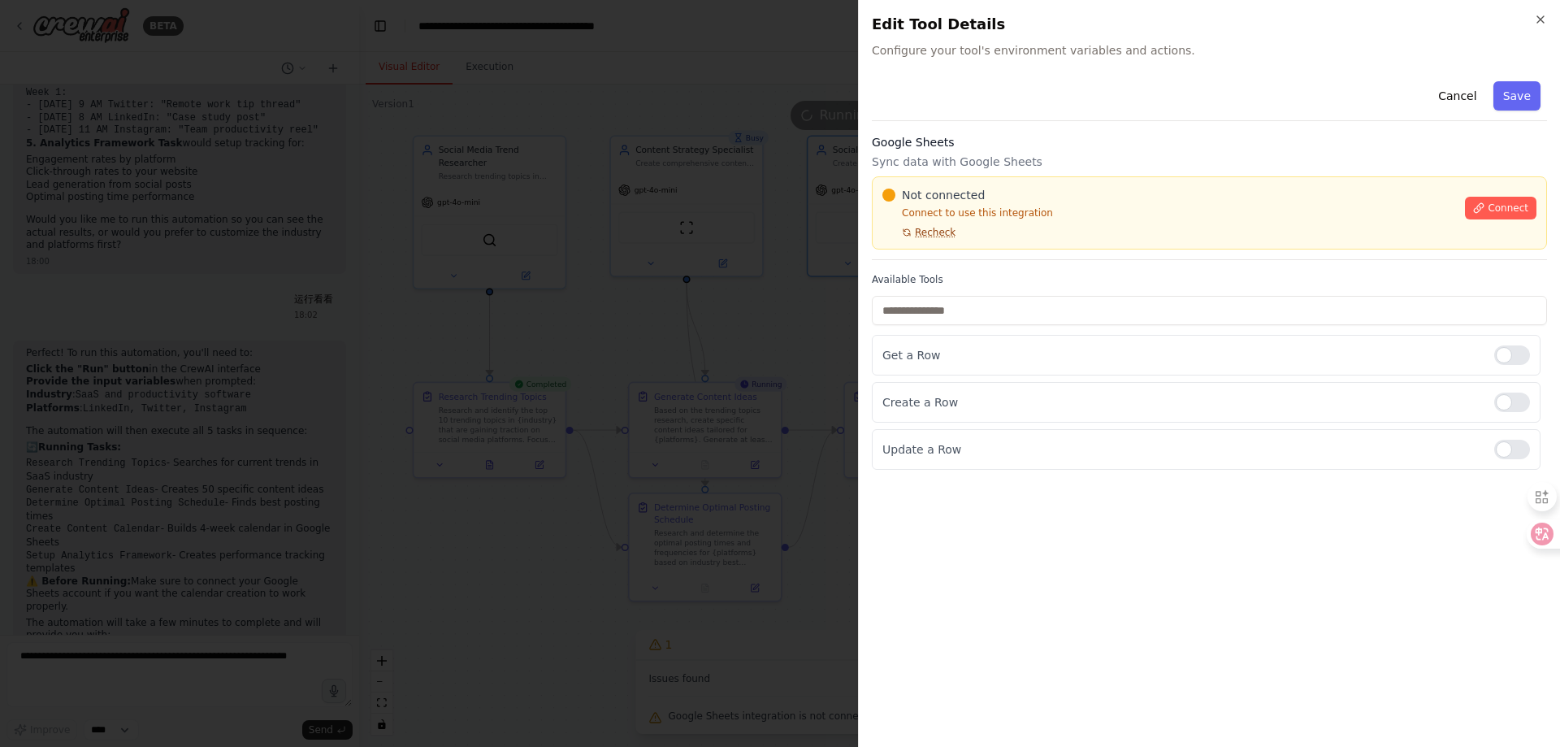
click at [935, 230] on span "Recheck" at bounding box center [935, 232] width 41 height 13
click at [931, 234] on span "Recheck" at bounding box center [935, 232] width 41 height 13
click at [1501, 214] on span "Connect" at bounding box center [1507, 207] width 41 height 13
click at [640, 306] on div at bounding box center [780, 373] width 1560 height 747
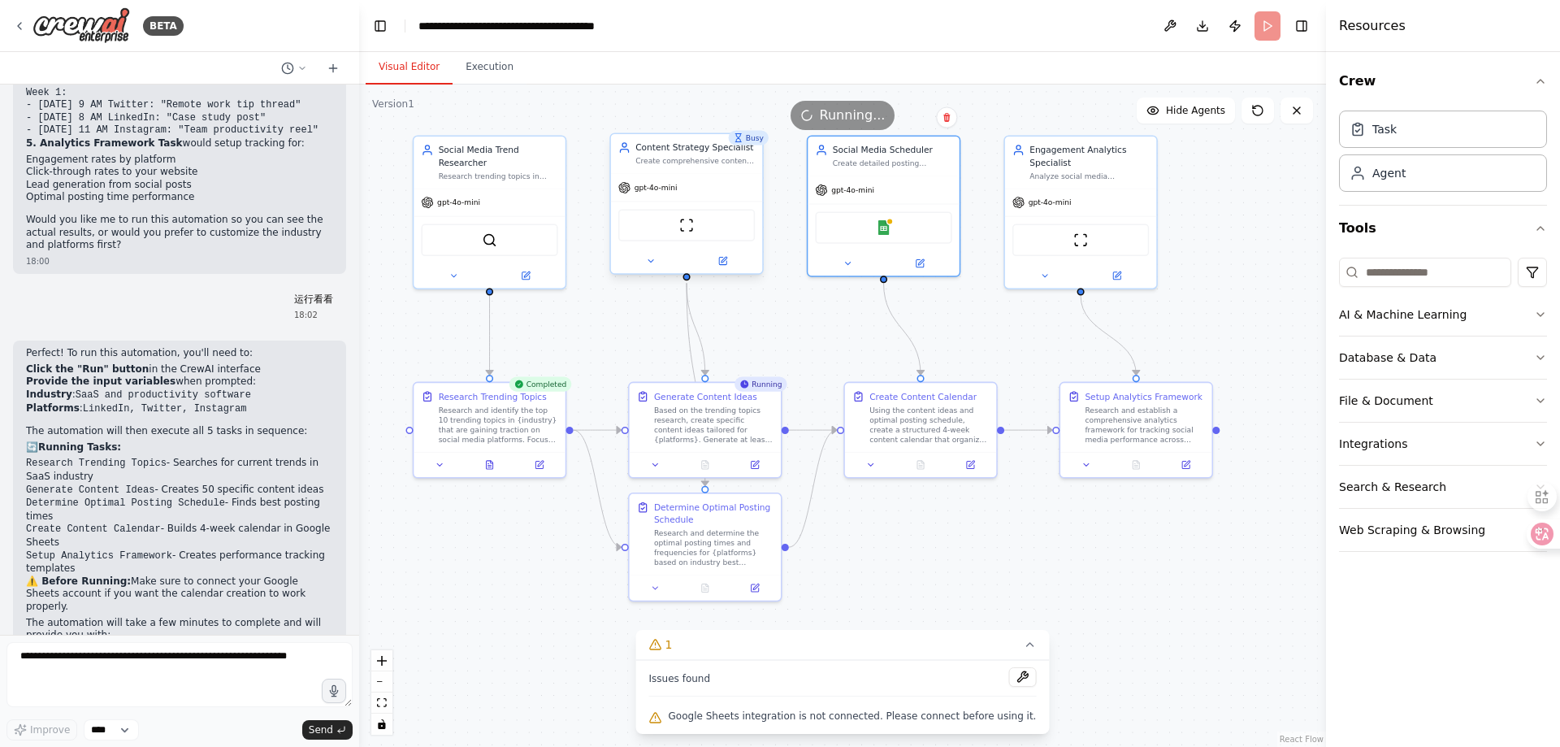
click at [734, 189] on div "gpt-4o-mini" at bounding box center [686, 187] width 151 height 27
click at [933, 203] on div "Google Sheets" at bounding box center [882, 224] width 151 height 47
click at [880, 233] on div "Google Sheets" at bounding box center [883, 225] width 136 height 32
click at [880, 228] on img at bounding box center [883, 225] width 15 height 15
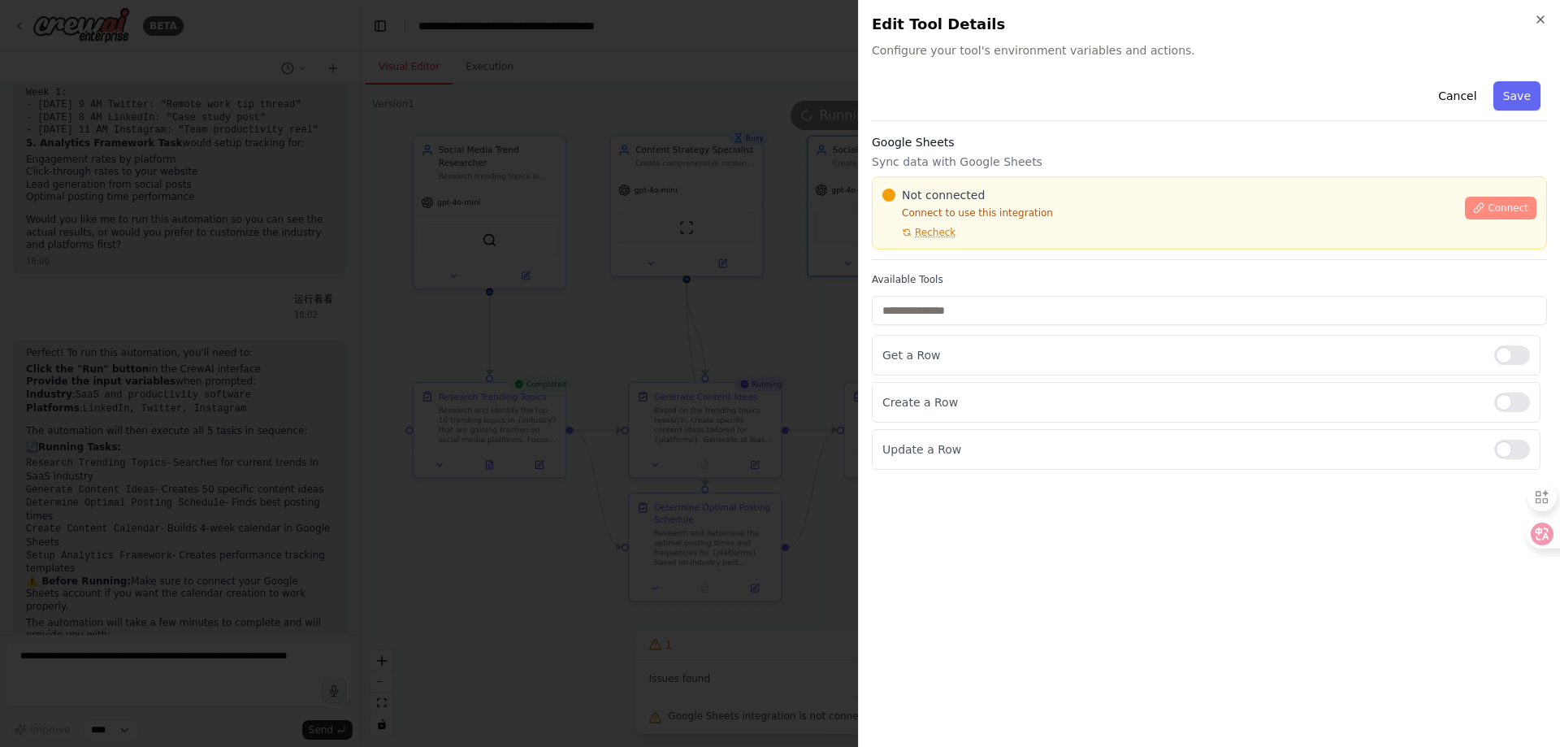
click at [1508, 208] on span "Connect" at bounding box center [1507, 207] width 41 height 13
click at [940, 236] on span "Recheck" at bounding box center [935, 232] width 41 height 13
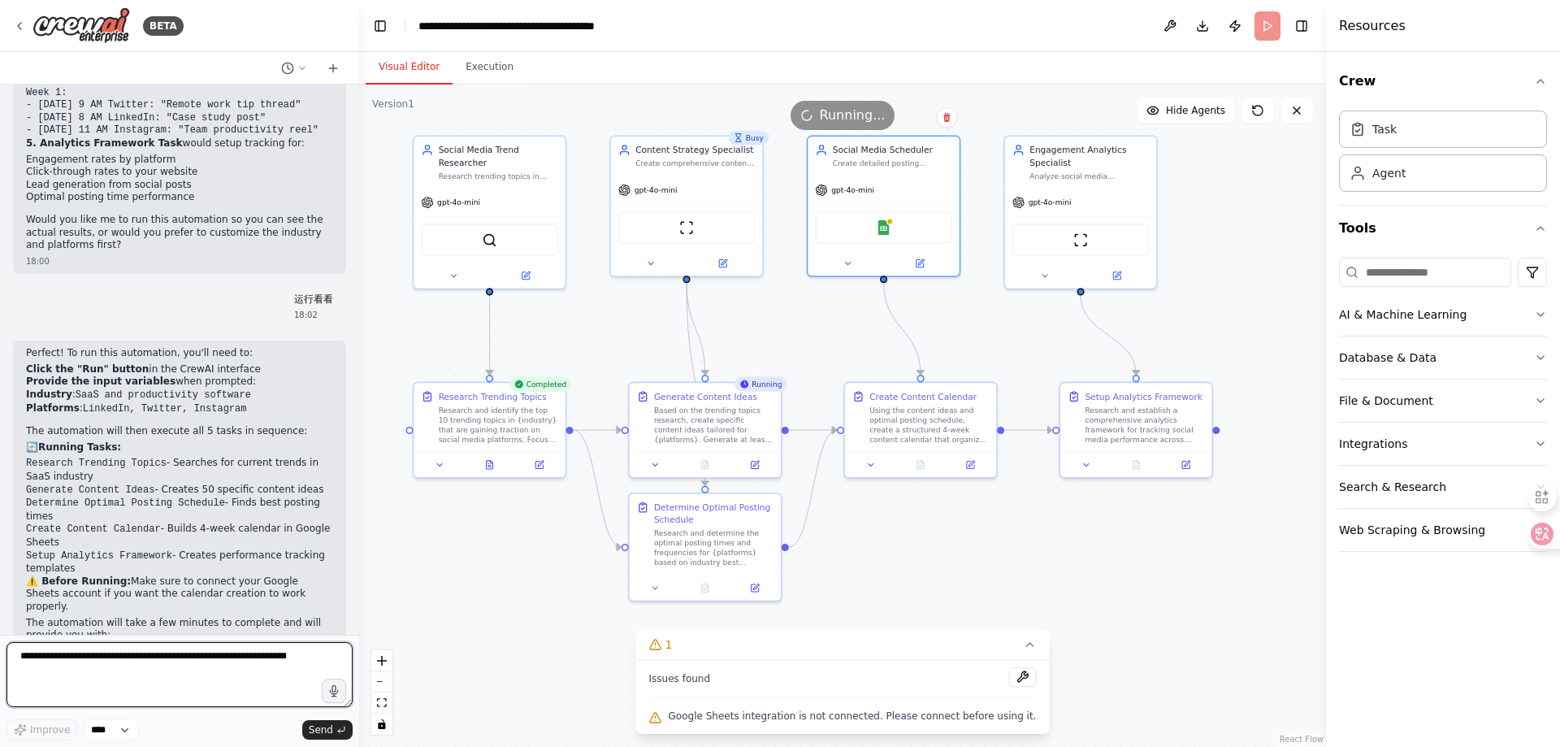
click at [210, 665] on textarea at bounding box center [179, 674] width 346 height 65
type textarea "*"
type textarea "**********"
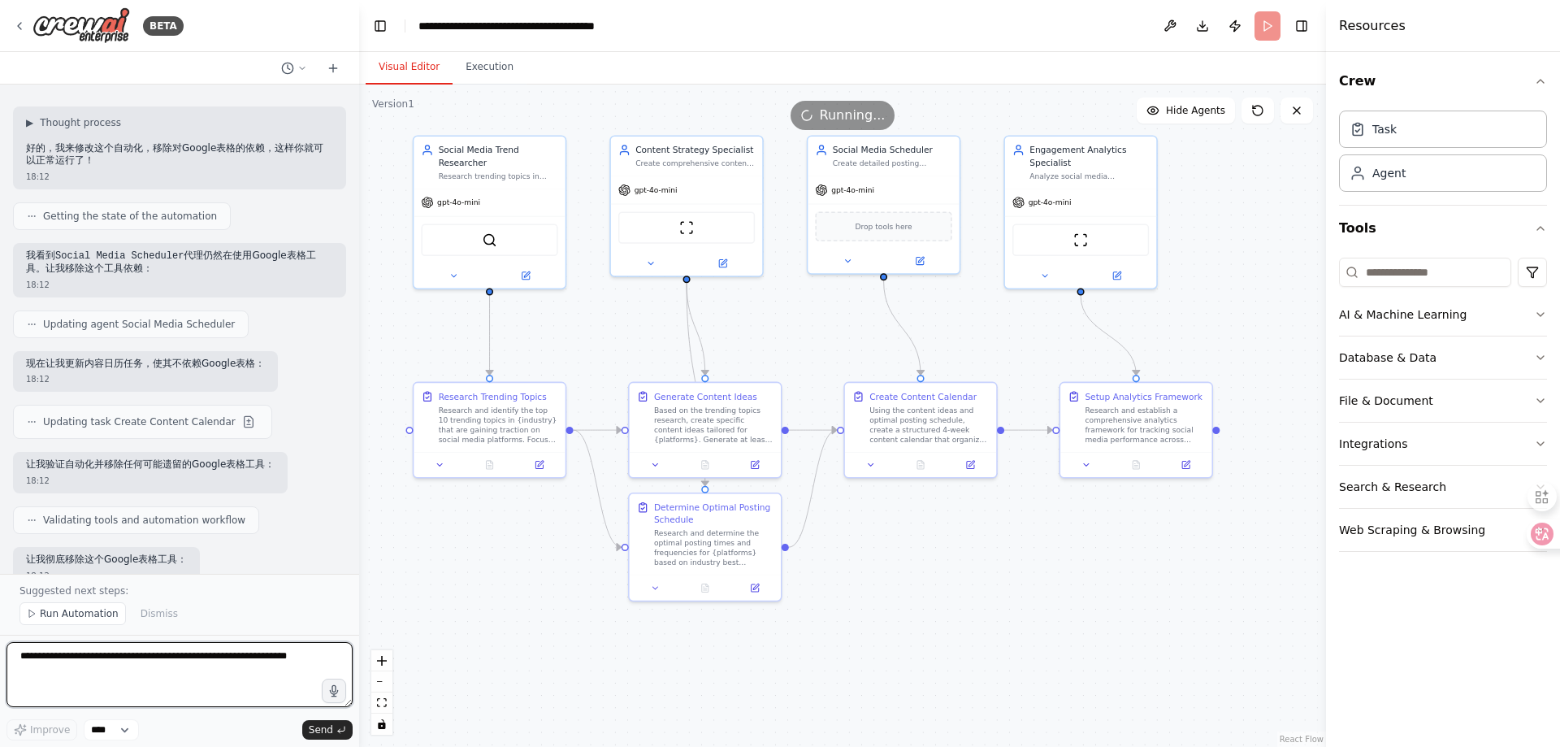
scroll to position [3689, 0]
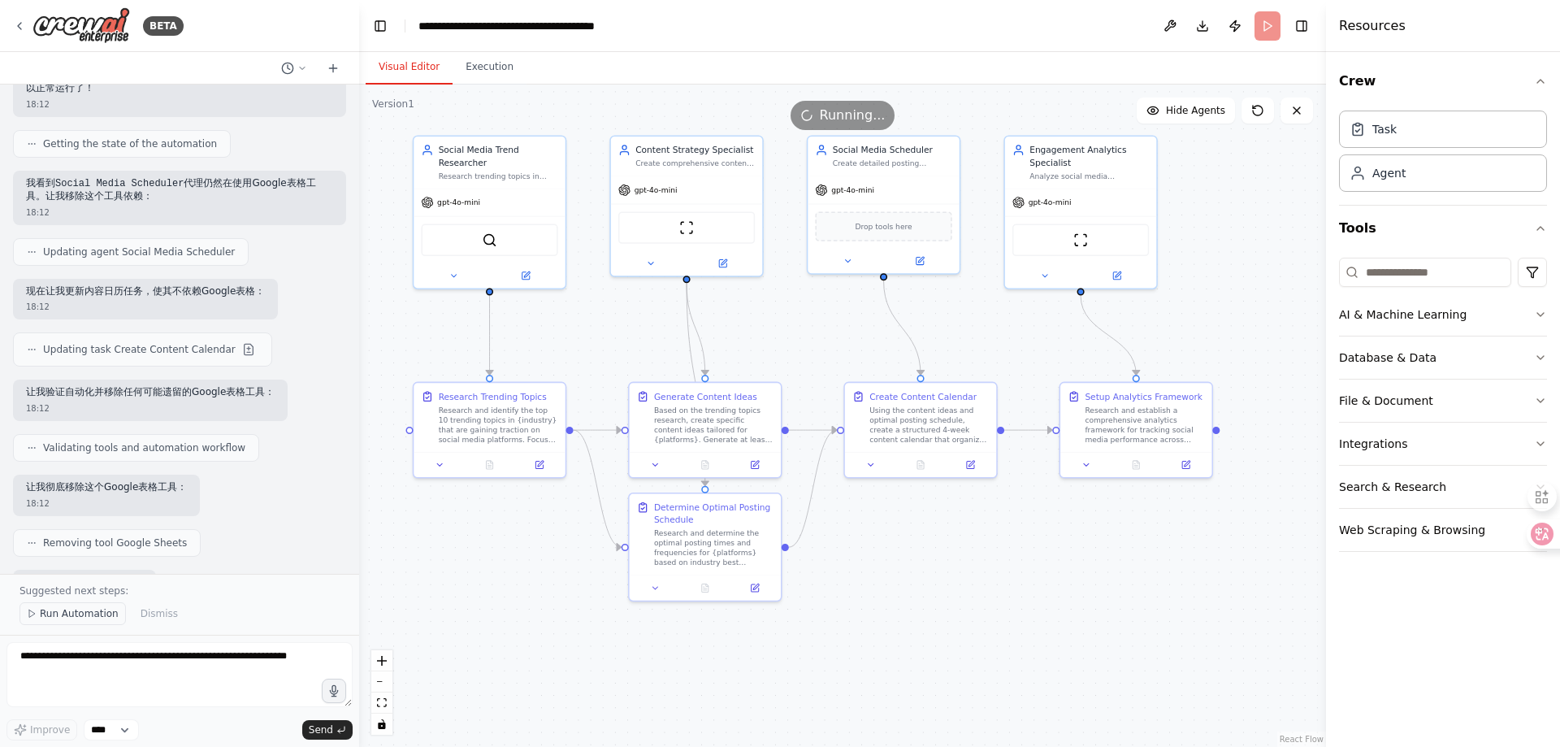
click at [89, 613] on span "Run Automation" at bounding box center [79, 613] width 79 height 13
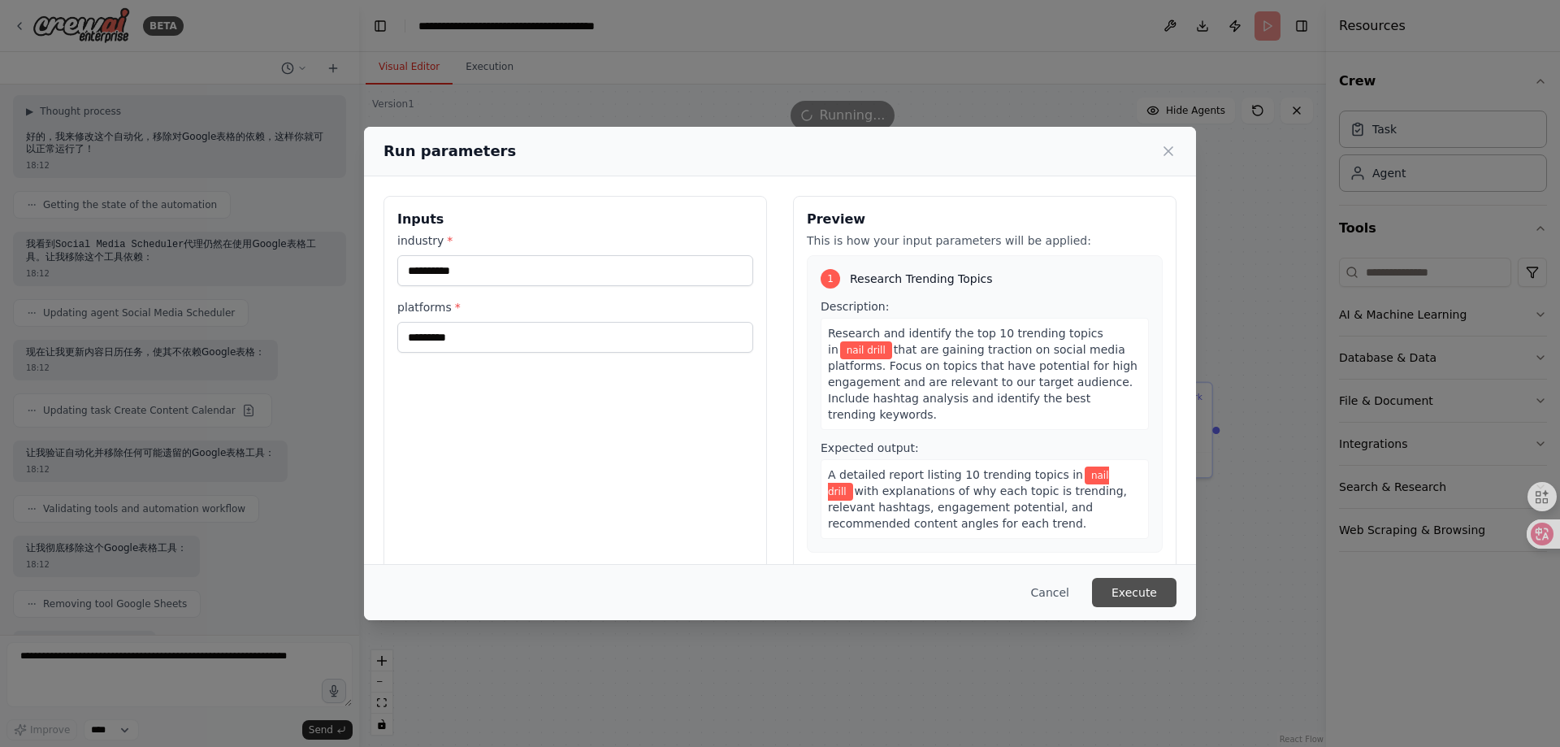
click at [1141, 592] on button "Execute" at bounding box center [1134, 592] width 84 height 29
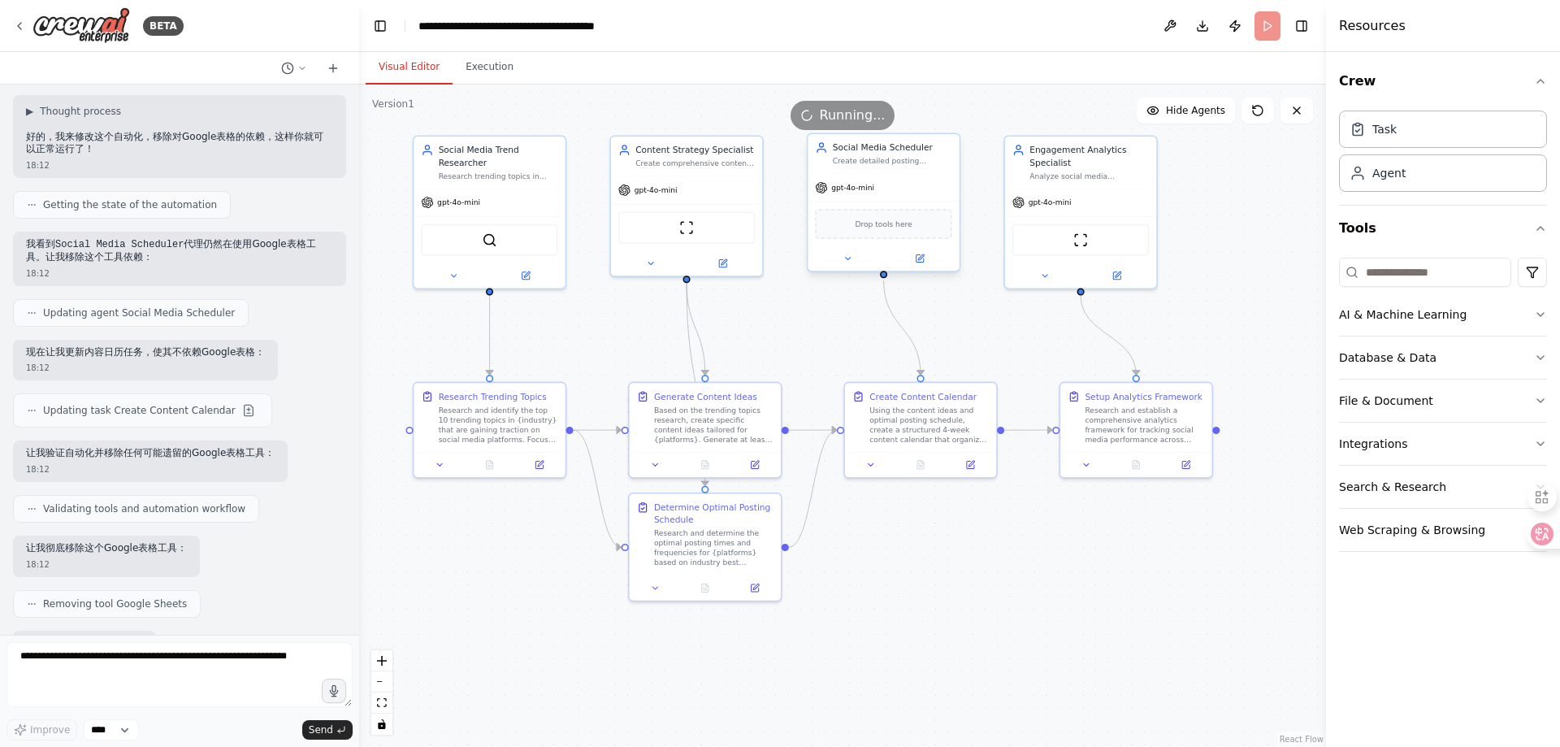
click at [919, 228] on div "Drop tools here" at bounding box center [883, 223] width 136 height 29
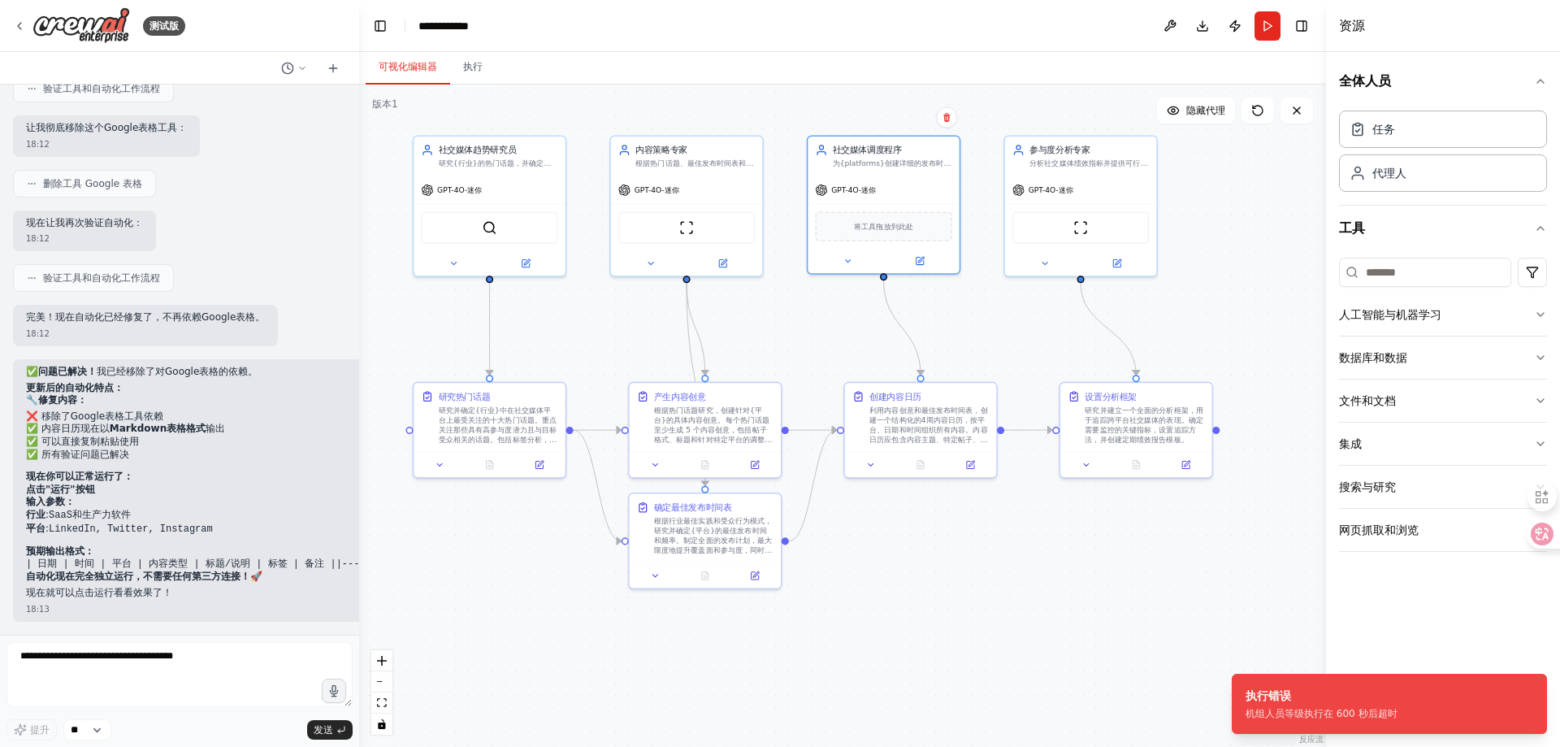
scroll to position [3710, 0]
click at [902, 229] on span "将工具拖放到此处" at bounding box center [883, 224] width 59 height 12
click at [849, 263] on icon at bounding box center [847, 258] width 10 height 10
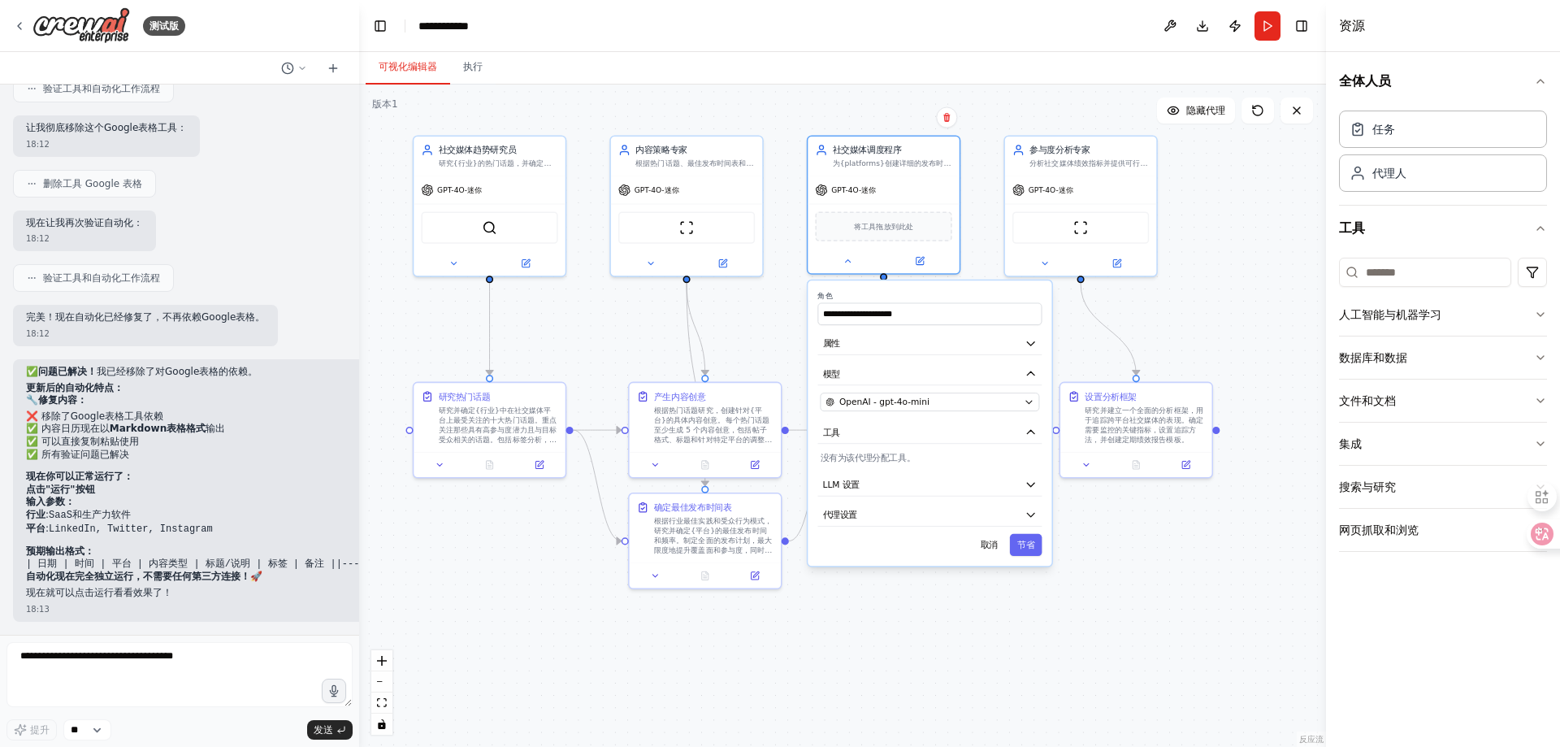
click at [904, 452] on font "没有为该代理分配工具。" at bounding box center [867, 457] width 95 height 10
click at [915, 436] on button "工具" at bounding box center [929, 432] width 224 height 23
click at [904, 483] on button "LLM 设置" at bounding box center [929, 485] width 224 height 23
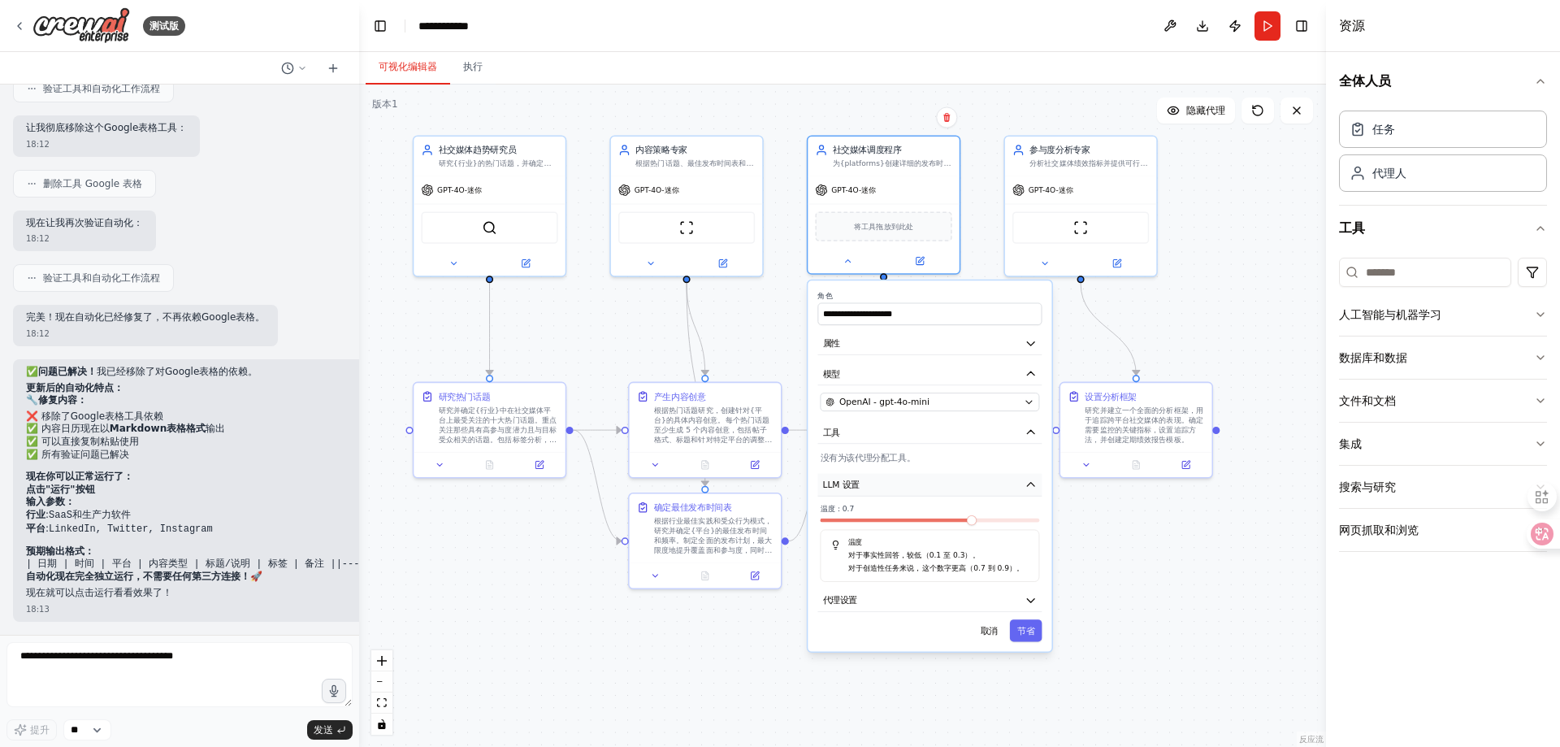
click at [904, 483] on button "LLM 设置" at bounding box center [929, 485] width 224 height 23
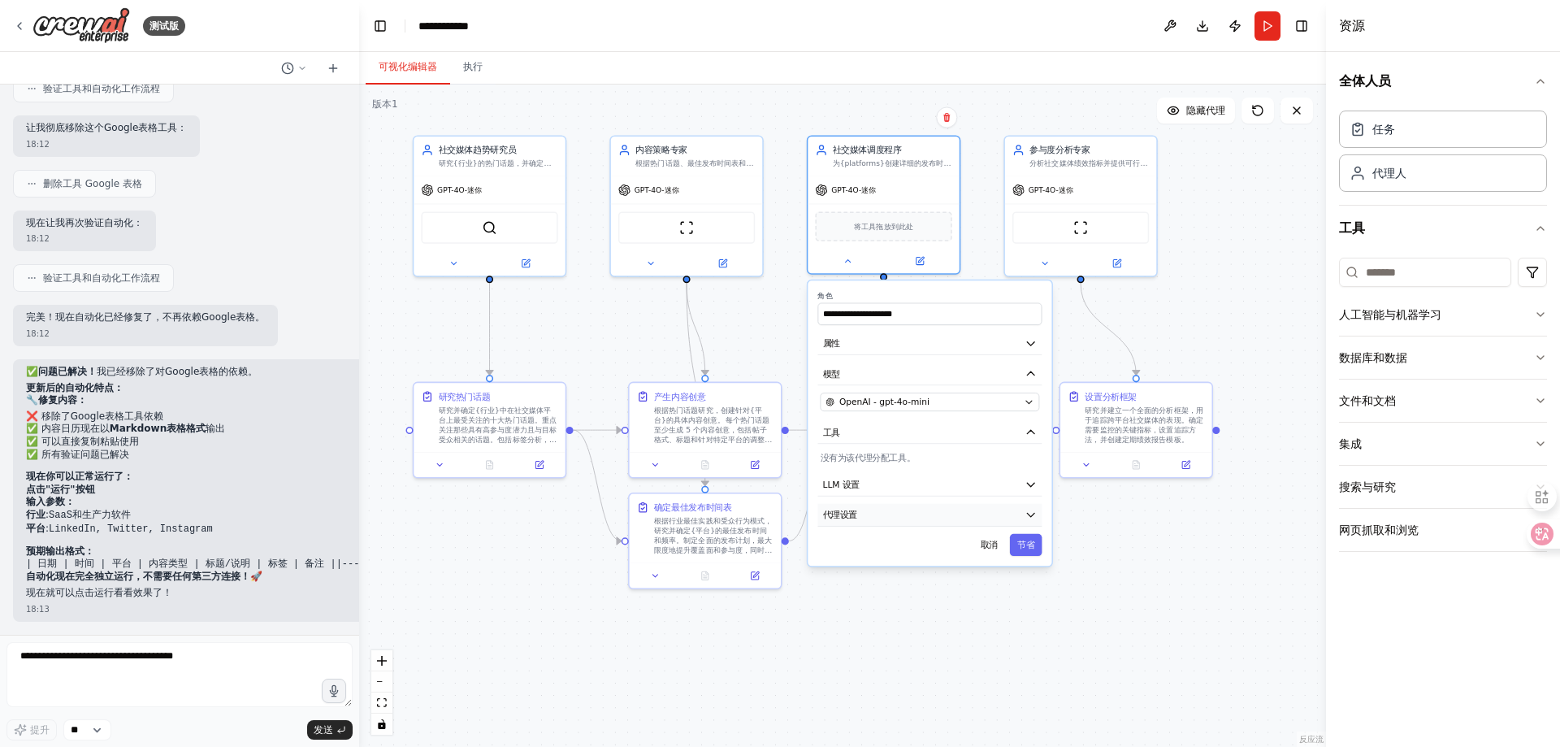
click at [902, 518] on button "代理设置" at bounding box center [929, 515] width 224 height 23
click at [159, 677] on textarea at bounding box center [179, 674] width 346 height 65
click at [696, 219] on div "ScrapeWebsiteTool" at bounding box center [686, 225] width 136 height 32
click at [473, 172] on div "社交媒体趋势研究员 研究{行业}的热门话题，并确定能够推动社交媒体平台参与的内容机会" at bounding box center [488, 154] width 151 height 40
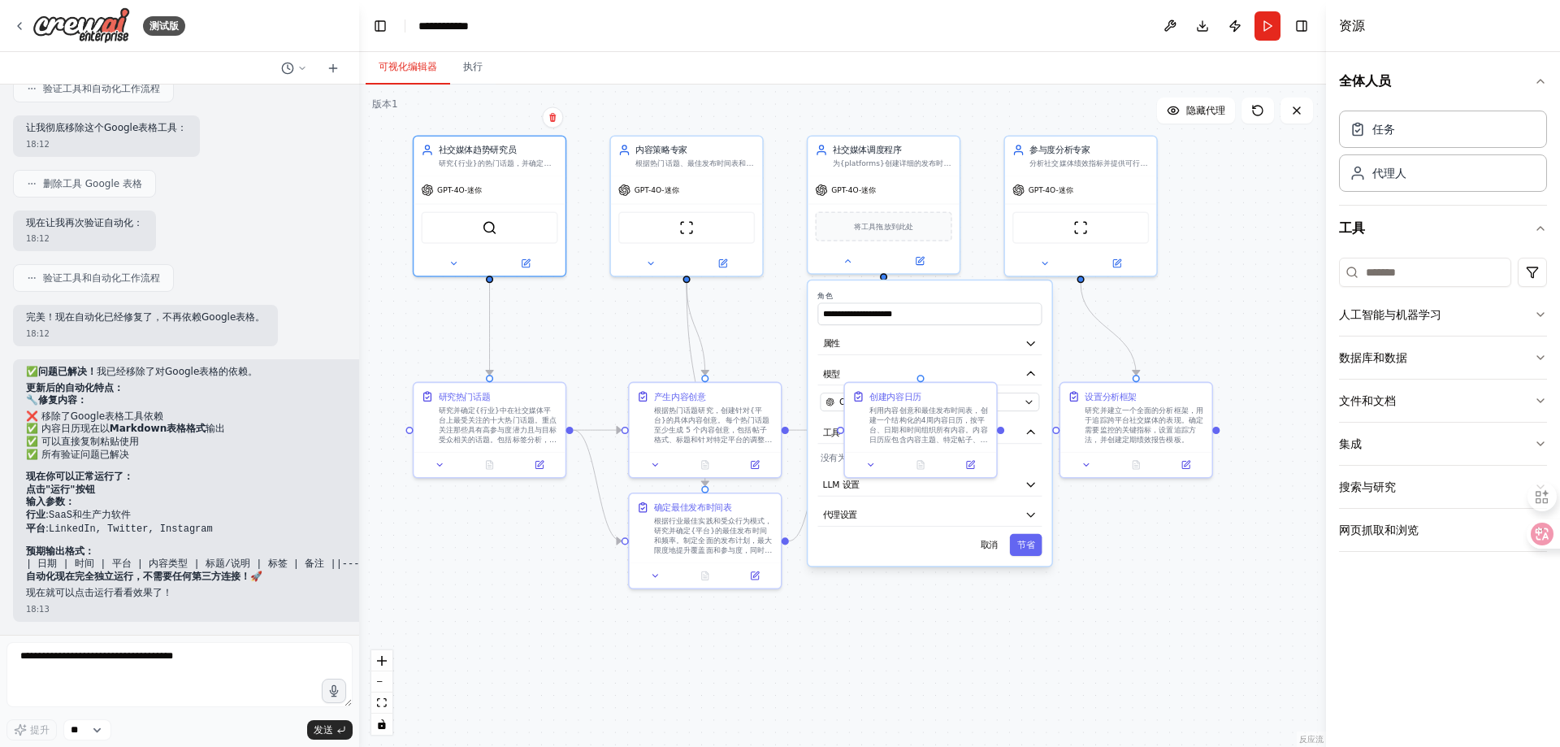
click at [556, 129] on div "Confirm" at bounding box center [553, 117] width 28 height 28
click at [554, 122] on icon at bounding box center [552, 117] width 10 height 10
click at [520, 127] on font "确认" at bounding box center [521, 122] width 10 height 24
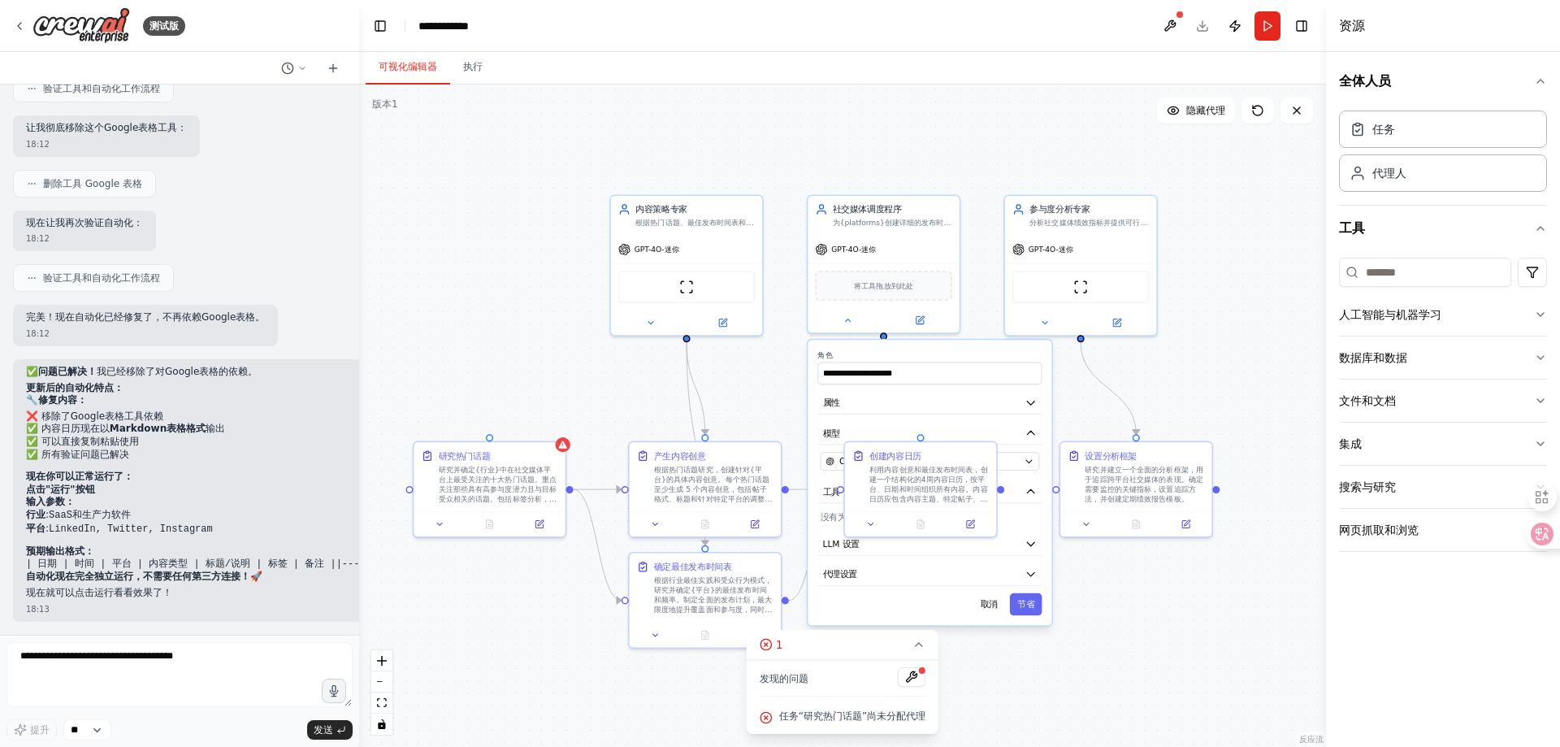
drag, startPoint x: 484, startPoint y: 128, endPoint x: 484, endPoint y: 187, distance: 59.3
click at [484, 187] on div ".deletable-edge-delete-btn { width: 20px; height: 20px; border: 0px solid #ffff…" at bounding box center [842, 415] width 967 height 662
click at [686, 245] on div "GPT-4O-迷你" at bounding box center [686, 246] width 151 height 27
click at [339, 71] on icon at bounding box center [333, 68] width 13 height 13
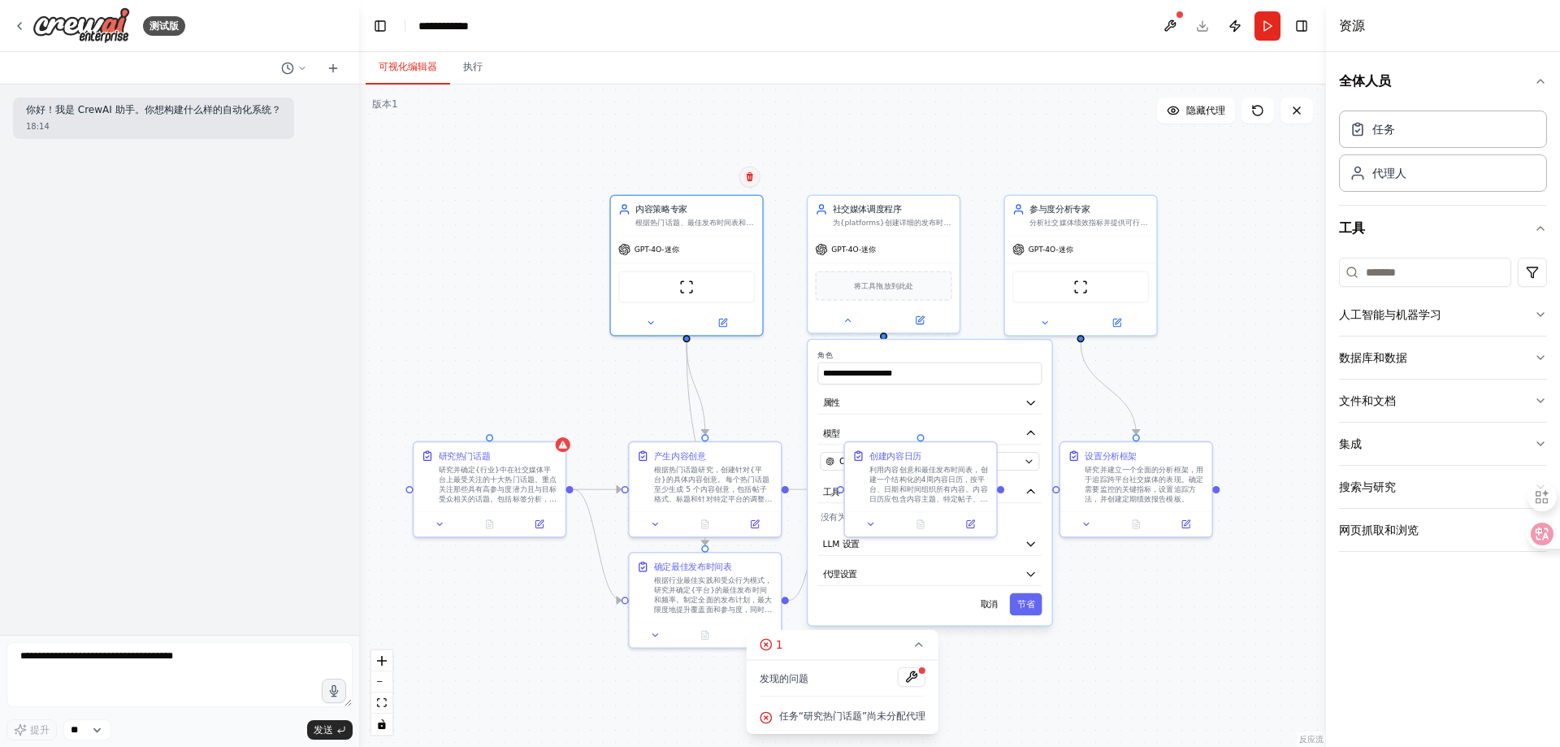
click at [751, 187] on button at bounding box center [749, 176] width 21 height 21
click at [722, 187] on font "确认" at bounding box center [718, 182] width 10 height 24
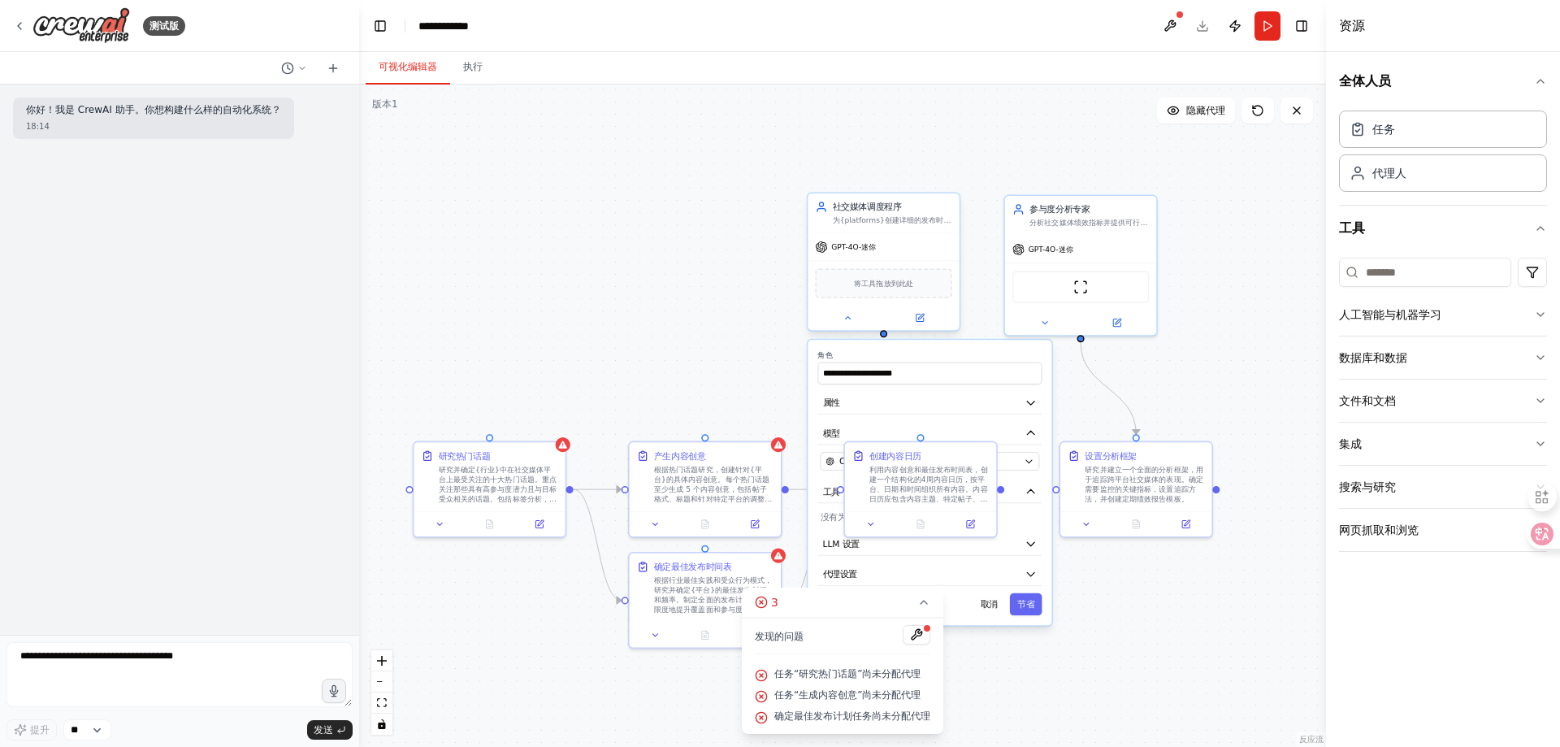
click at [946, 212] on div "社交媒体调度程序" at bounding box center [892, 207] width 119 height 12
drag, startPoint x: 948, startPoint y: 188, endPoint x: 900, endPoint y: 271, distance: 95.7
click at [948, 187] on div "Confirm" at bounding box center [947, 176] width 28 height 28
click at [945, 182] on button at bounding box center [946, 174] width 21 height 21
click at [919, 193] on button "确认" at bounding box center [914, 180] width 29 height 32
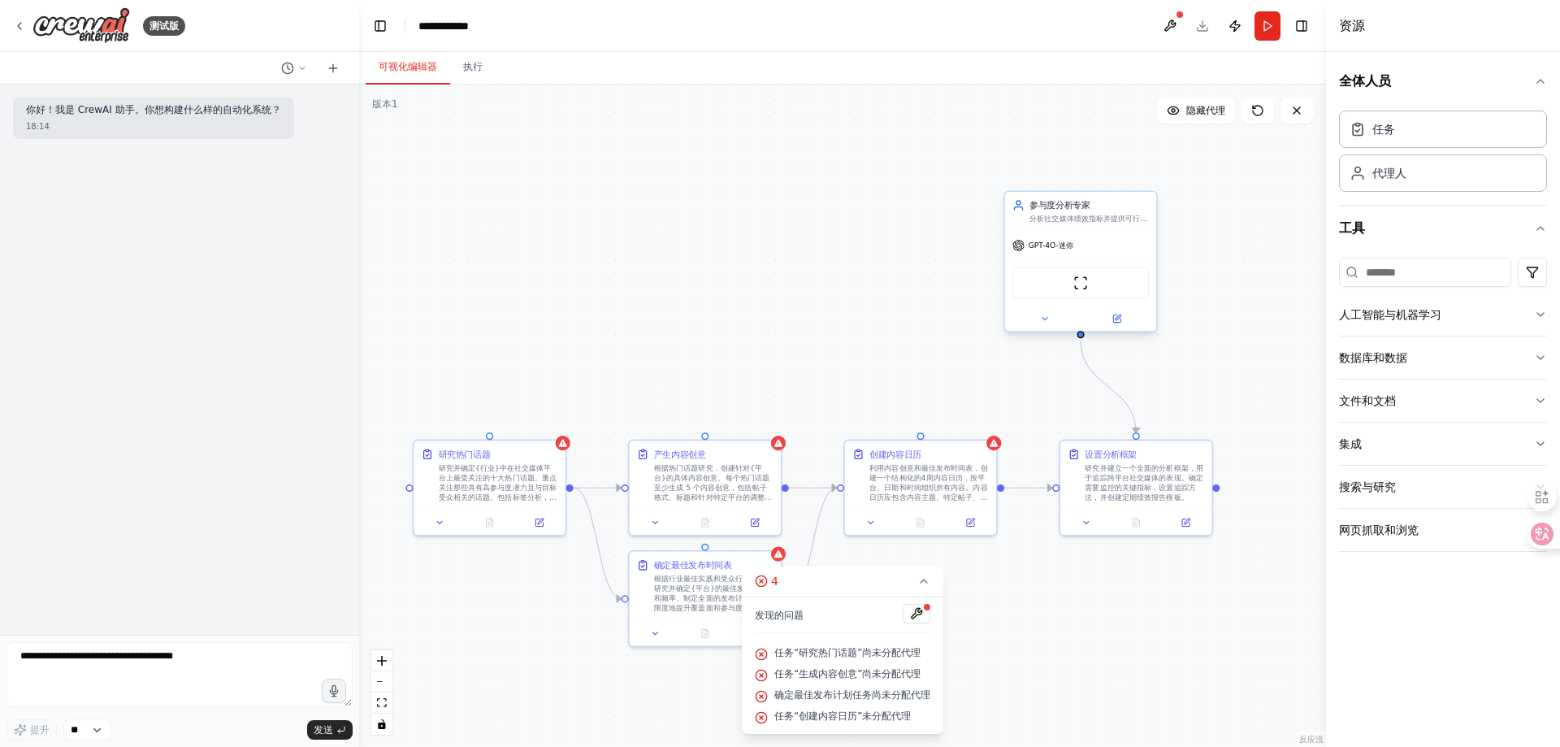
click at [1082, 240] on div "GPT-4O-迷你" at bounding box center [1080, 245] width 151 height 27
click at [1144, 175] on icon at bounding box center [1143, 175] width 6 height 9
click at [1110, 184] on font "确认" at bounding box center [1112, 180] width 10 height 24
click at [522, 461] on font "研究并确定{行业}中在社交媒体平台上最受关注的十大热门话题。重点关注那些具有高参与度潜力且与目标受众相关的话题。包括标签分析，并确定最佳热门关键词。" at bounding box center [498, 485] width 119 height 48
click at [560, 422] on button at bounding box center [552, 423] width 21 height 21
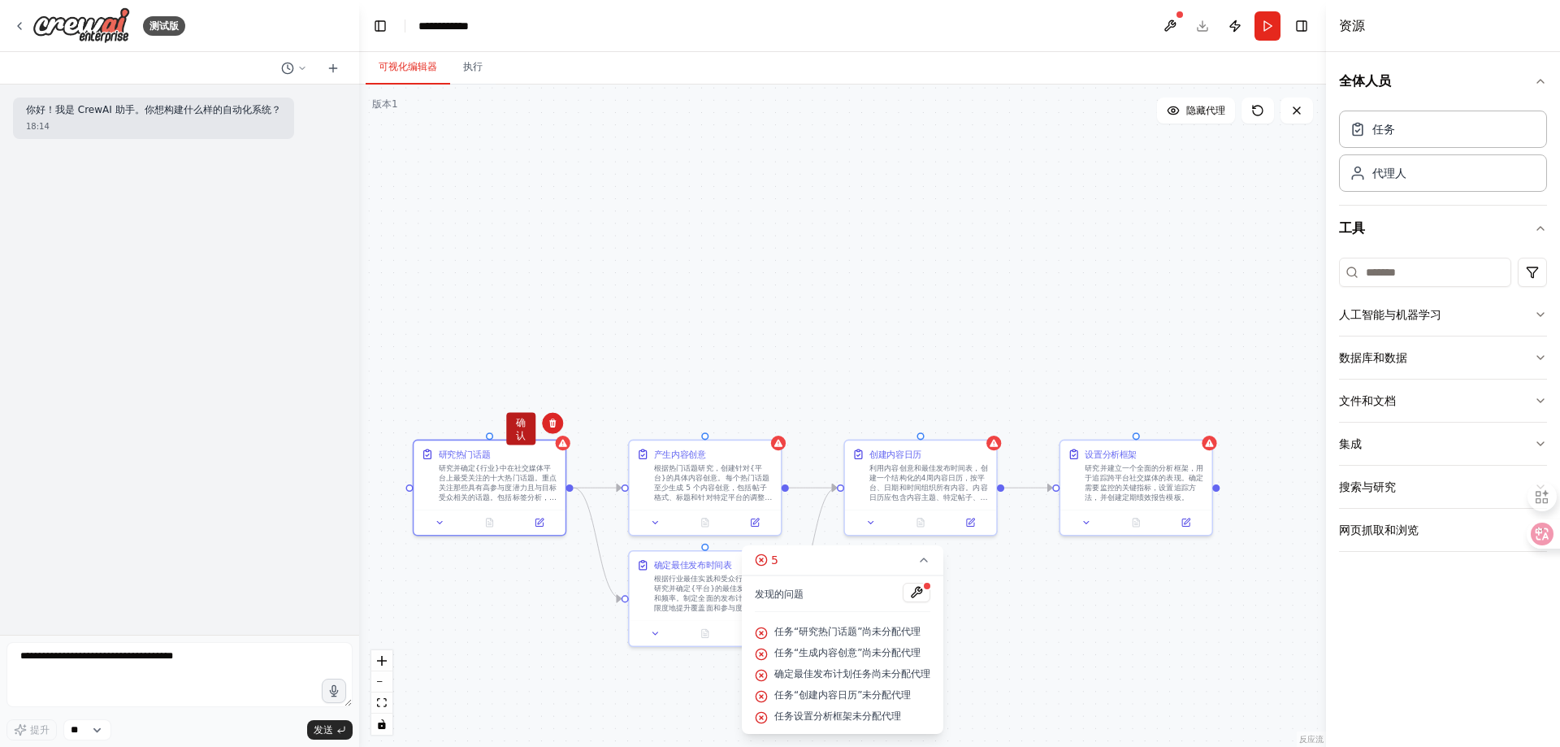
click at [526, 428] on button "确认" at bounding box center [520, 429] width 29 height 32
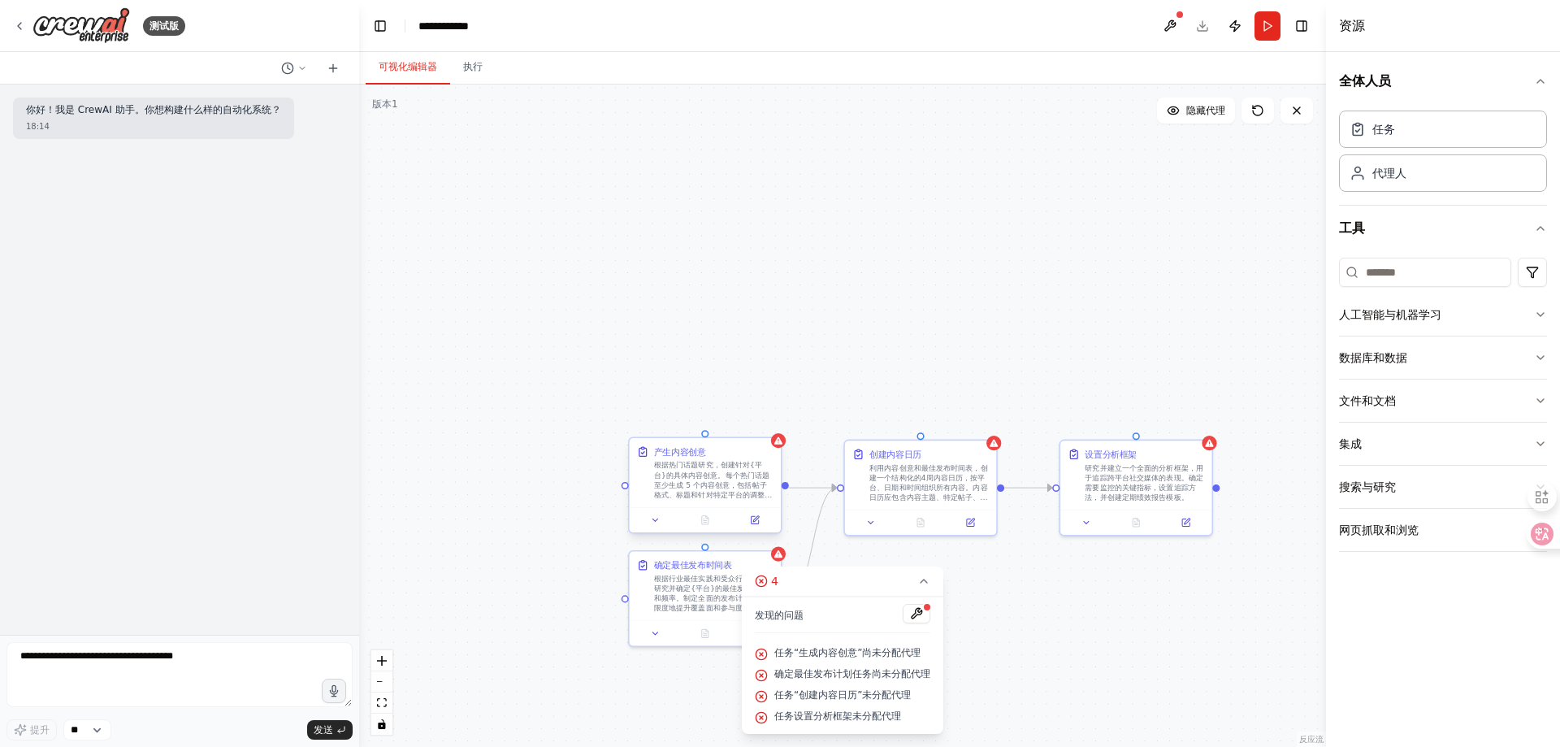
click at [675, 478] on font "根据热门话题研究，创建针对{平台}的具体内容创意。每个热门话题至少生成 5 个内容创意，包括帖子格式、标题和针对特定平台的调整。考虑不同的内容类型，例如图片、…" at bounding box center [713, 490] width 119 height 58
click at [768, 431] on button at bounding box center [768, 423] width 21 height 21
click at [741, 439] on font "确认" at bounding box center [737, 429] width 10 height 24
click at [730, 565] on font "确定最佳发布时间表" at bounding box center [692, 562] width 77 height 10
click at [762, 539] on button at bounding box center [768, 533] width 21 height 21
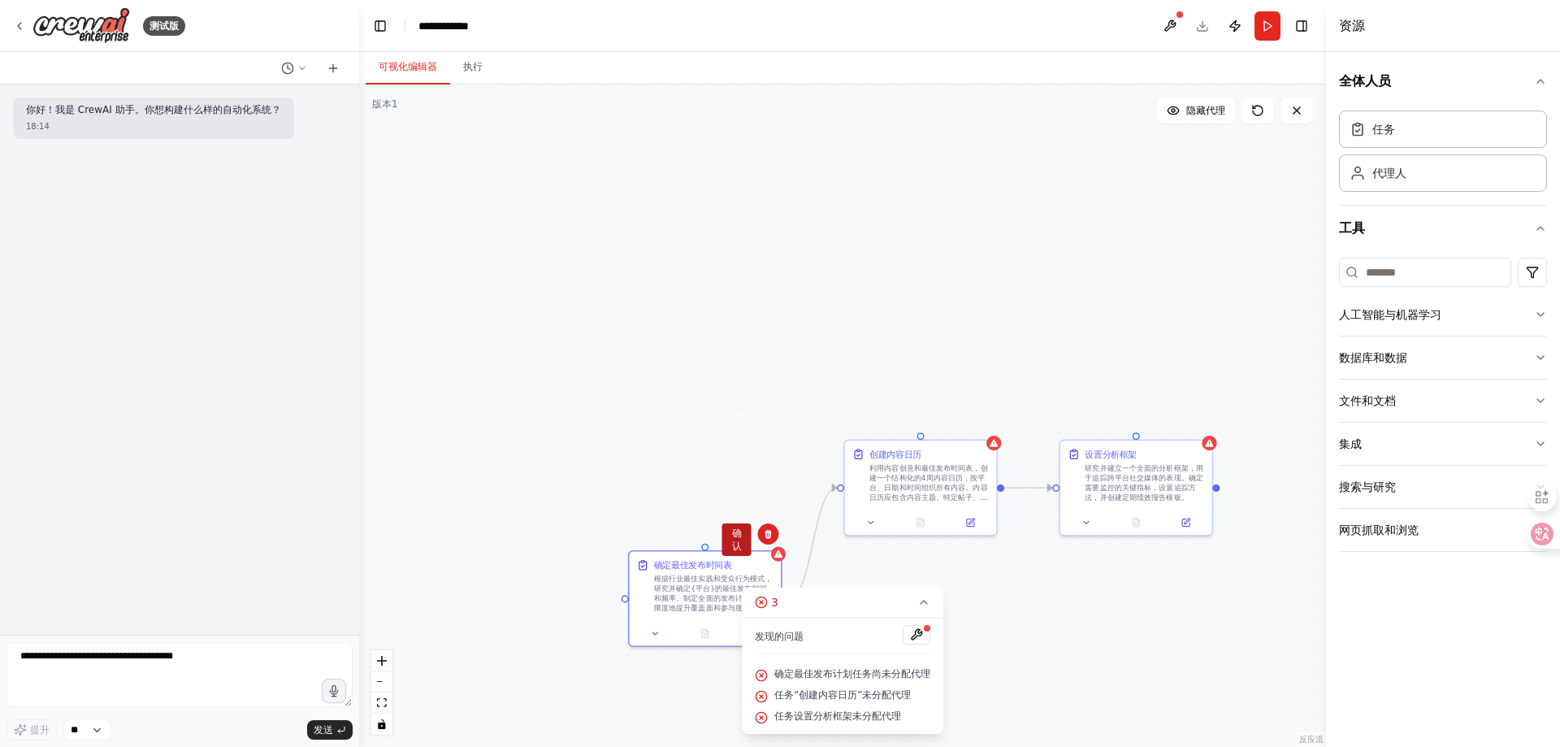
click at [737, 547] on font "确认" at bounding box center [737, 539] width 10 height 24
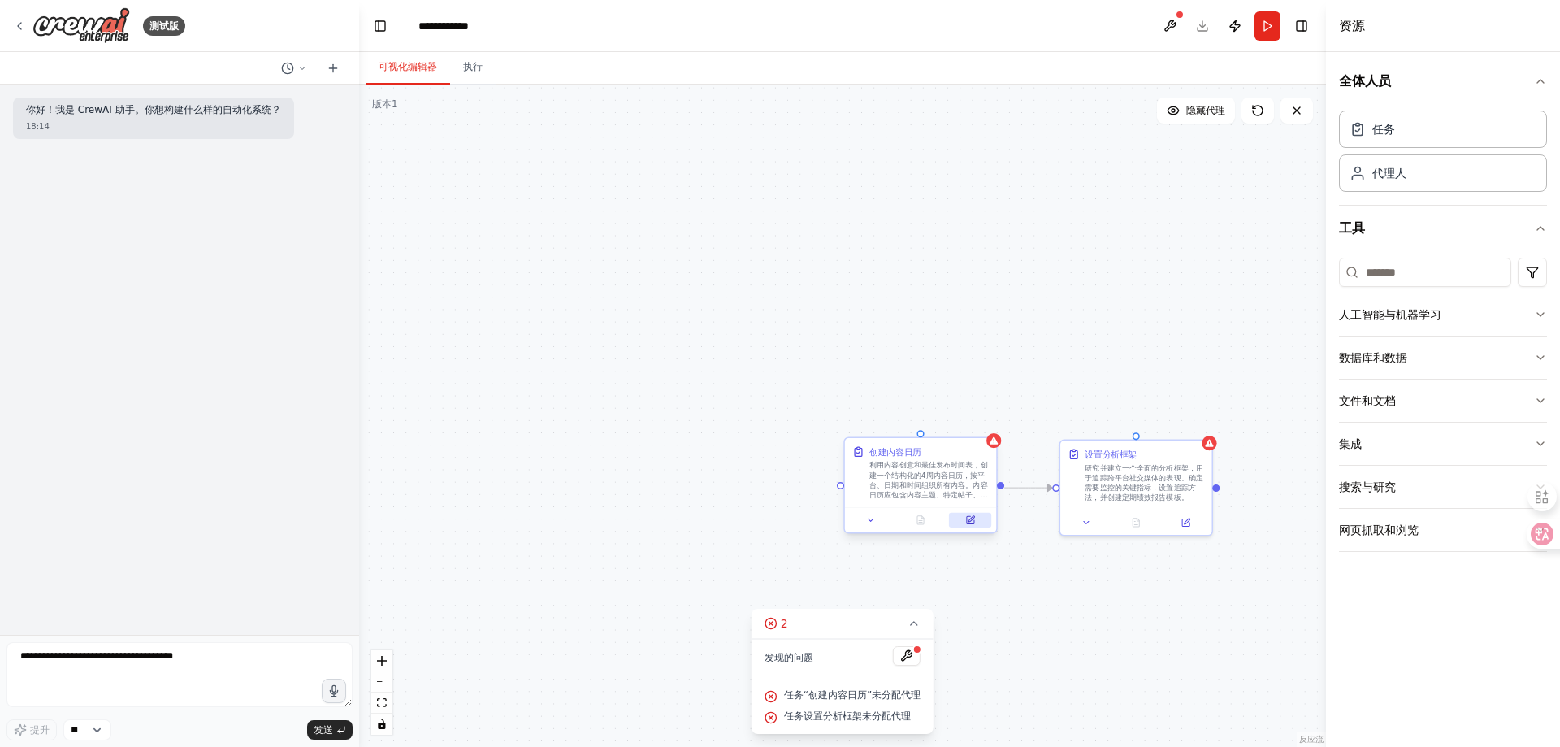
click at [950, 515] on button at bounding box center [970, 520] width 42 height 15
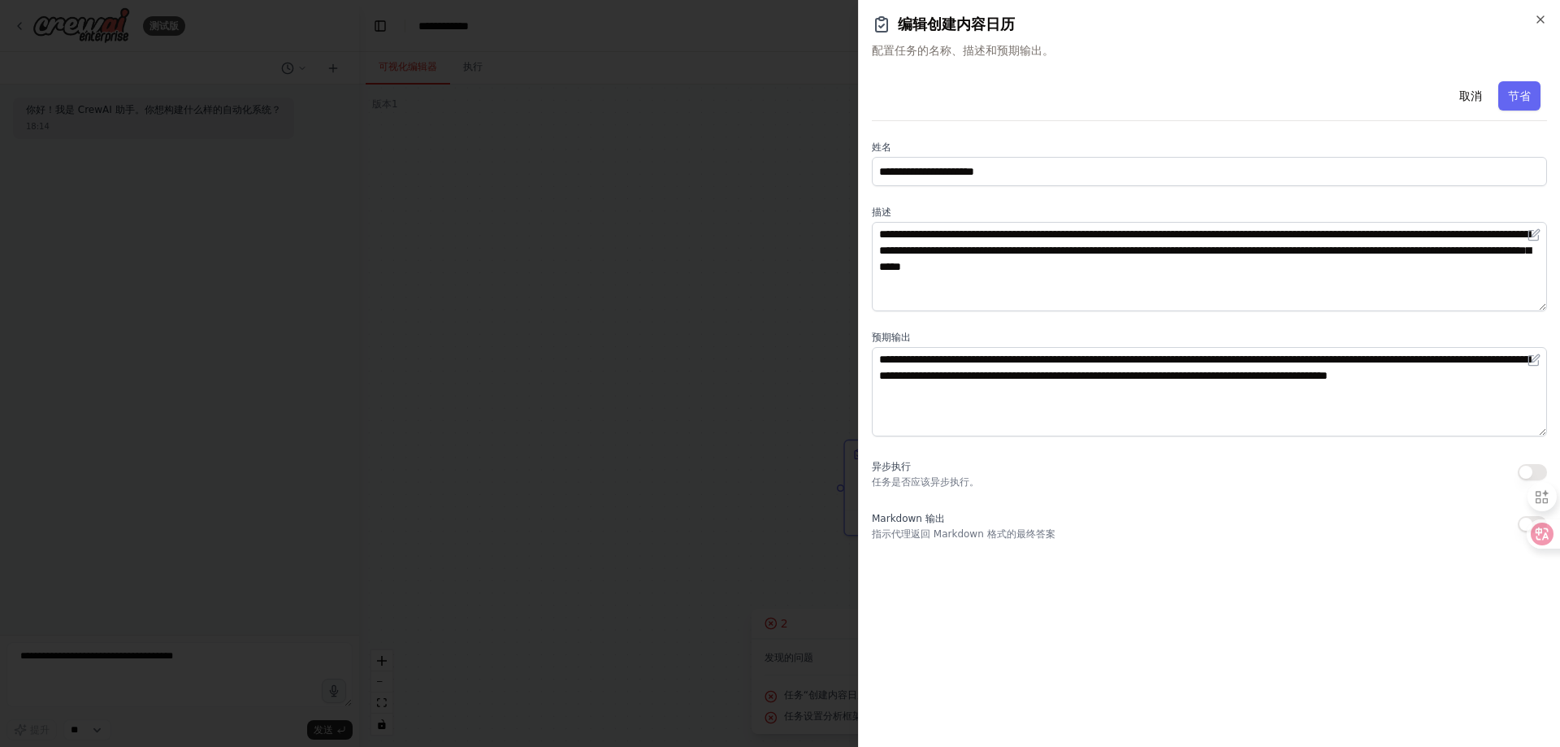
click at [710, 355] on div at bounding box center [780, 373] width 1560 height 747
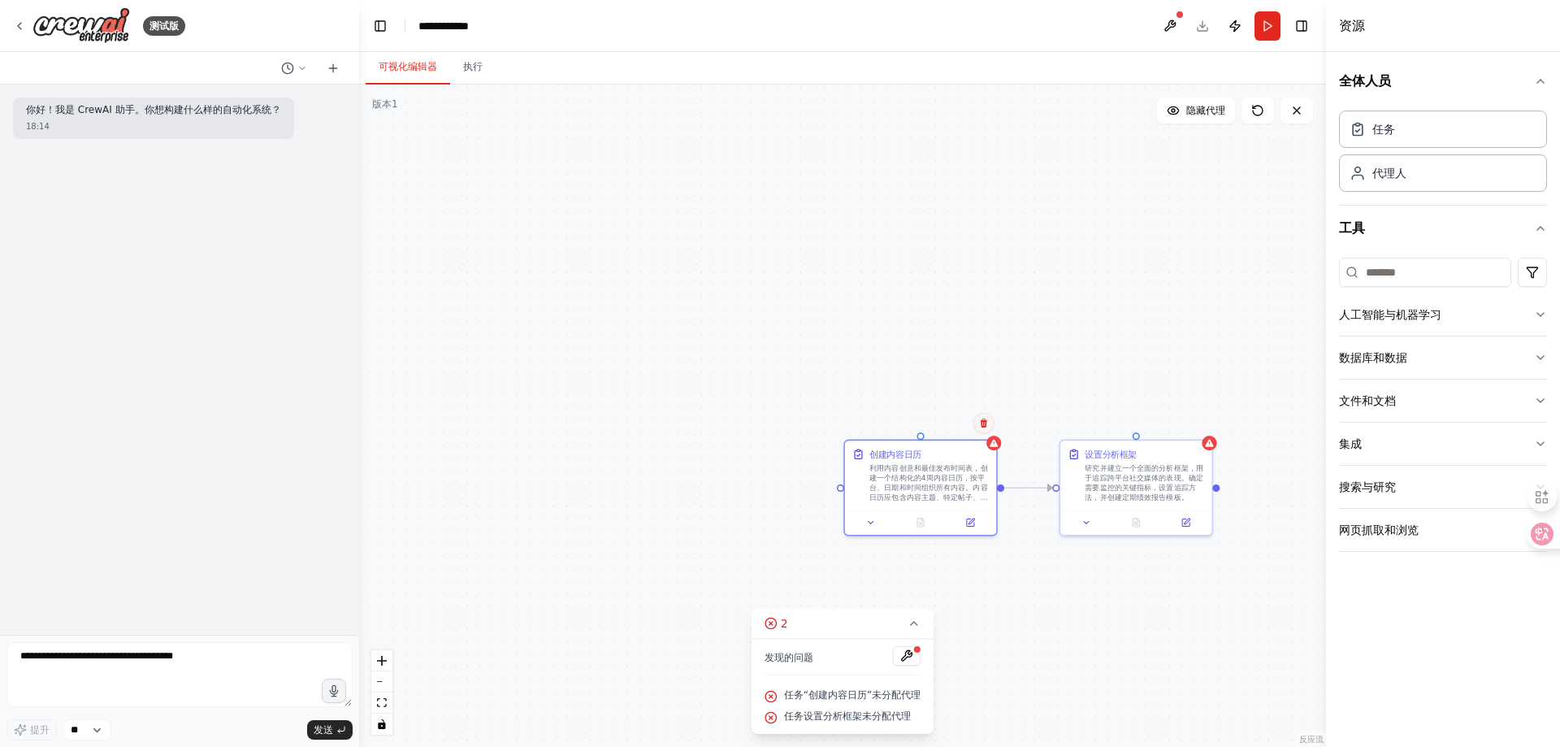
click at [986, 424] on icon at bounding box center [983, 422] width 6 height 9
click at [949, 434] on font "确认" at bounding box center [952, 429] width 10 height 24
click at [950, 426] on font "确认" at bounding box center [952, 428] width 10 height 24
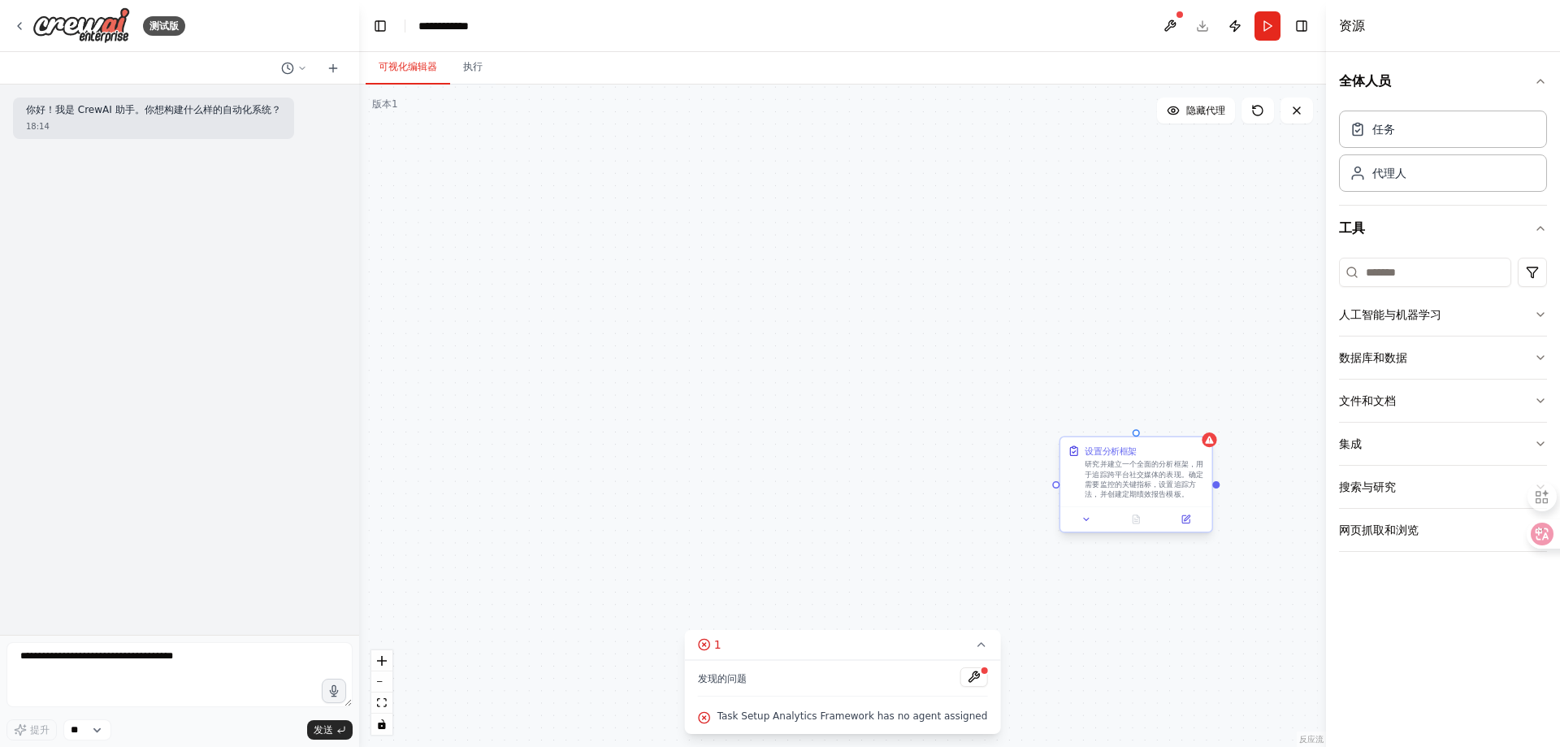
click at [1105, 481] on font "研究并建立一个全面的分析框架，用于追踪跨平台社交媒体的表现。确定需要监控的关键指标，设置追踪方法，并创建定期绩效报告模板。" at bounding box center [1143, 479] width 119 height 38
click at [1194, 427] on button at bounding box center [1198, 422] width 21 height 21
click at [1162, 427] on button "确认" at bounding box center [1167, 428] width 29 height 32
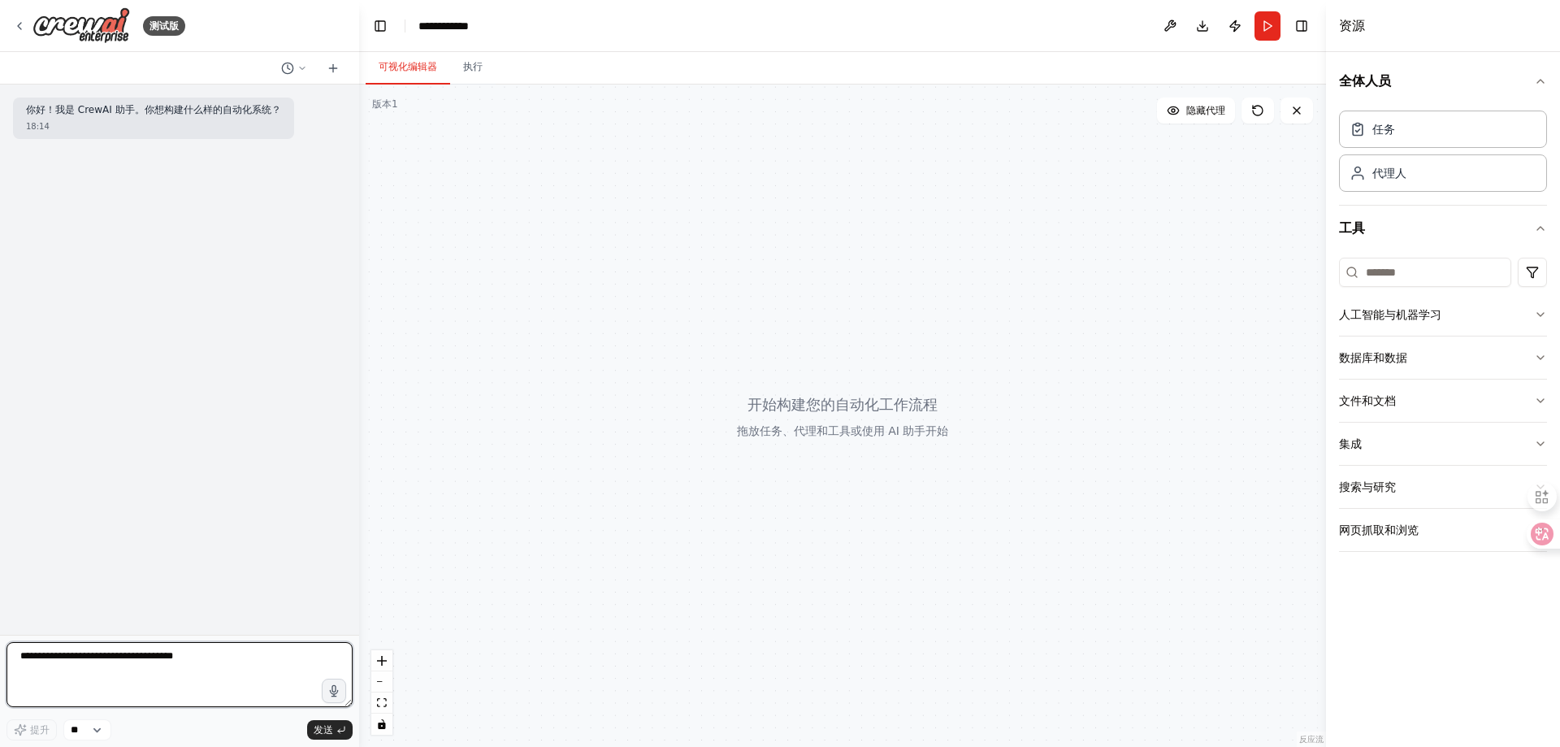
click at [170, 651] on textarea at bounding box center [179, 674] width 346 height 65
type textarea "**********"
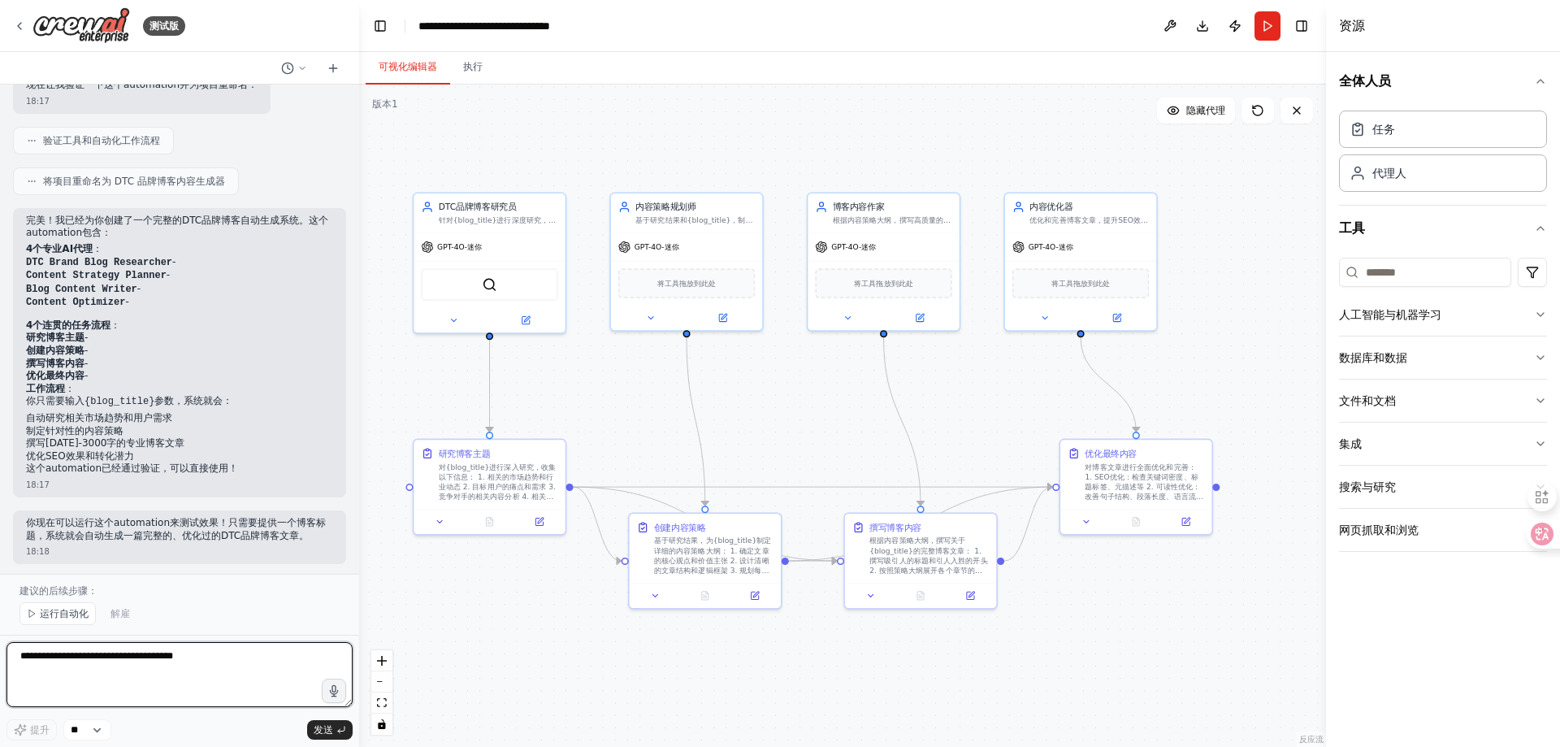
scroll to position [917, 0]
drag, startPoint x: 1270, startPoint y: 30, endPoint x: 1250, endPoint y: 24, distance: 20.3
click at [1270, 30] on button "跑步" at bounding box center [1267, 25] width 26 height 29
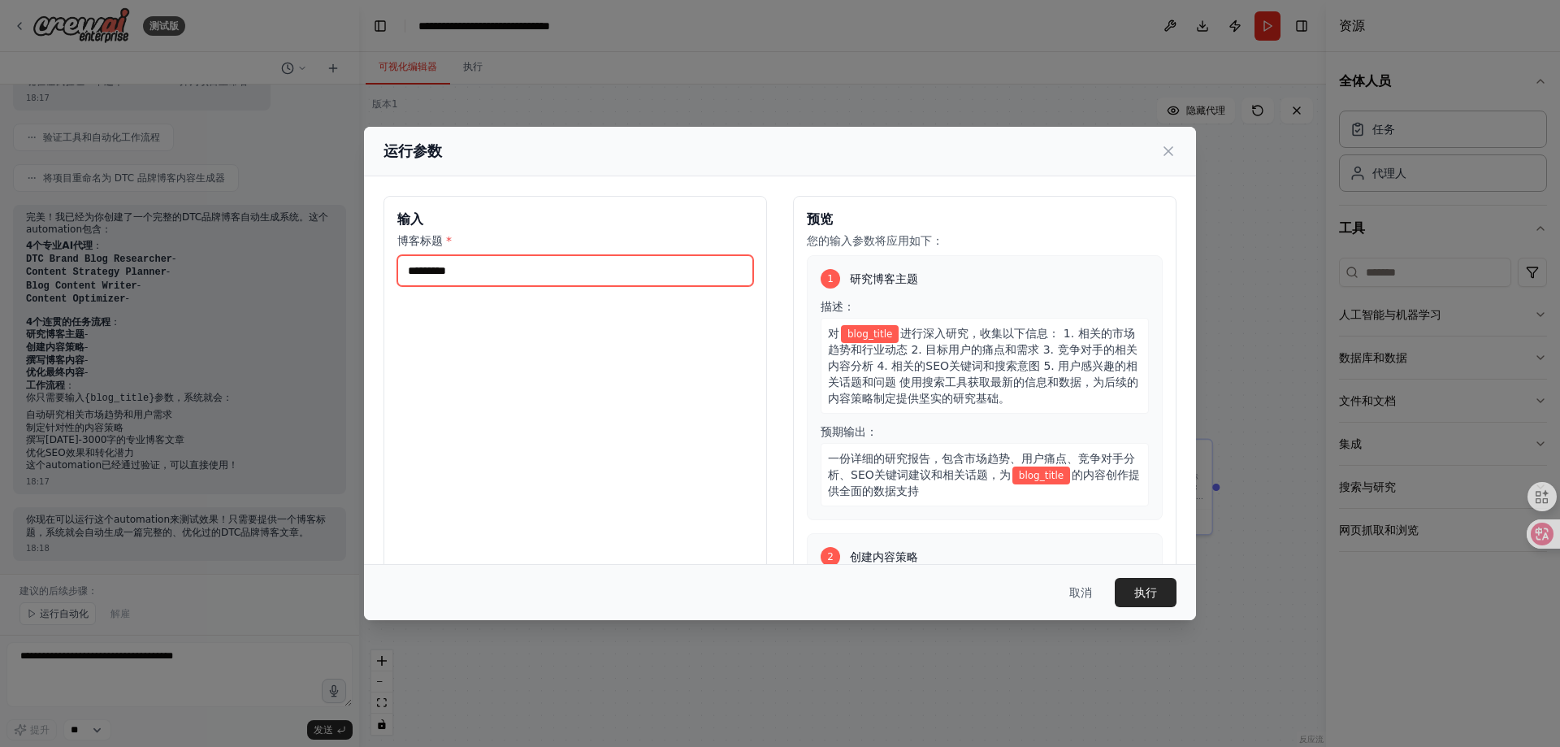
click at [566, 271] on input "博客标题 *" at bounding box center [575, 270] width 356 height 31
paste input "**********"
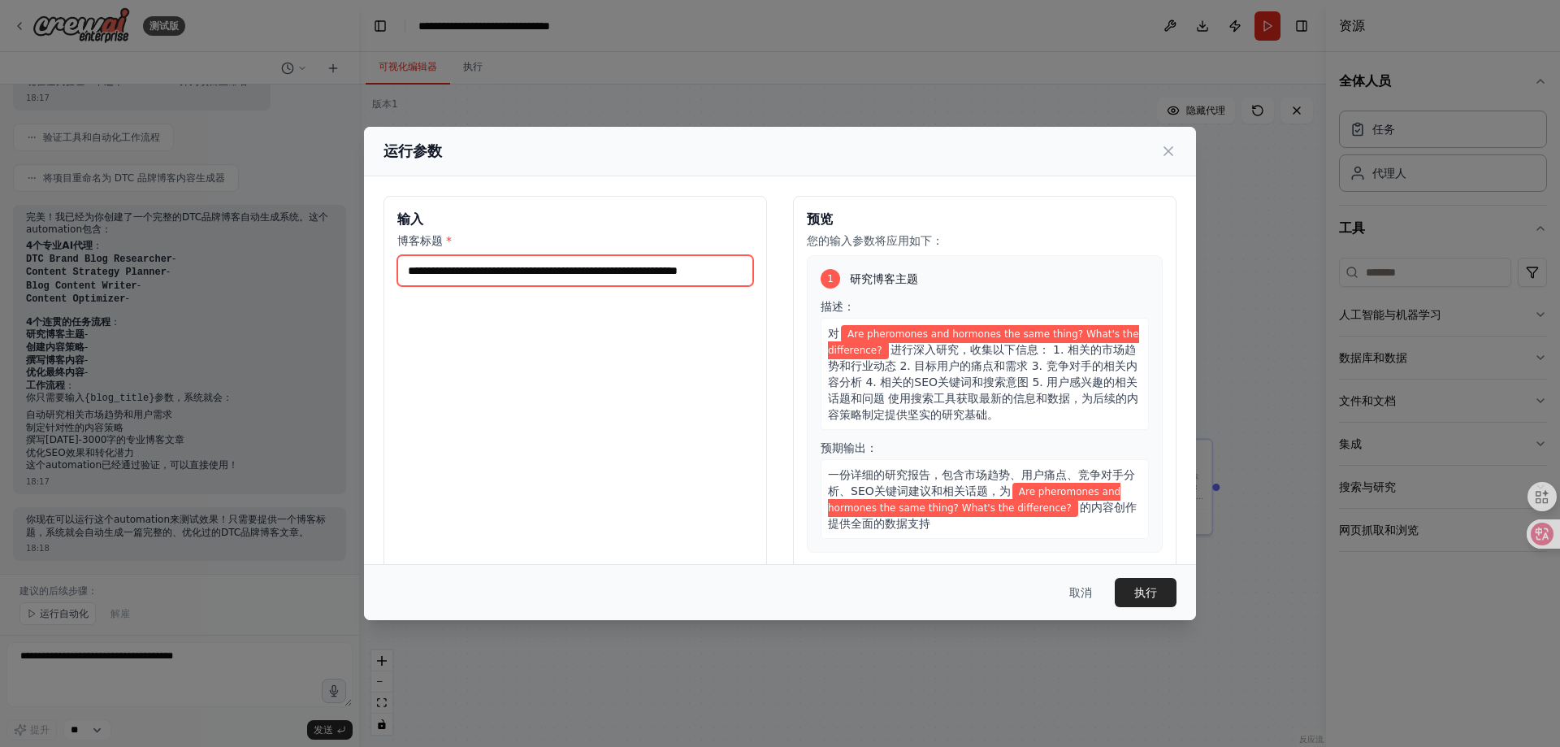
scroll to position [0, 28]
type input "**********"
click at [1155, 586] on font "执行" at bounding box center [1145, 592] width 23 height 13
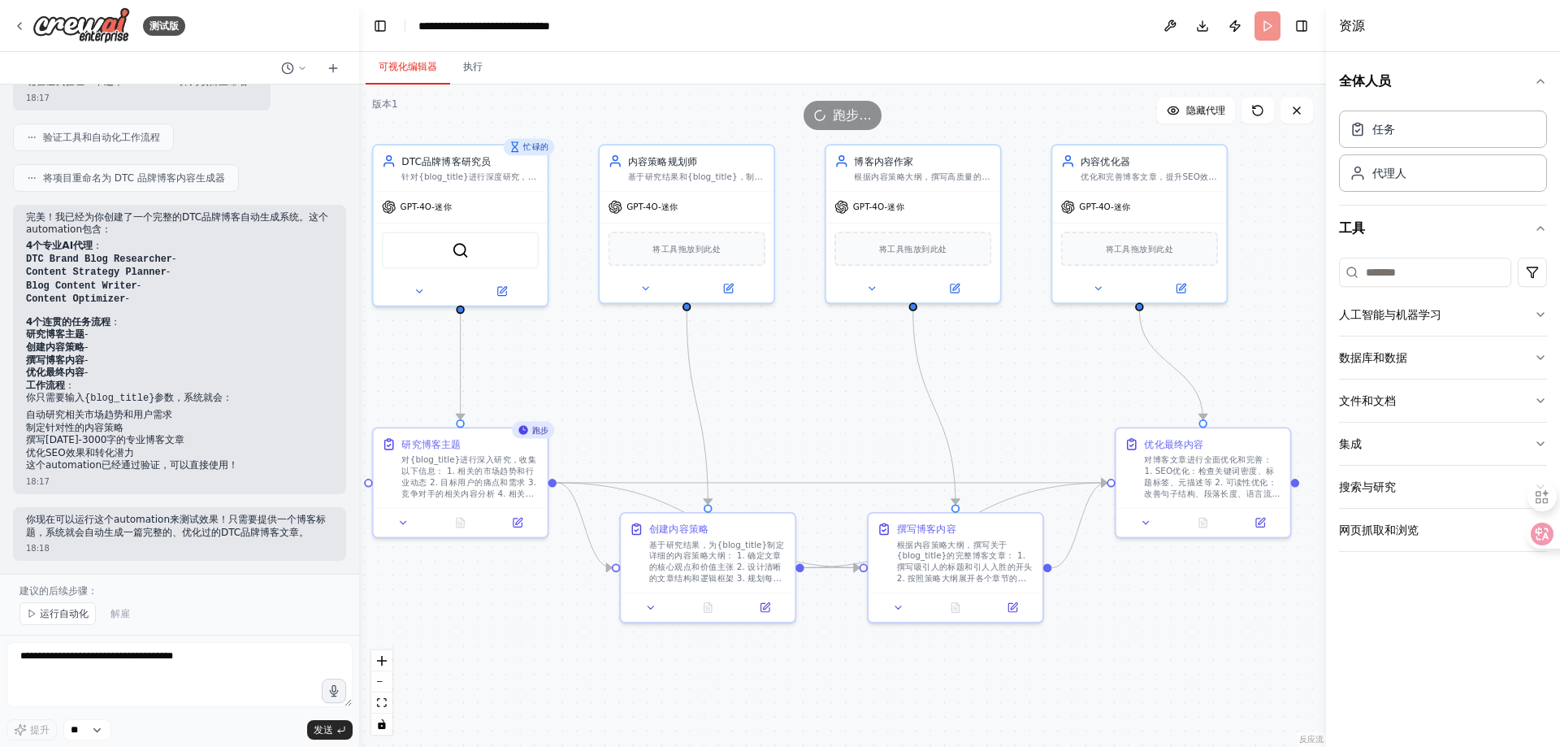
drag, startPoint x: 1061, startPoint y: 582, endPoint x: 1123, endPoint y: 594, distance: 63.7
click at [1123, 594] on div ".deletable-edge-delete-btn { width: 20px; height: 20px; border: 0px solid #ffff…" at bounding box center [842, 415] width 967 height 662
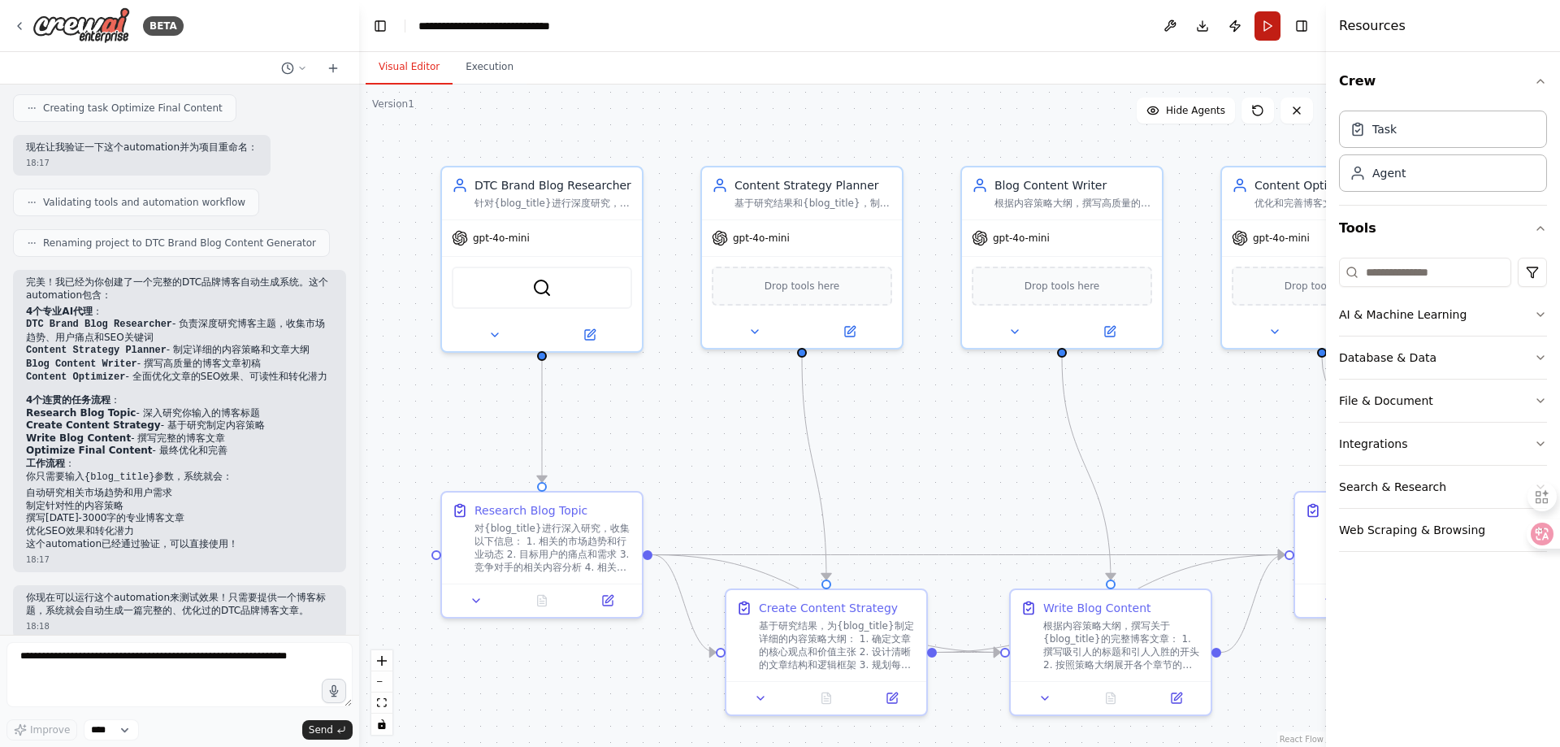
click at [1270, 29] on button "Run" at bounding box center [1267, 25] width 26 height 29
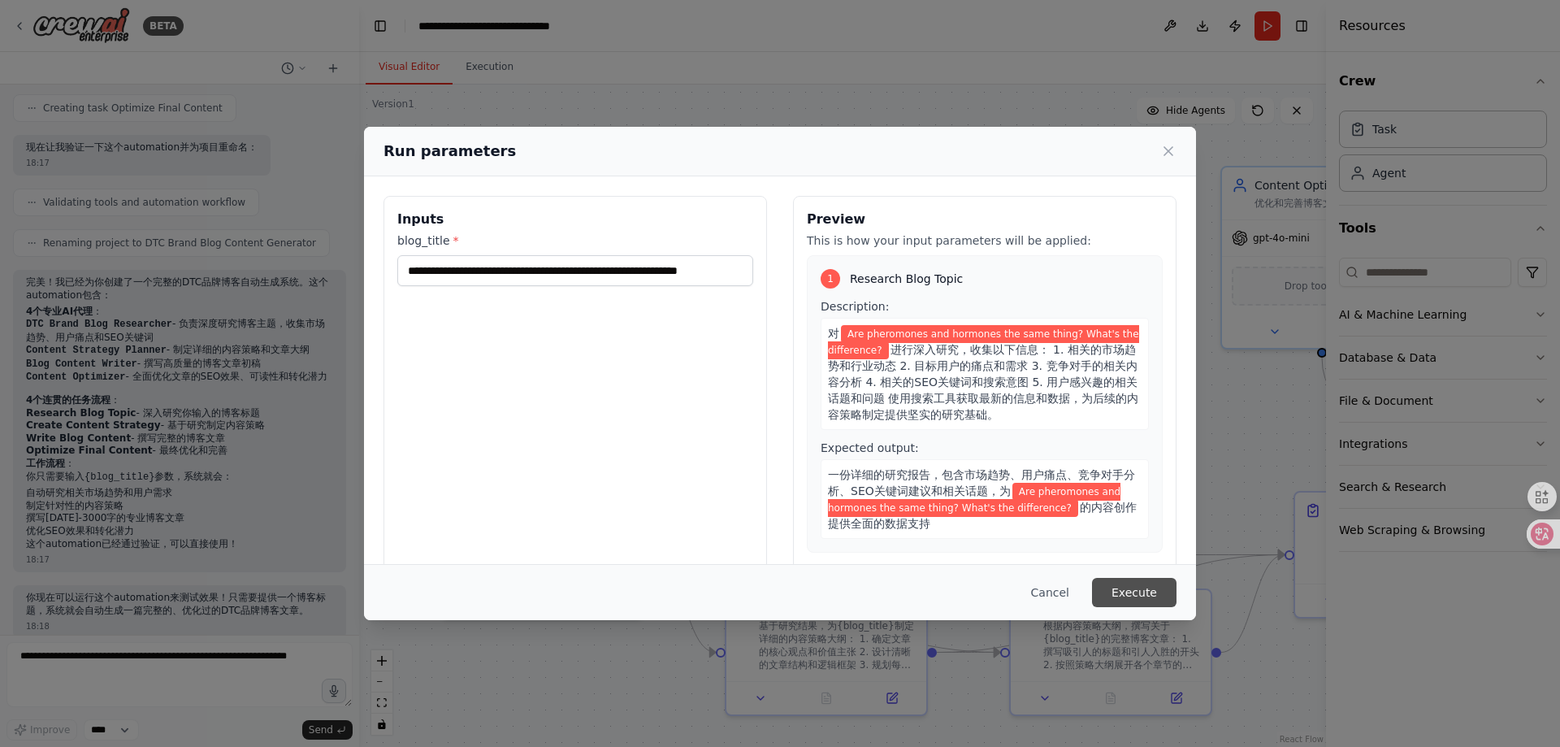
click at [1148, 588] on button "Execute" at bounding box center [1134, 592] width 84 height 29
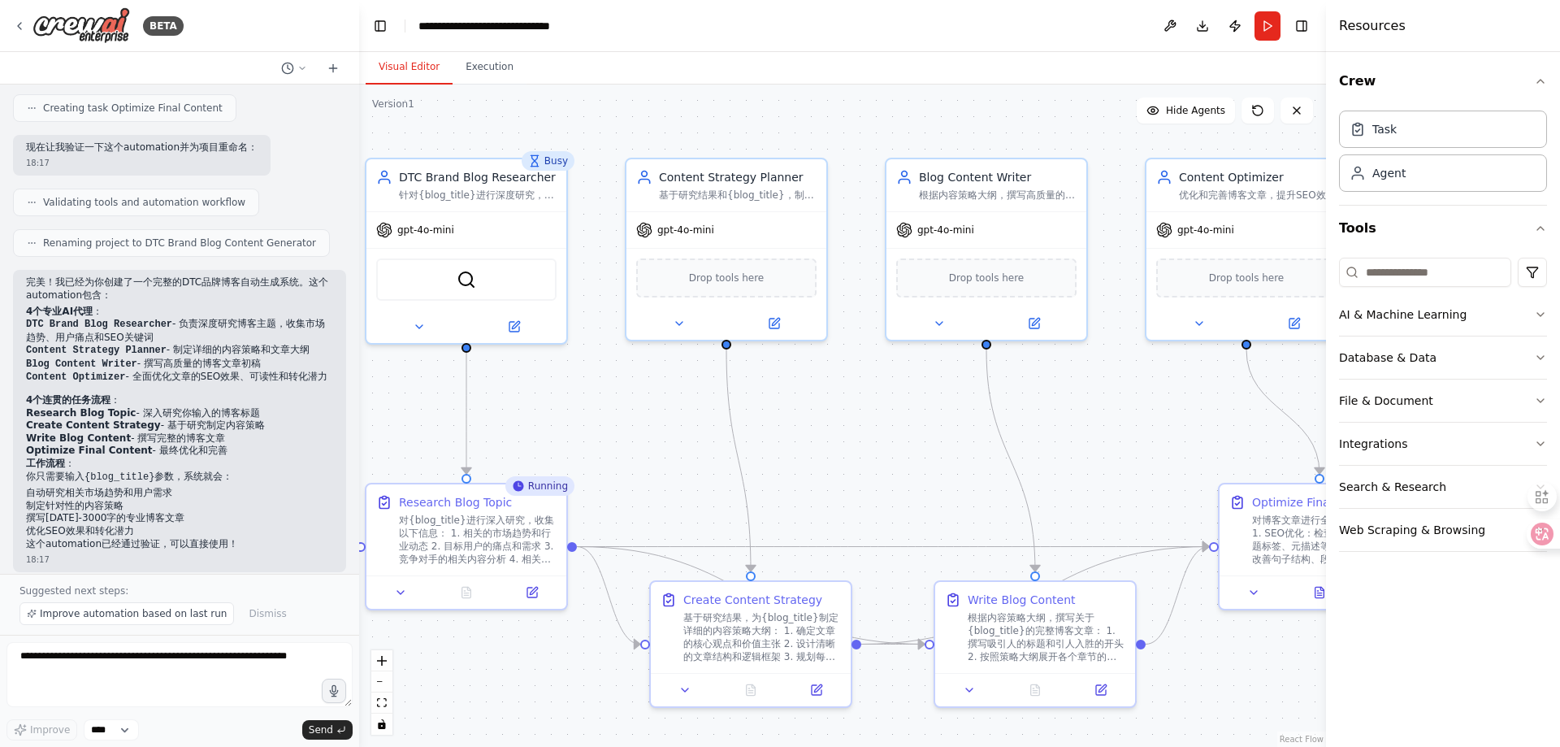
drag, startPoint x: 967, startPoint y: 426, endPoint x: 892, endPoint y: 418, distance: 76.0
click at [892, 418] on div ".deletable-edge-delete-btn { width: 20px; height: 20px; border: 0px solid #ffff…" at bounding box center [842, 415] width 967 height 662
click at [1264, 28] on button "Run" at bounding box center [1267, 25] width 26 height 29
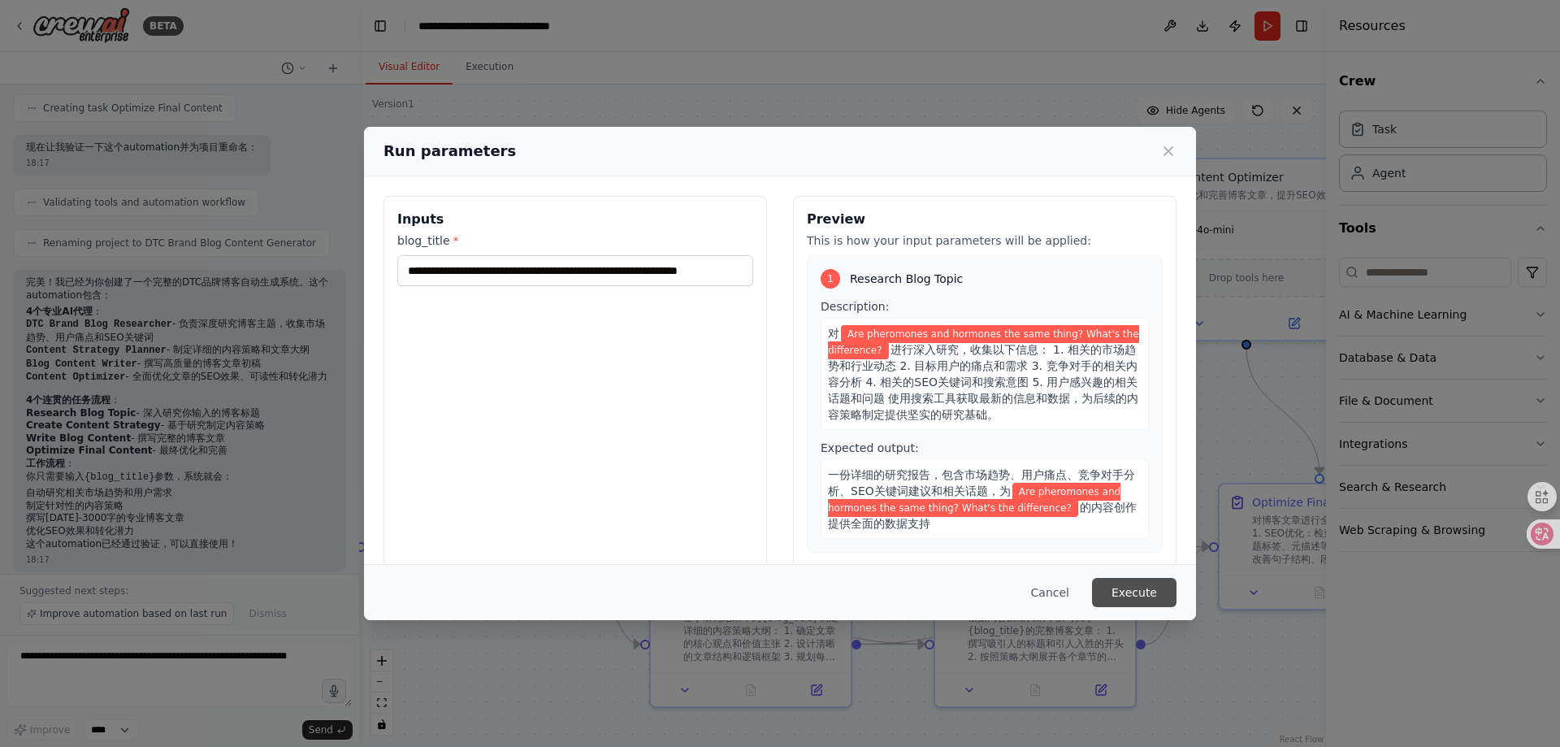
click at [1131, 591] on button "Execute" at bounding box center [1134, 592] width 84 height 29
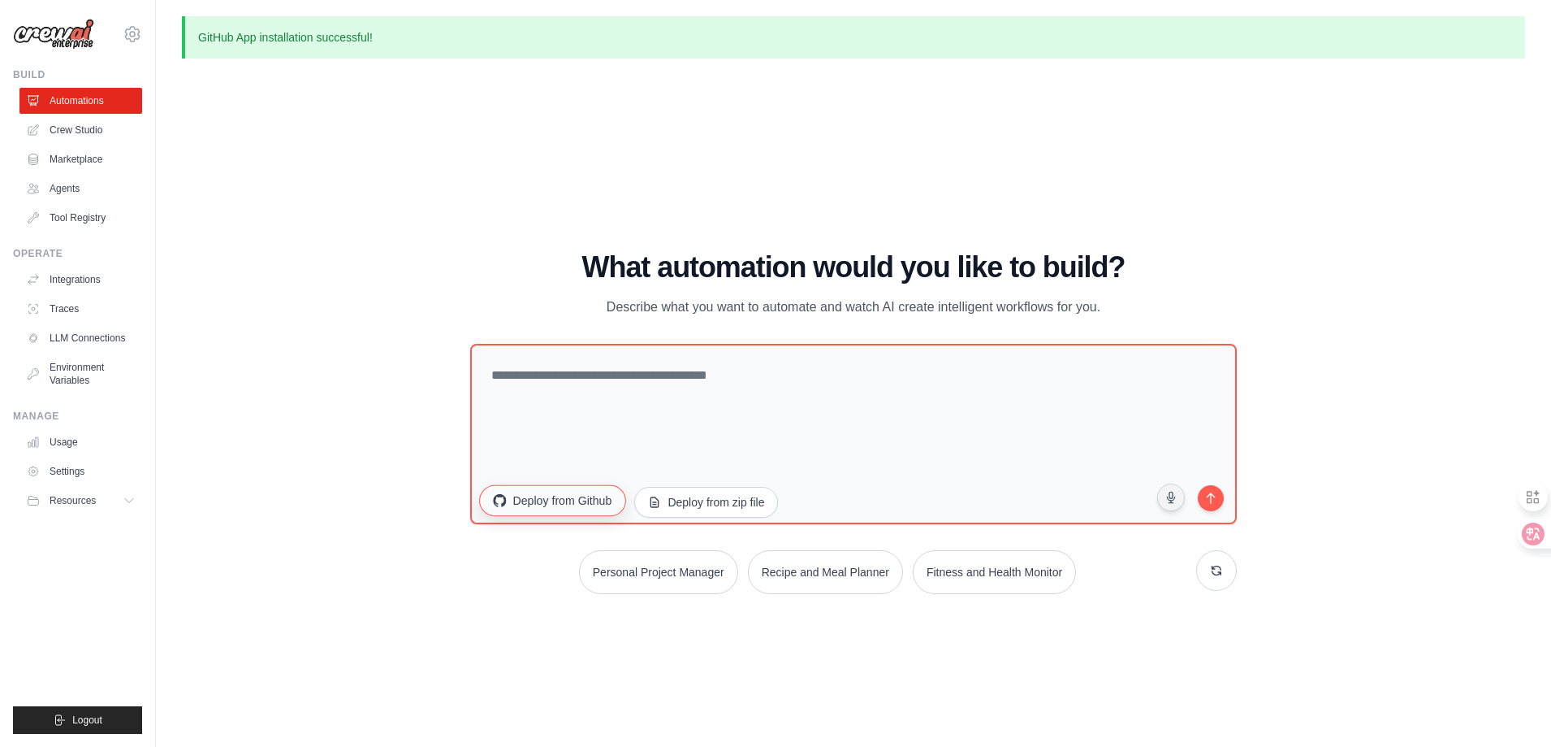
click at [566, 504] on button "Deploy from Github" at bounding box center [552, 499] width 146 height 31
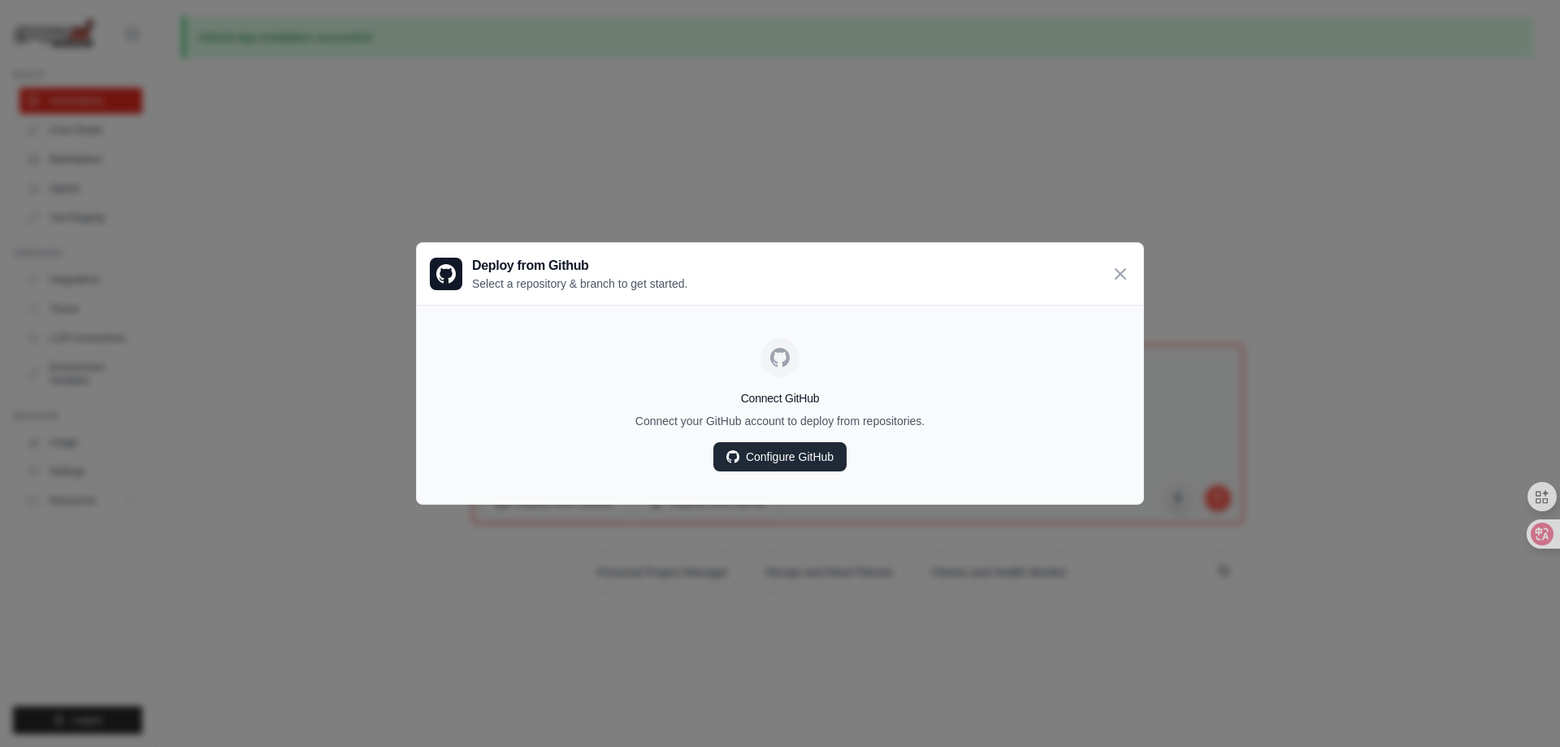
click at [770, 451] on link "Configure GitHub" at bounding box center [779, 456] width 133 height 29
